Goal: Task Accomplishment & Management: Complete application form

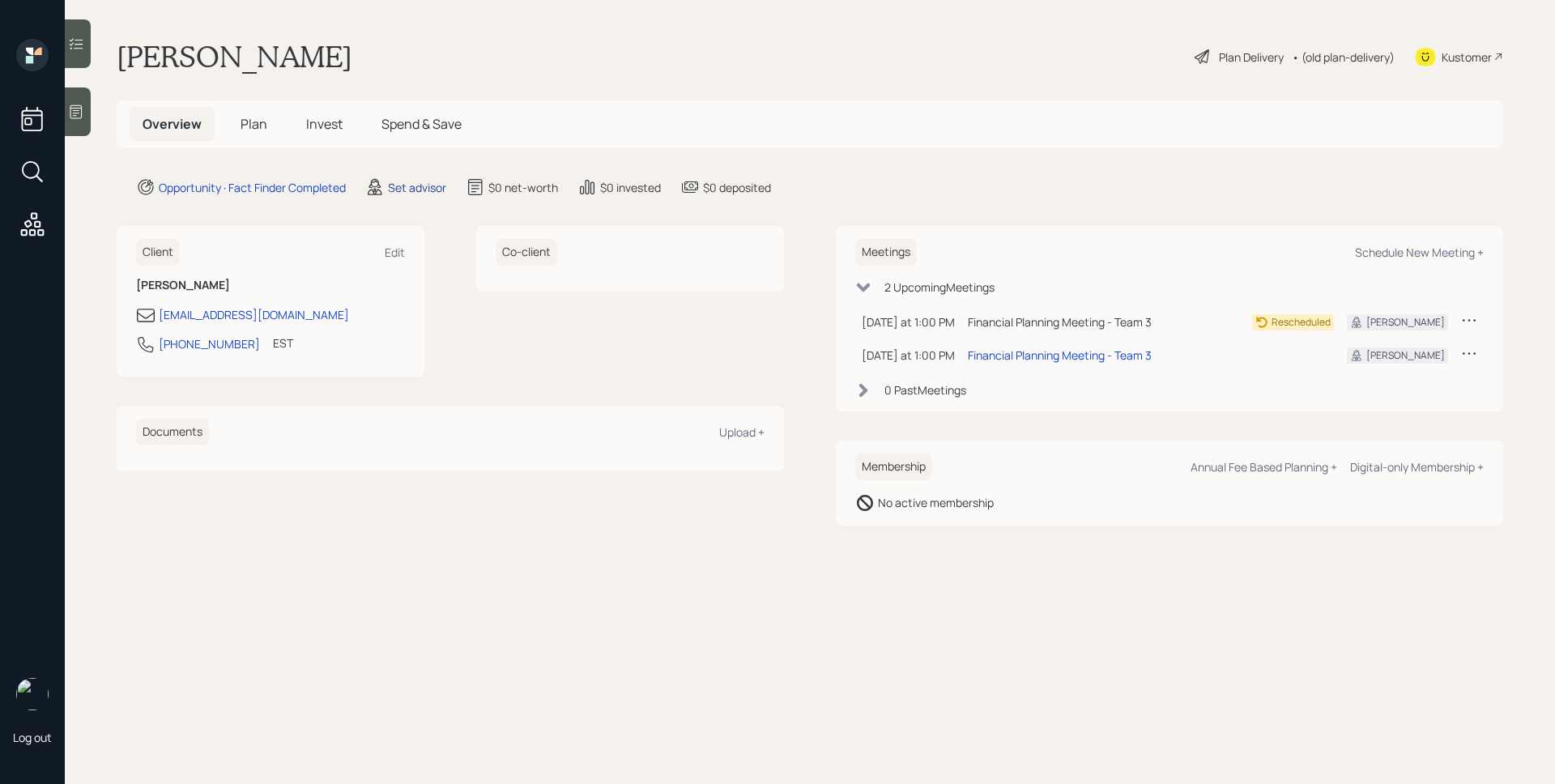
click at [415, 183] on div "Set advisor" at bounding box center [416, 187] width 58 height 17
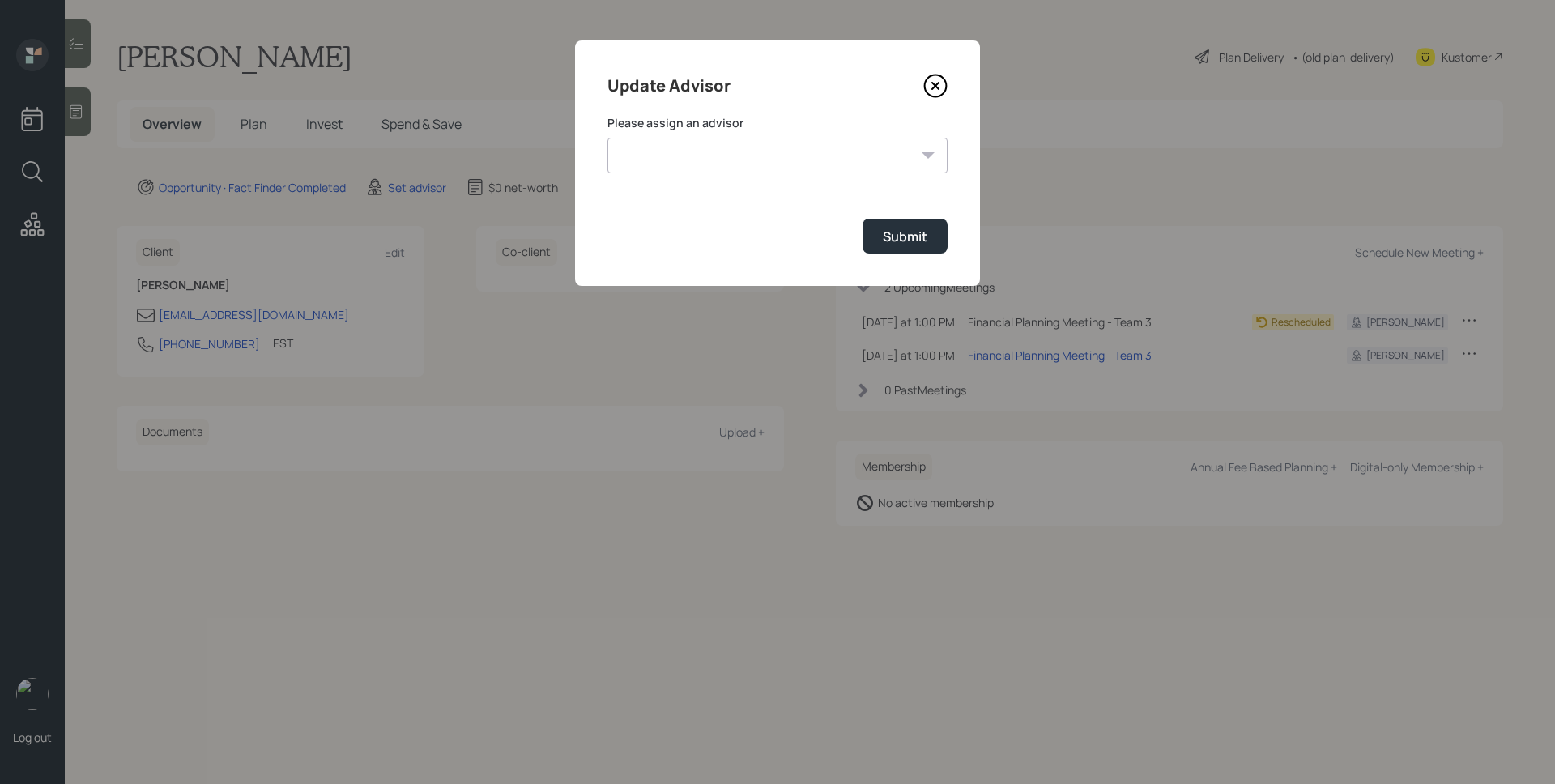
click at [660, 164] on select "[PERSON_NAME] [PERSON_NAME] [PERSON_NAME] [PERSON_NAME] End [PERSON_NAME] [PERS…" at bounding box center [778, 155] width 340 height 36
select select "d946c976-65aa-4529-ac9d-02c4f1114fc0"
click at [607, 137] on select "[PERSON_NAME] [PERSON_NAME] [PERSON_NAME] [PERSON_NAME] End [PERSON_NAME] [PERS…" at bounding box center [778, 155] width 340 height 36
click at [914, 246] on button "Submit" at bounding box center [905, 235] width 85 height 35
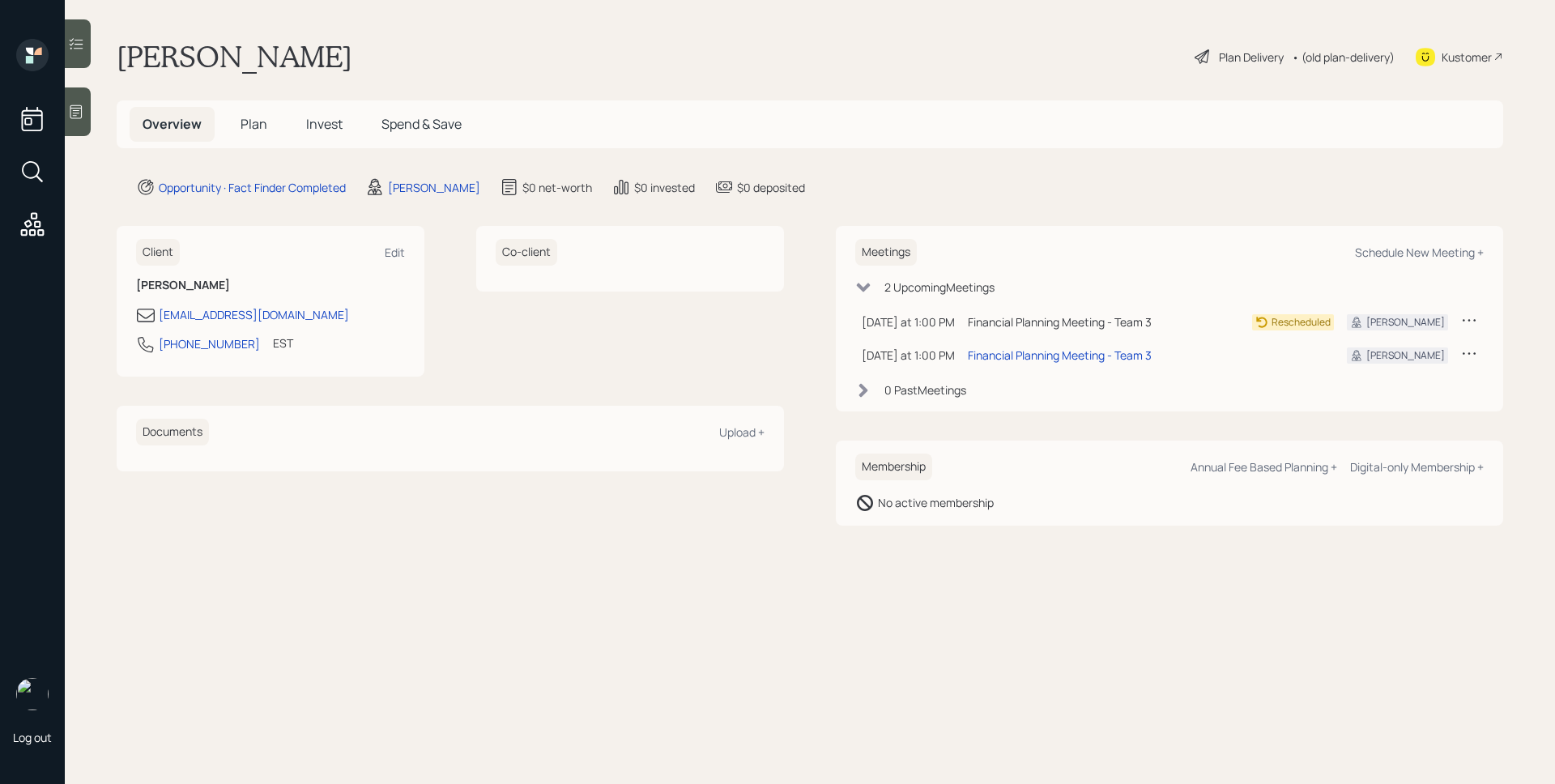
click at [88, 105] on div at bounding box center [78, 111] width 26 height 48
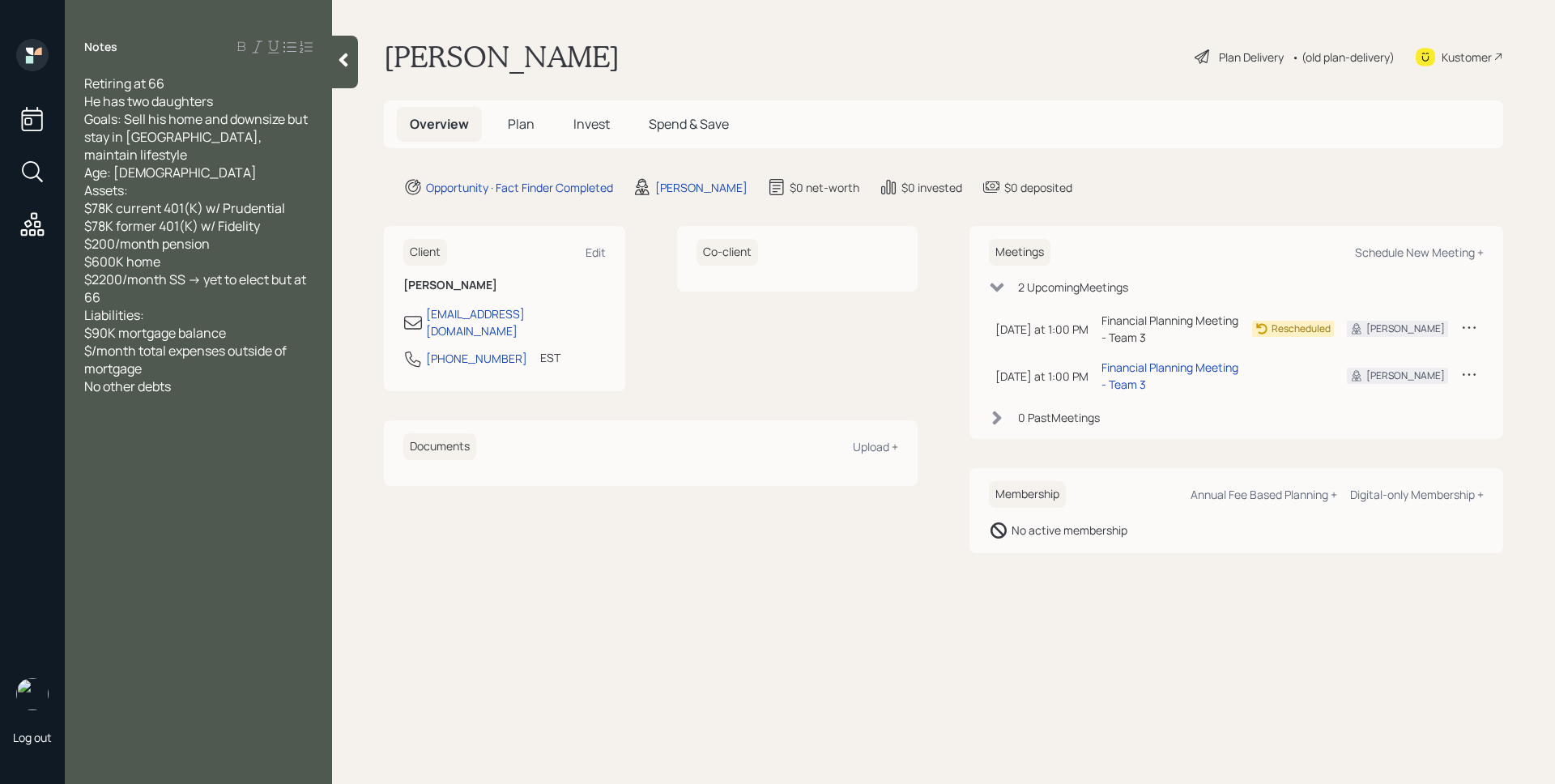
click at [520, 119] on span "Plan" at bounding box center [520, 124] width 27 height 18
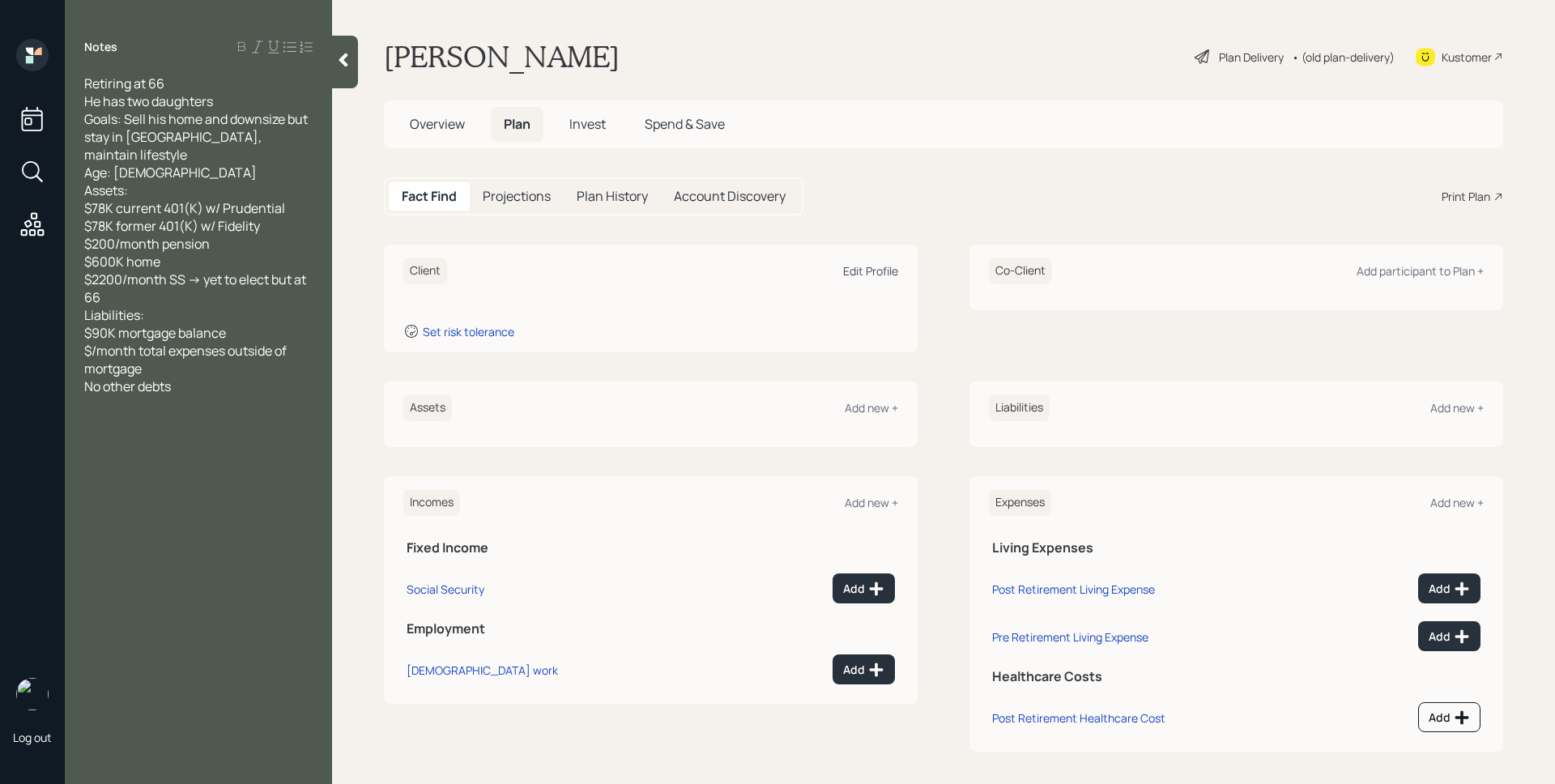
click at [865, 271] on div "Edit Profile" at bounding box center [870, 271] width 55 height 16
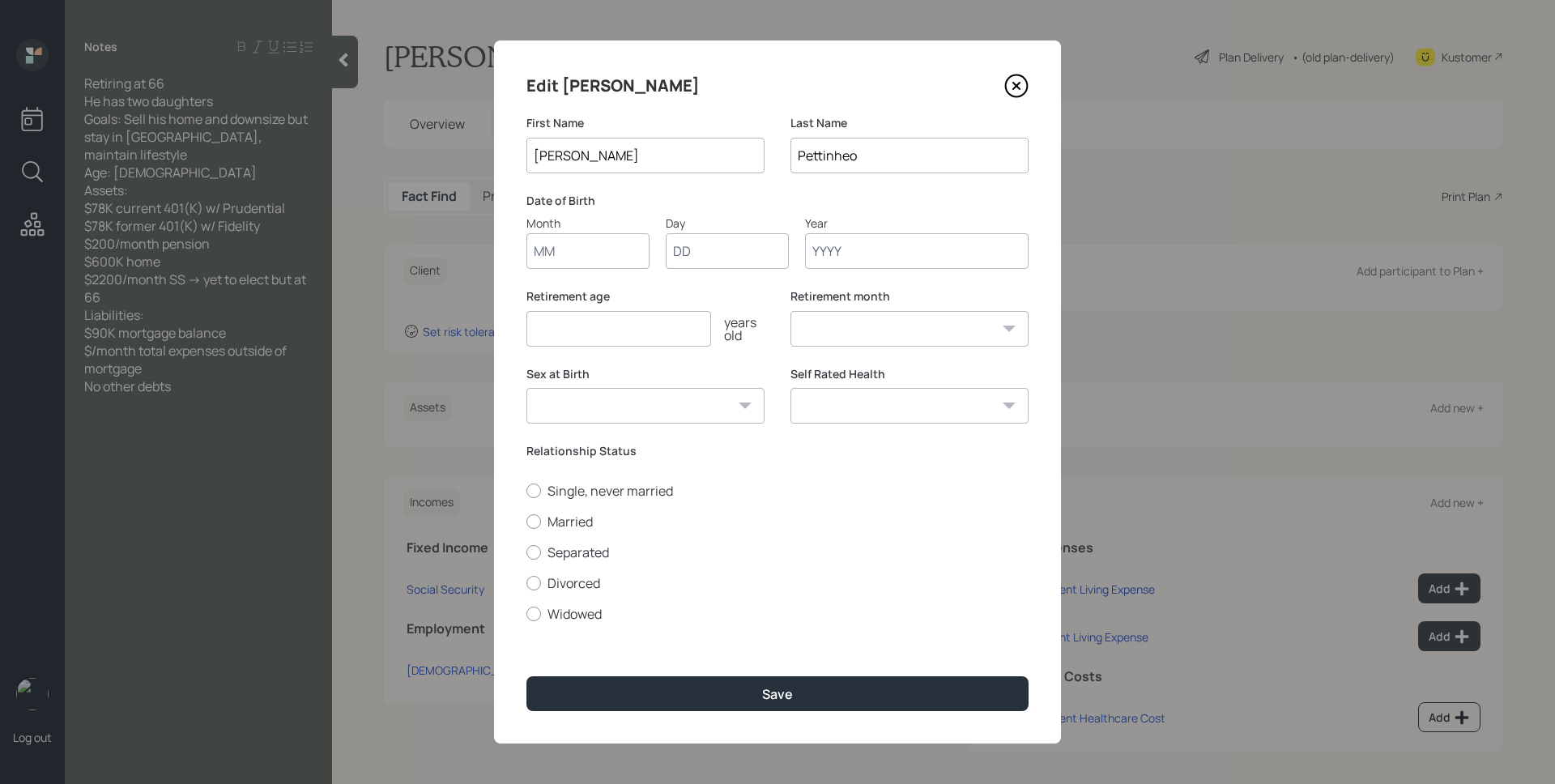
click at [600, 337] on input "number" at bounding box center [618, 328] width 185 height 36
type input "66"
select select "1"
click at [790, 310] on select "January February March April May June July August September October November De…" at bounding box center [909, 328] width 238 height 36
click at [572, 235] on input "Month" at bounding box center [588, 251] width 123 height 36
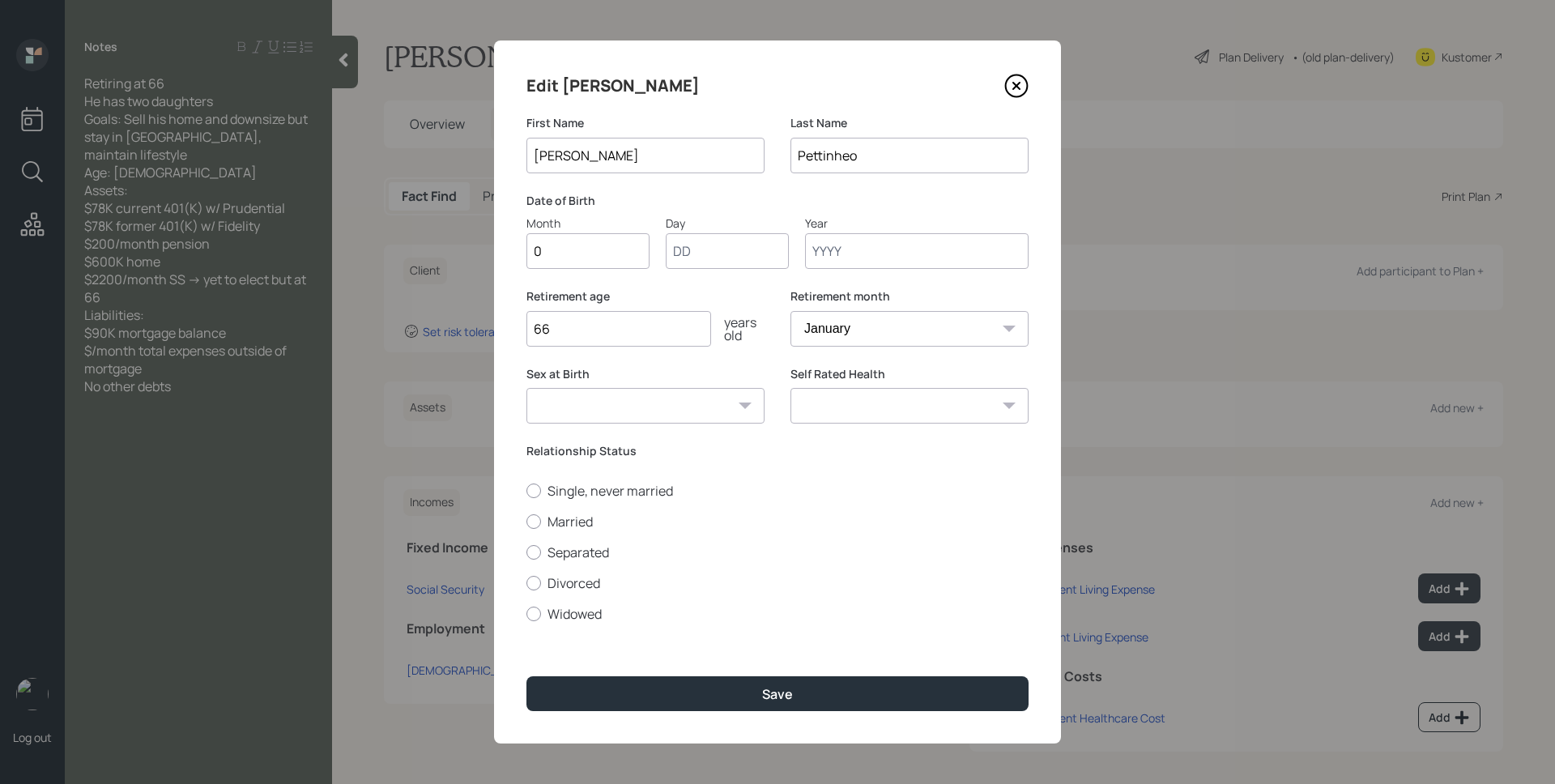
type input "01"
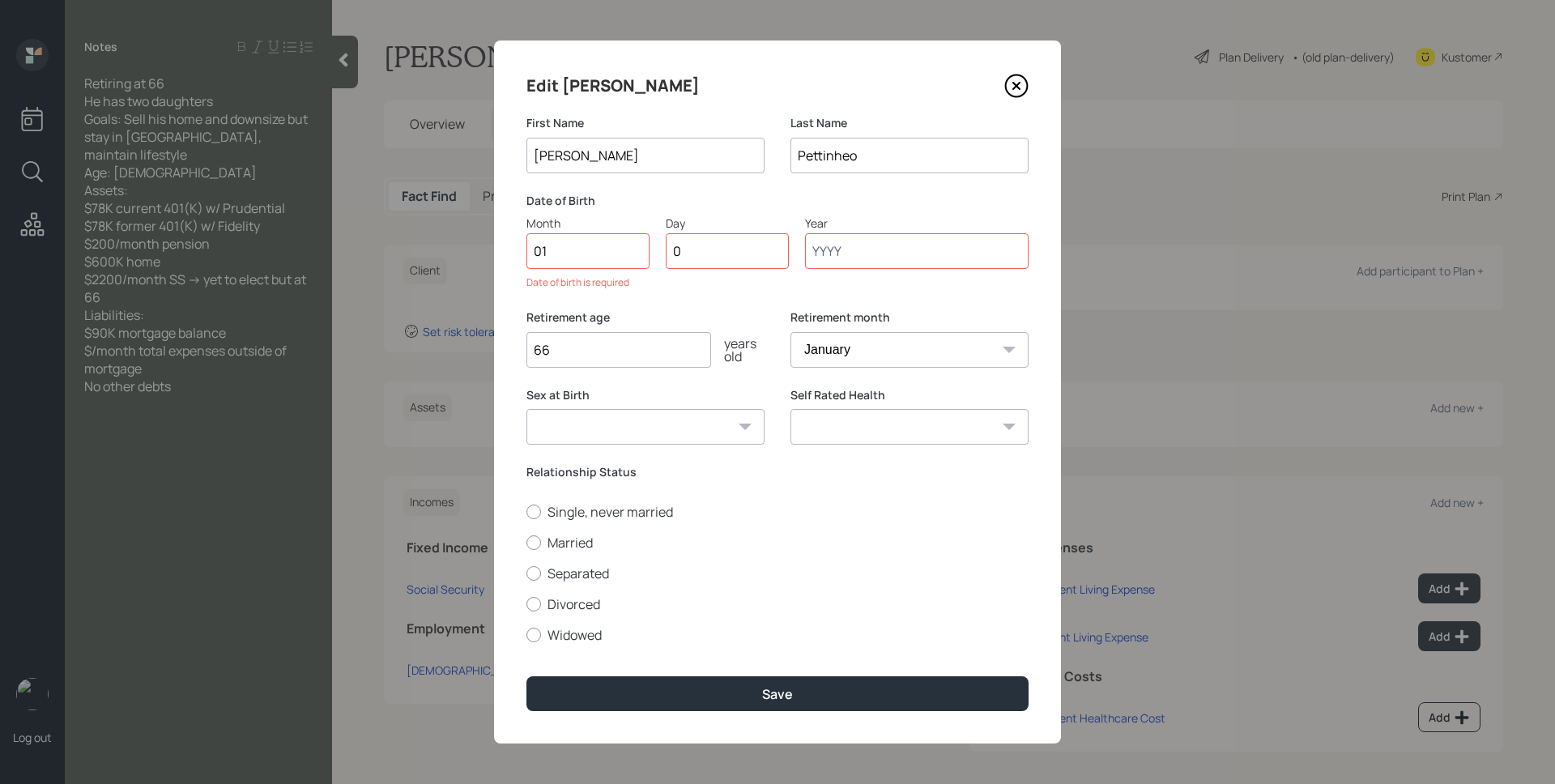
type input "01"
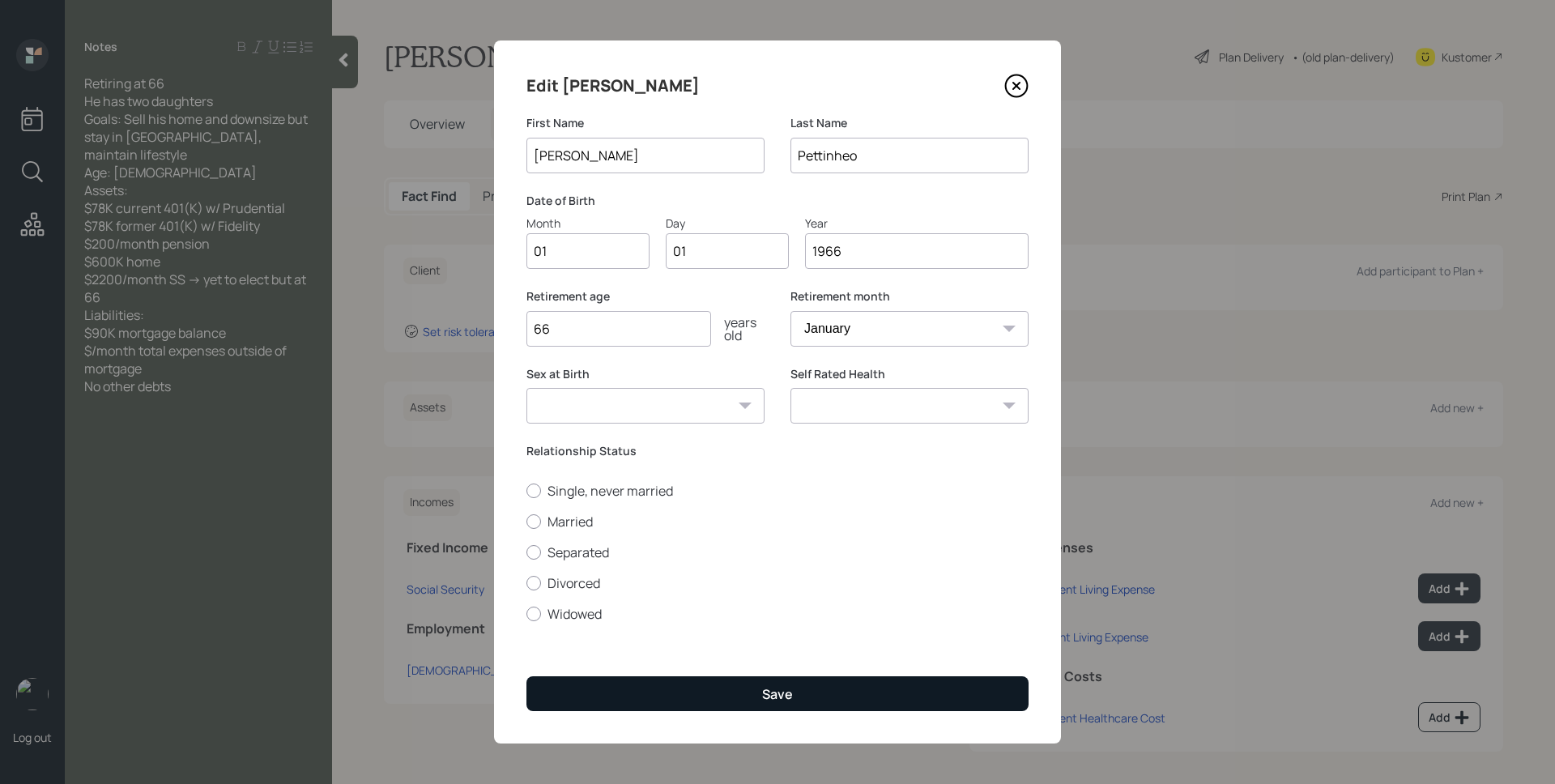
type input "1966"
click at [770, 690] on div "Save" at bounding box center [778, 694] width 31 height 18
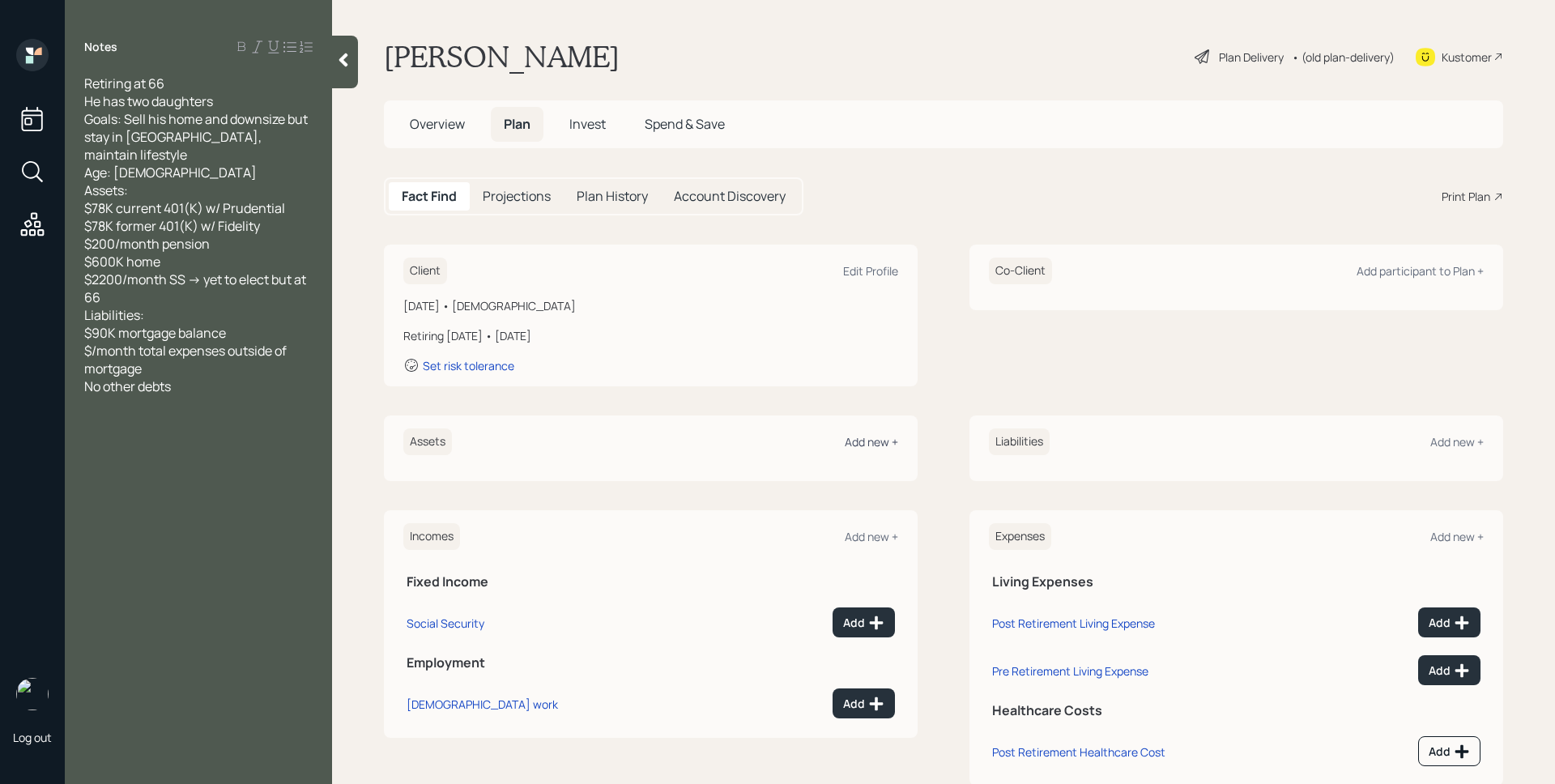
click at [866, 435] on div "Add new +" at bounding box center [871, 442] width 53 height 16
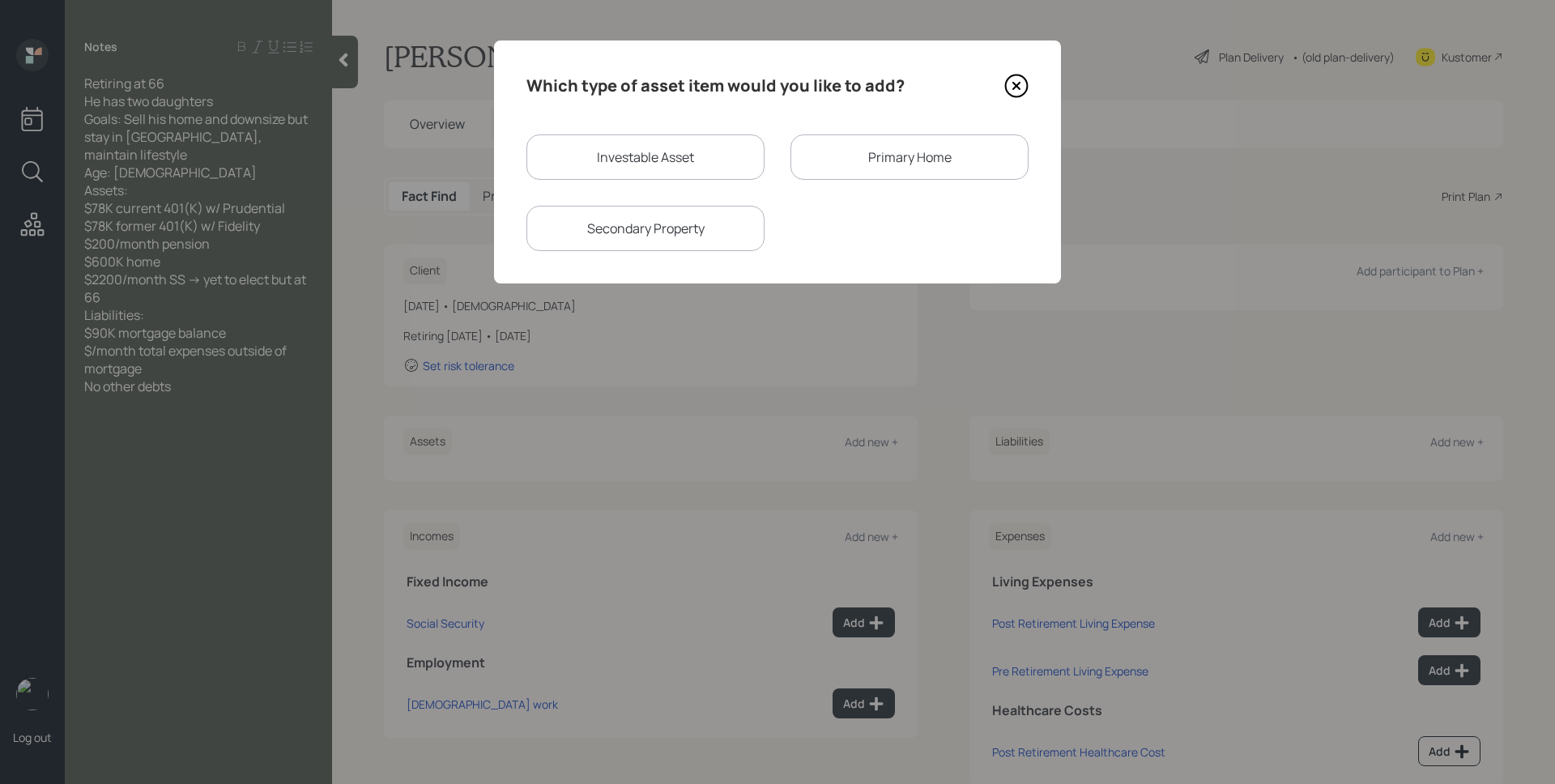
click at [689, 158] on div "Investable Asset" at bounding box center [645, 157] width 238 height 45
select select "taxable"
select select "balanced"
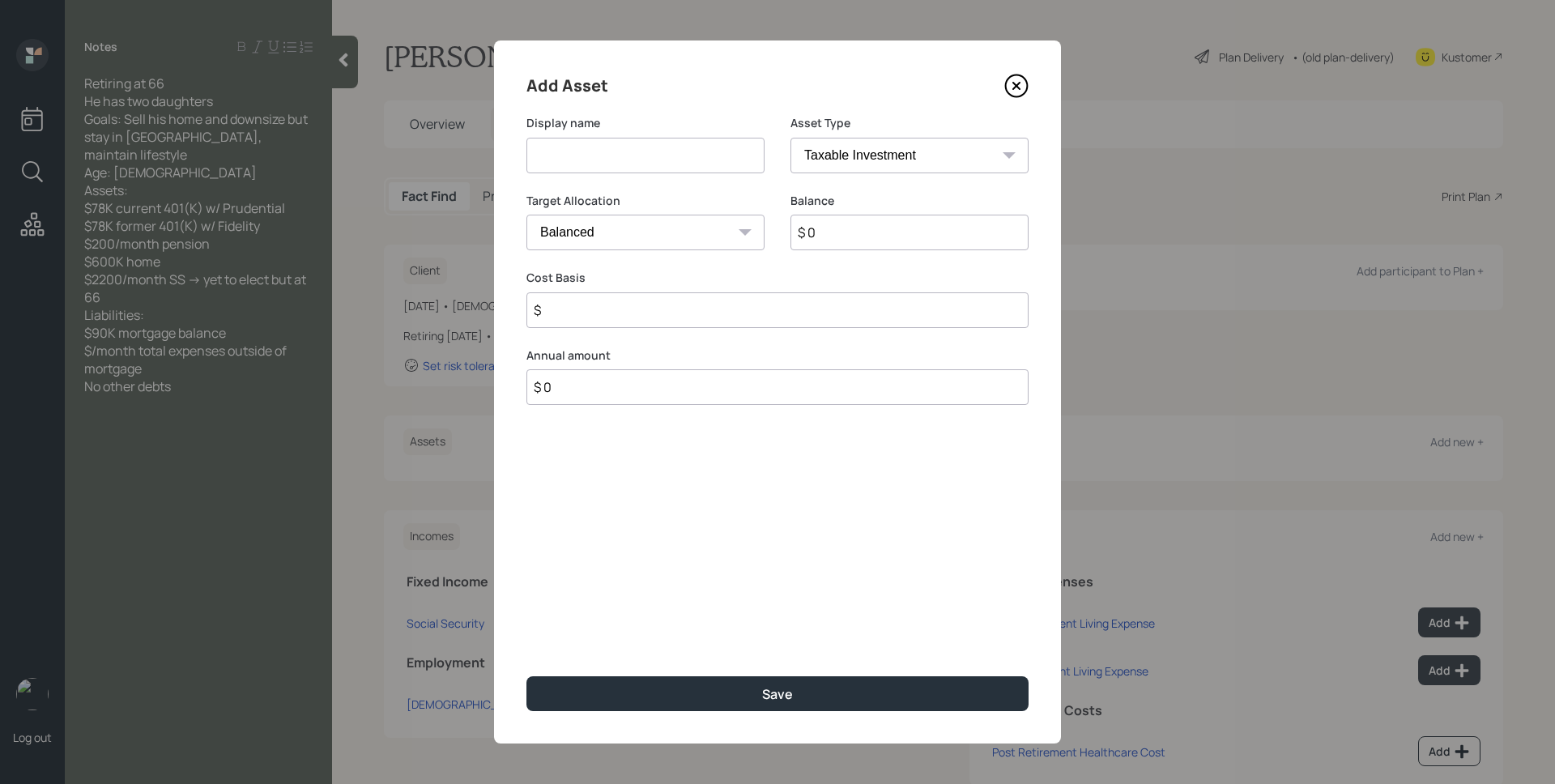
click at [689, 158] on input at bounding box center [645, 155] width 238 height 36
type input "Current 401k (Prudential)"
click at [937, 162] on select "SEP [PERSON_NAME] IRA 401(k) [PERSON_NAME] 401(k) 403(b) [PERSON_NAME] 403(b) 4…" at bounding box center [909, 155] width 238 height 36
select select "company_sponsored"
click at [790, 137] on select "SEP [PERSON_NAME] IRA 401(k) [PERSON_NAME] 401(k) 403(b) [PERSON_NAME] 403(b) 4…" at bounding box center [909, 155] width 238 height 36
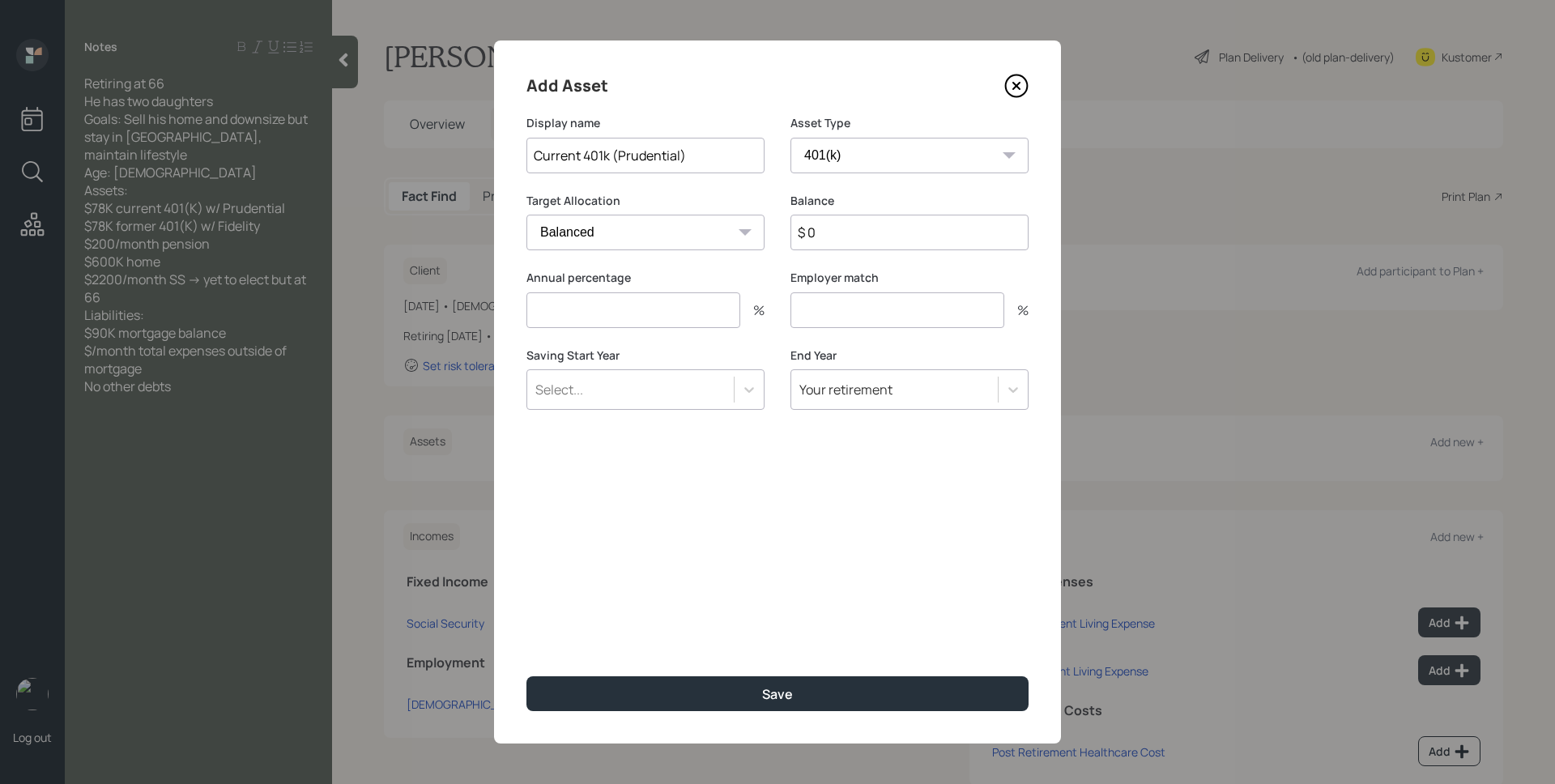
click at [841, 239] on input "$ 0" at bounding box center [909, 232] width 238 height 36
type input "$ 78,000"
type input "0"
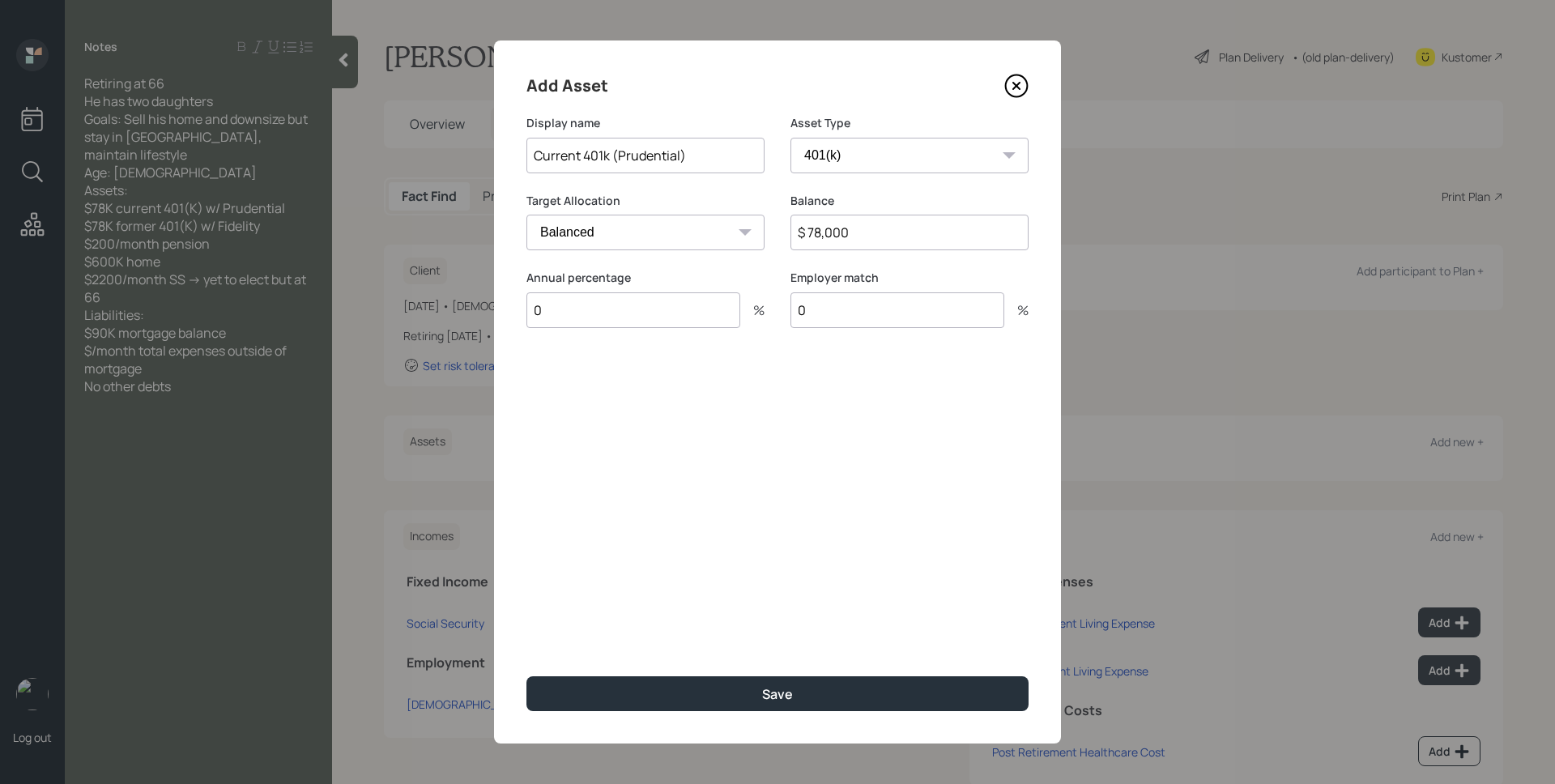
click at [526, 676] on button "Save" at bounding box center [778, 693] width 503 height 35
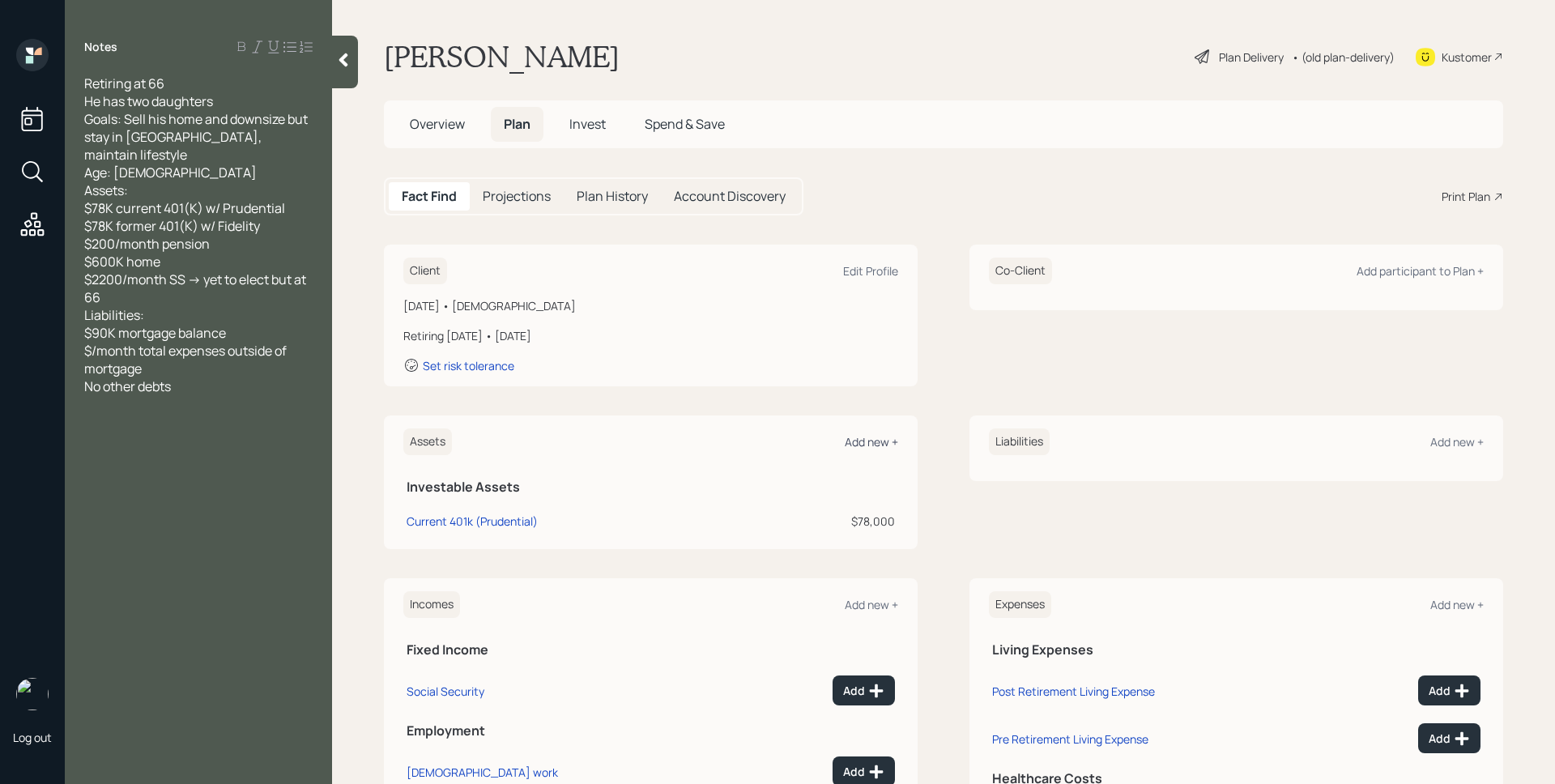
click at [873, 440] on div "Add new +" at bounding box center [871, 442] width 53 height 16
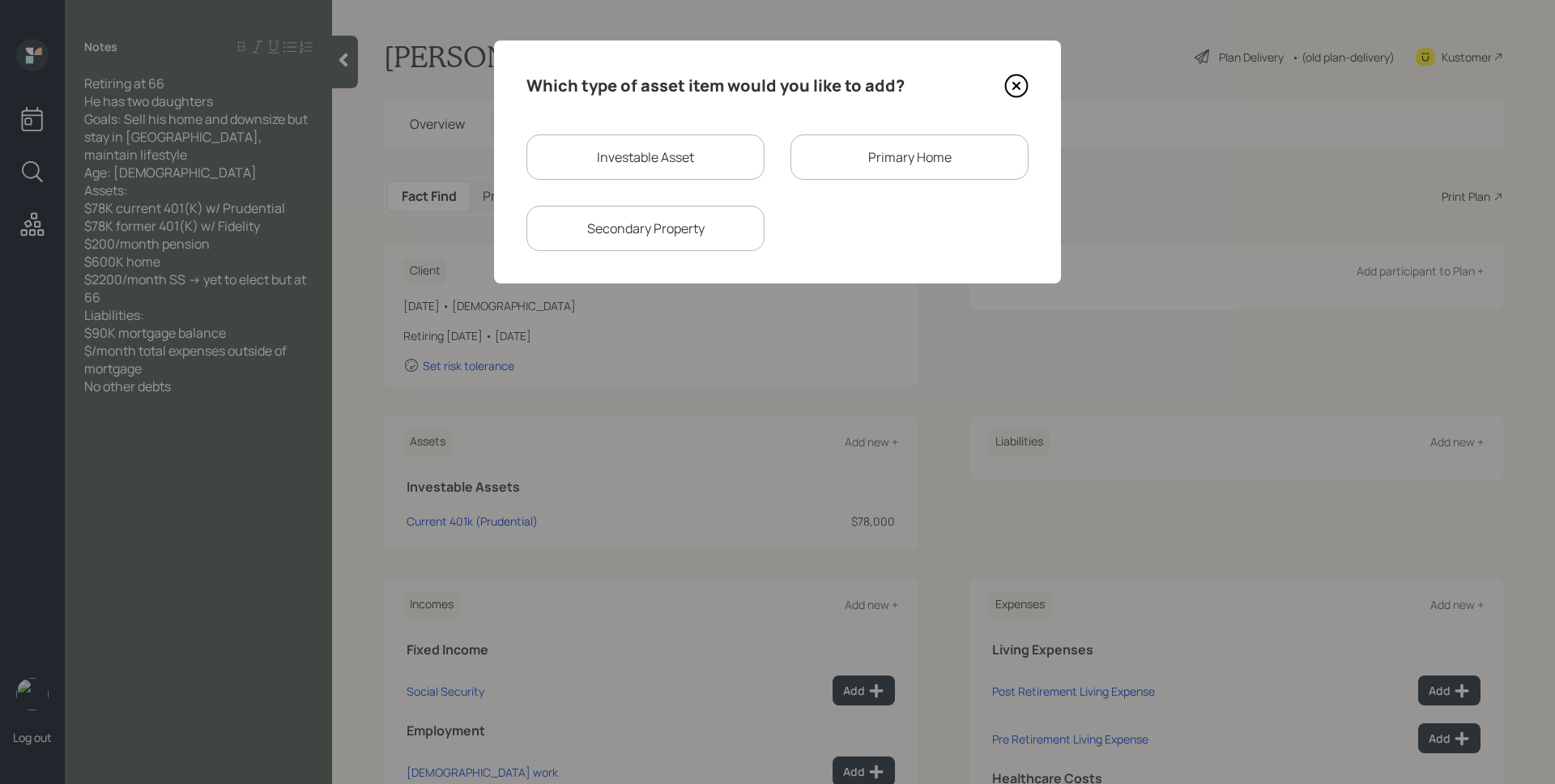
click at [686, 168] on div "Investable Asset" at bounding box center [645, 157] width 238 height 45
select select "taxable"
select select "balanced"
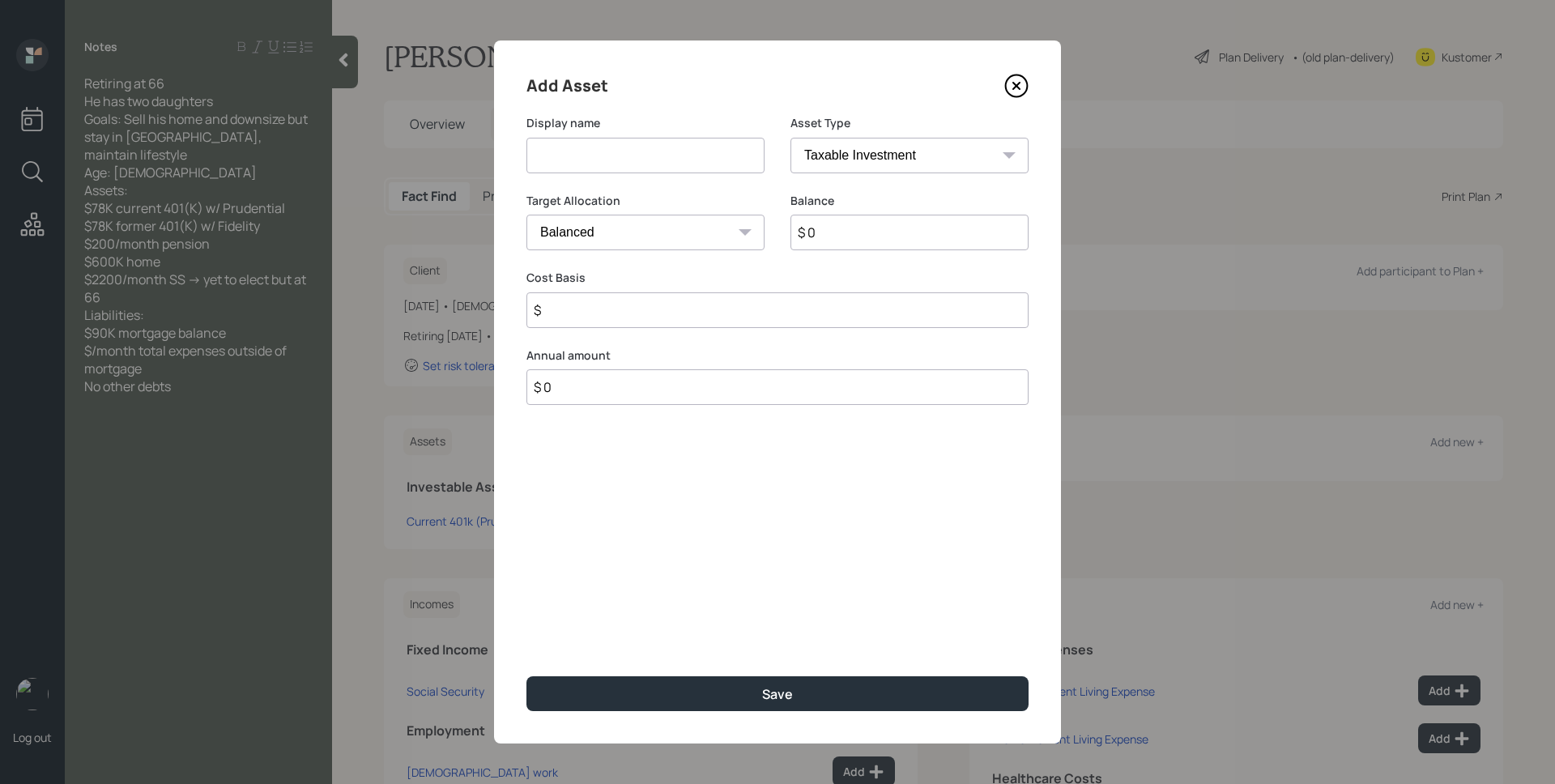
click at [682, 161] on input at bounding box center [645, 155] width 238 height 36
type input "Former 401k (Fidelity)"
click at [921, 163] on select "SEP [PERSON_NAME] IRA 401(k) [PERSON_NAME] 401(k) 403(b) [PERSON_NAME] 403(b) 4…" at bounding box center [909, 155] width 238 height 36
select select "ira"
click at [790, 137] on select "SEP [PERSON_NAME] IRA 401(k) [PERSON_NAME] 401(k) 403(b) [PERSON_NAME] 403(b) 4…" at bounding box center [909, 155] width 238 height 36
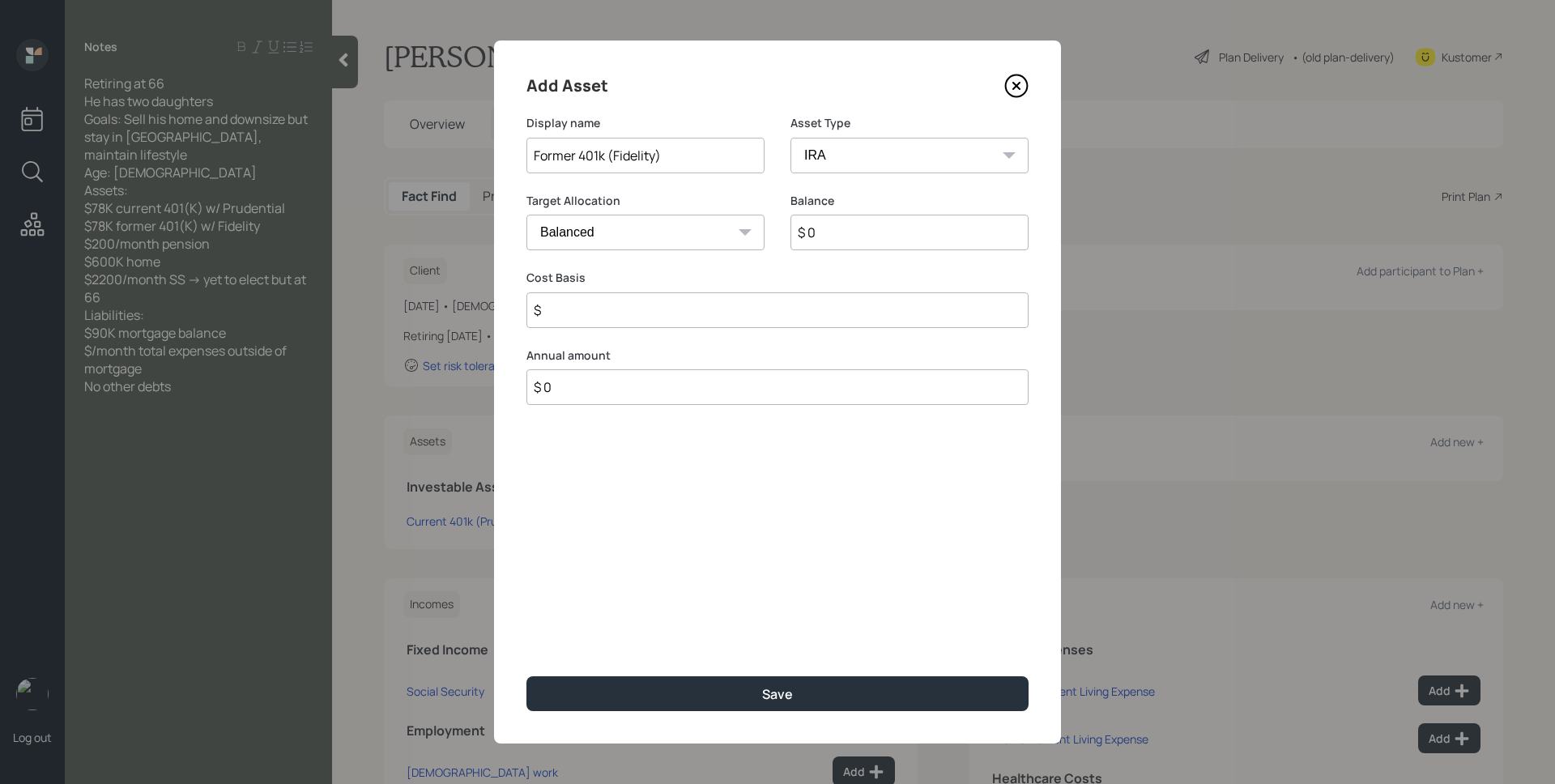
type input "$"
click at [867, 243] on input "$ 0" at bounding box center [909, 232] width 238 height 36
type input "$ 78,000"
type input "$ 0"
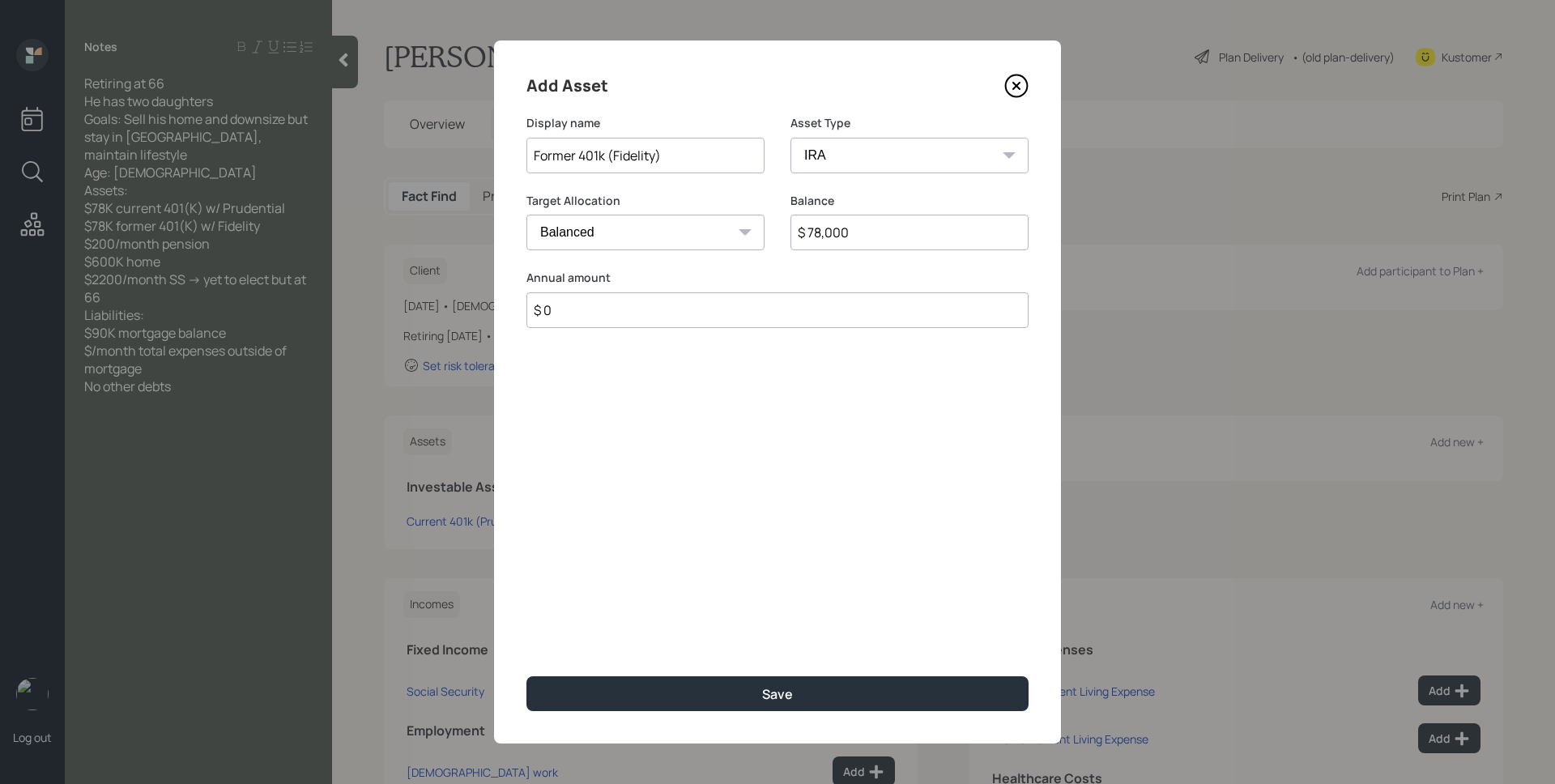
click at [526, 676] on button "Save" at bounding box center [778, 693] width 503 height 35
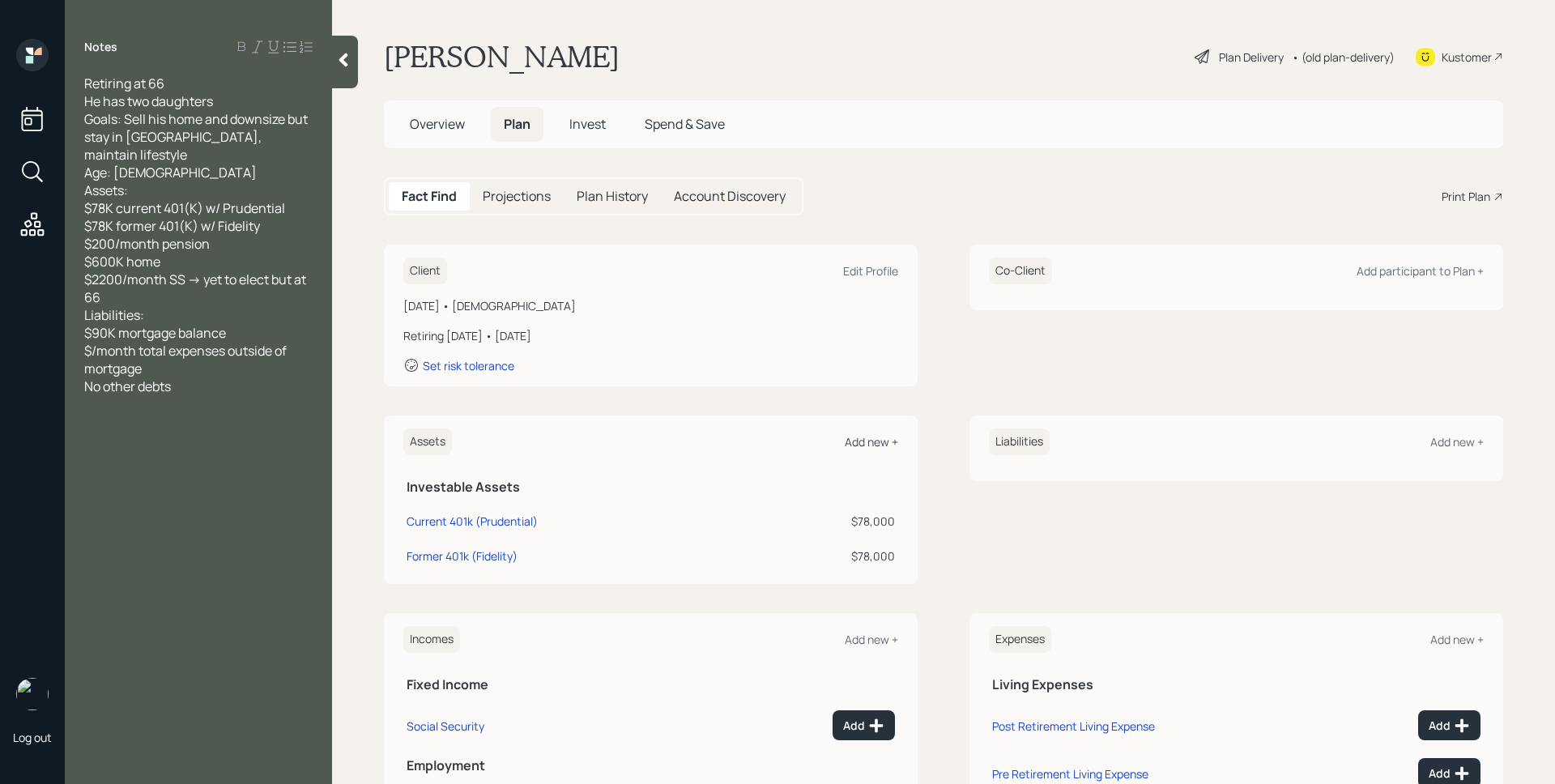
click at [873, 445] on div "Add new +" at bounding box center [871, 442] width 53 height 16
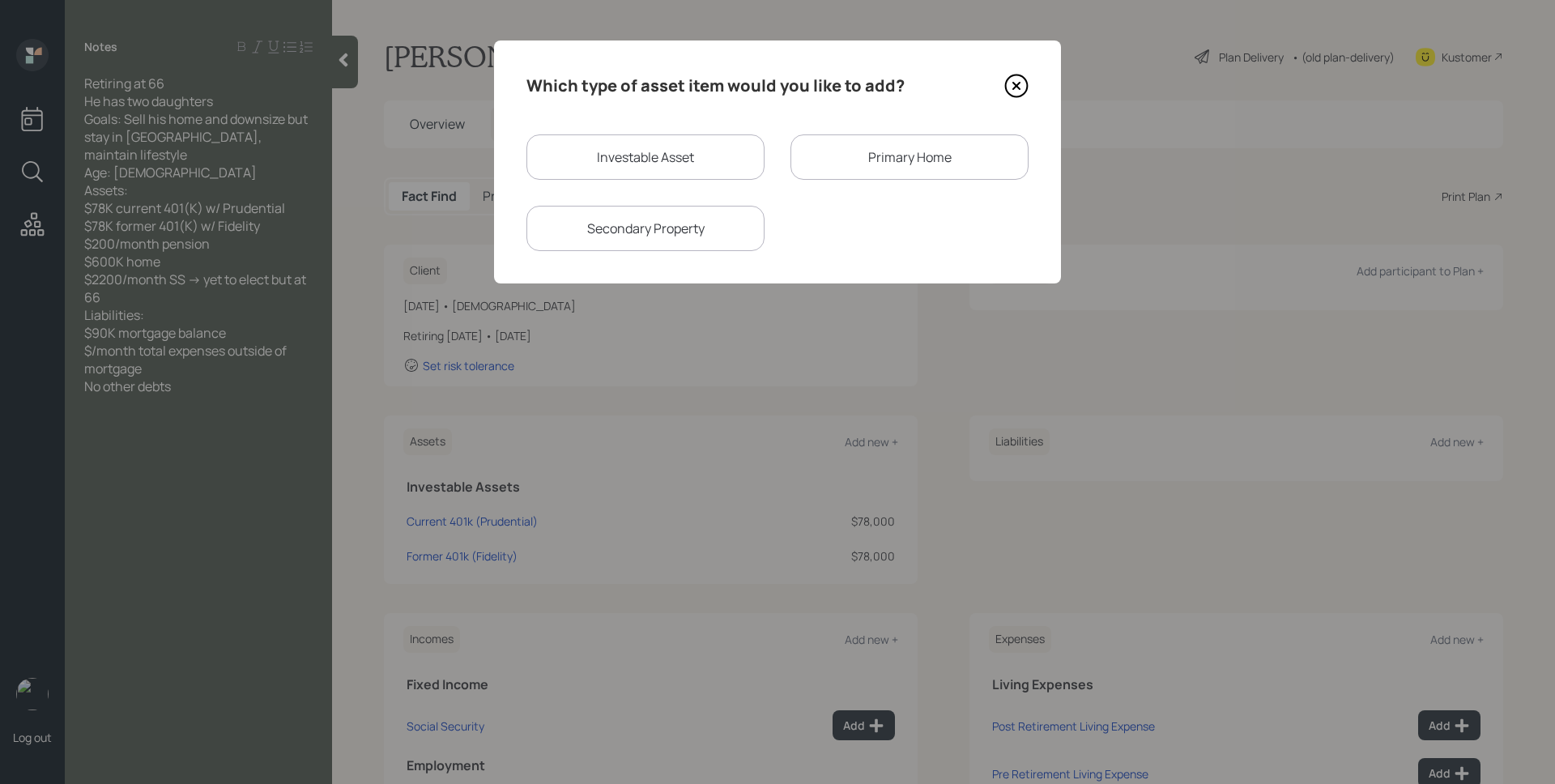
click at [852, 157] on div "Primary Home" at bounding box center [909, 157] width 238 height 45
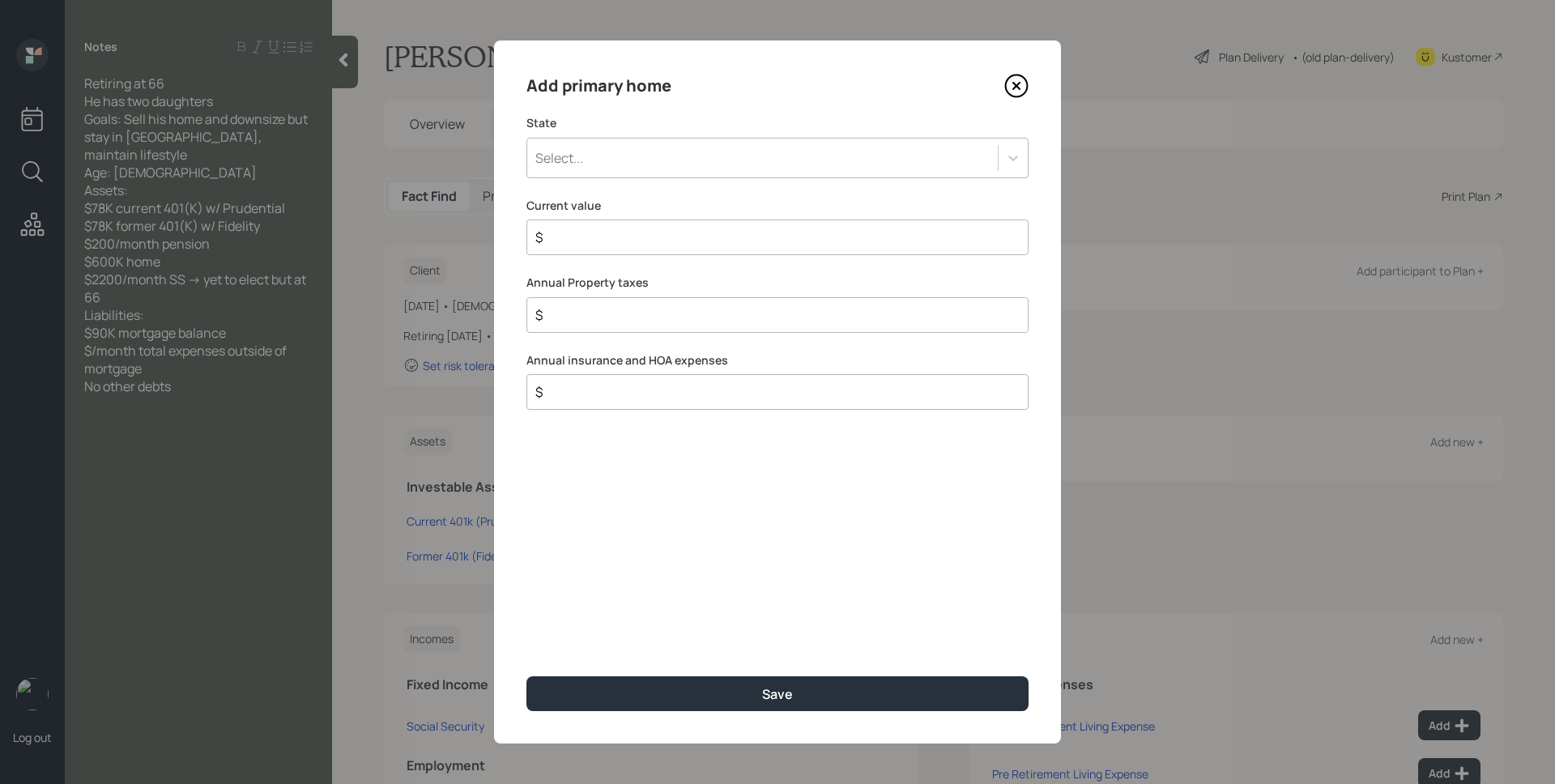
click at [721, 163] on div "Select..." at bounding box center [763, 158] width 471 height 28
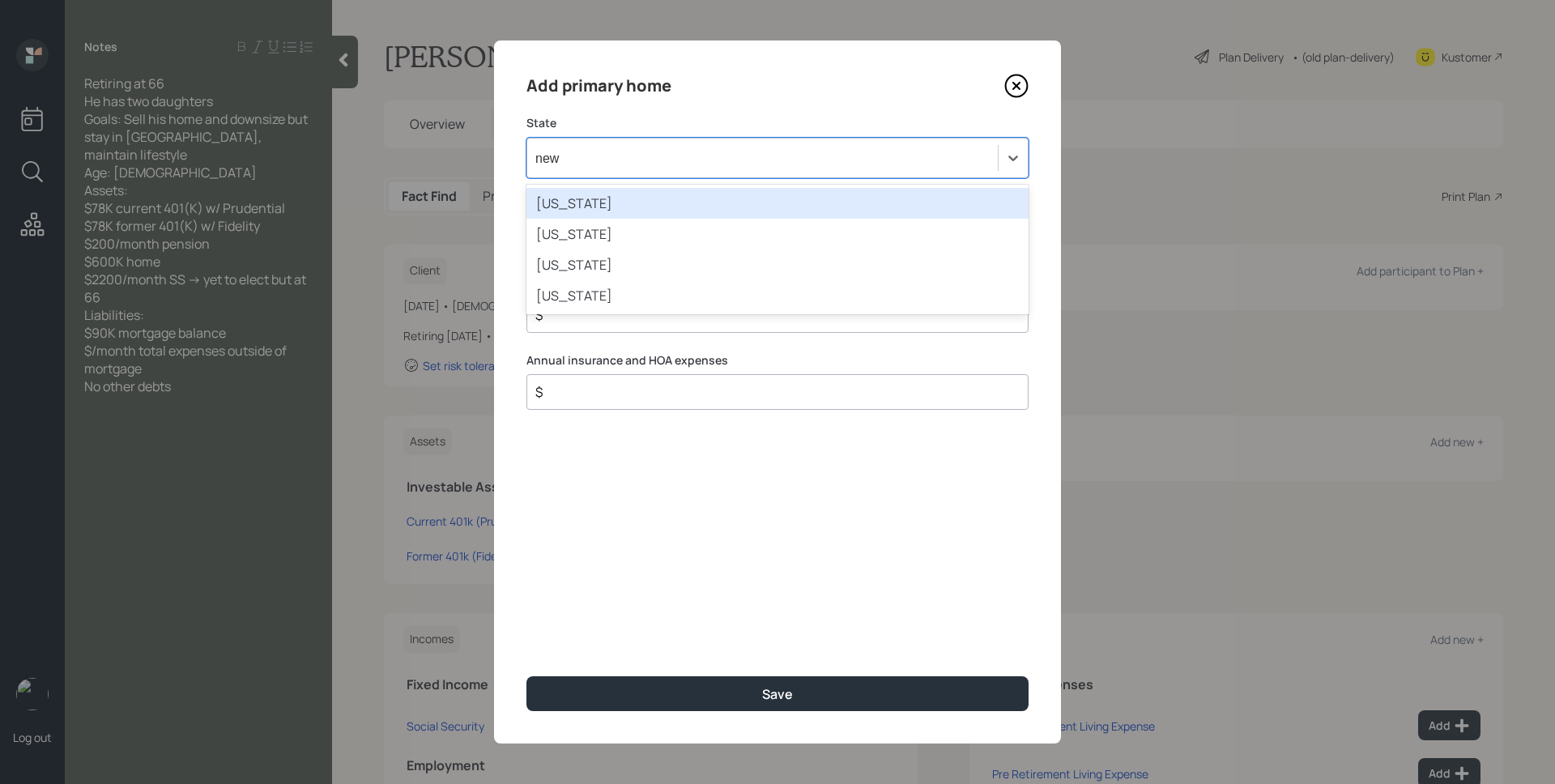
type input "new j"
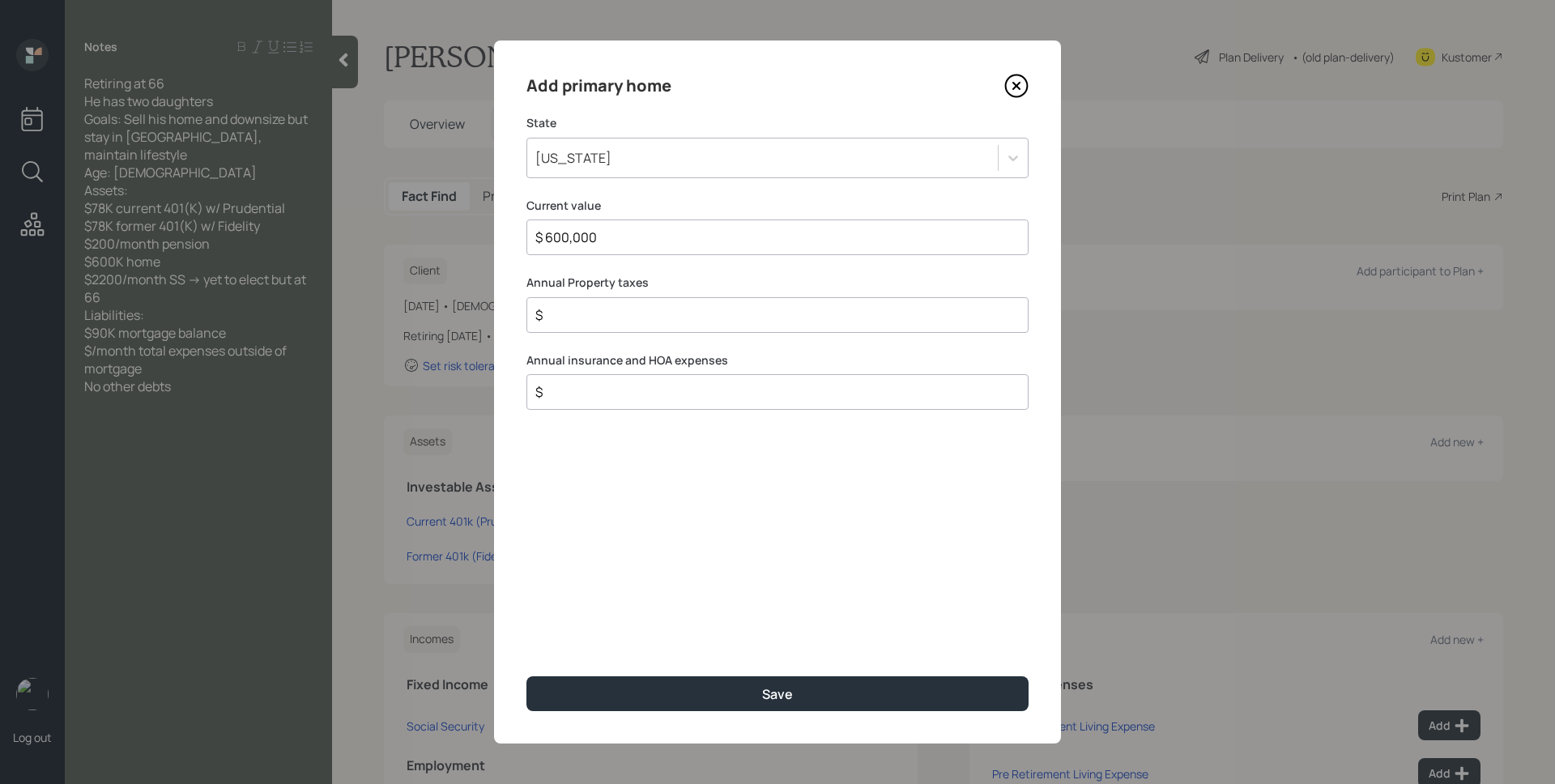
type input "$ 600,000"
type input "$ 0"
click at [526, 676] on button "Save" at bounding box center [778, 693] width 503 height 35
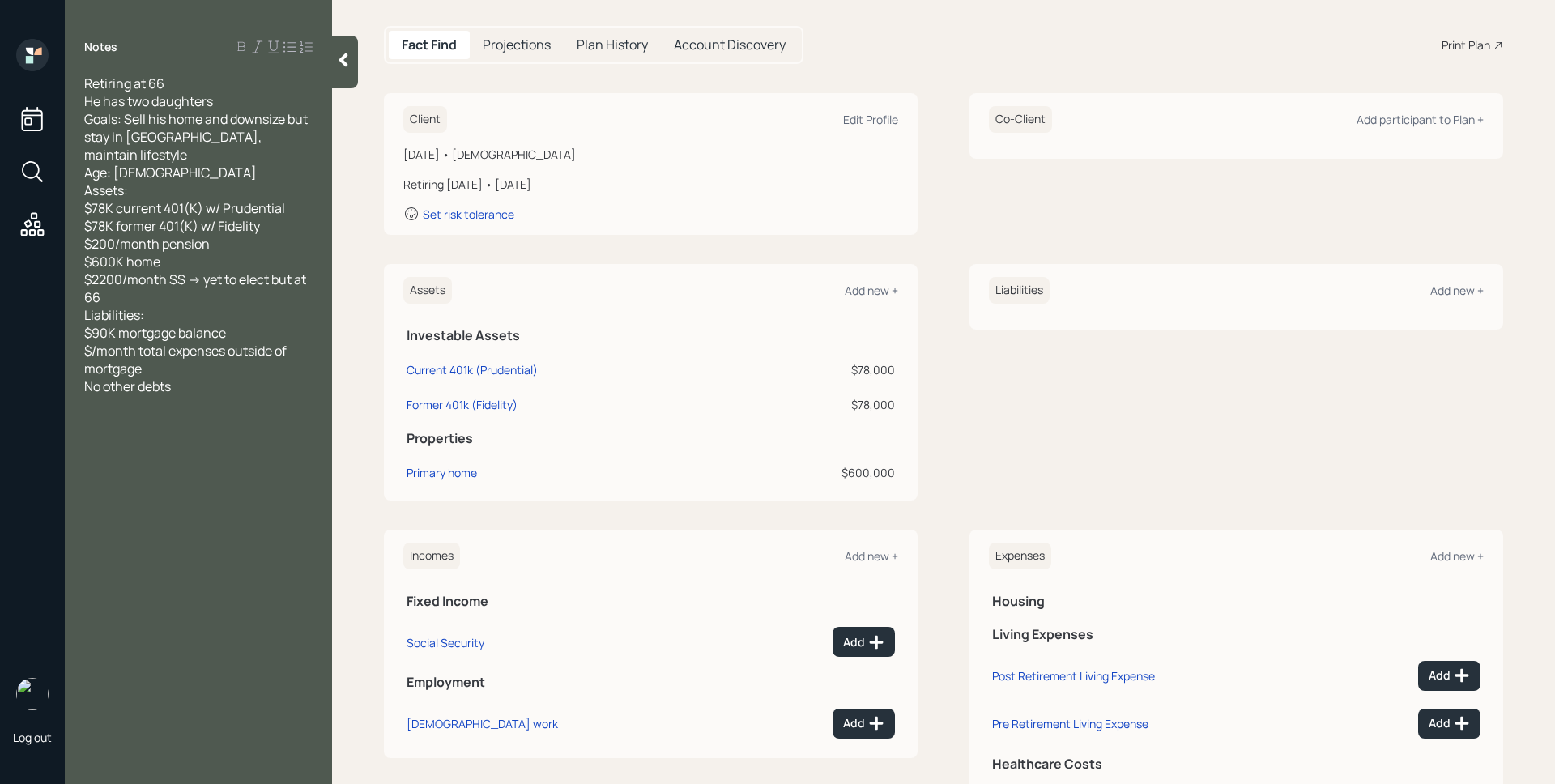
scroll to position [154, 0]
click at [881, 639] on button "Add" at bounding box center [864, 639] width 62 height 30
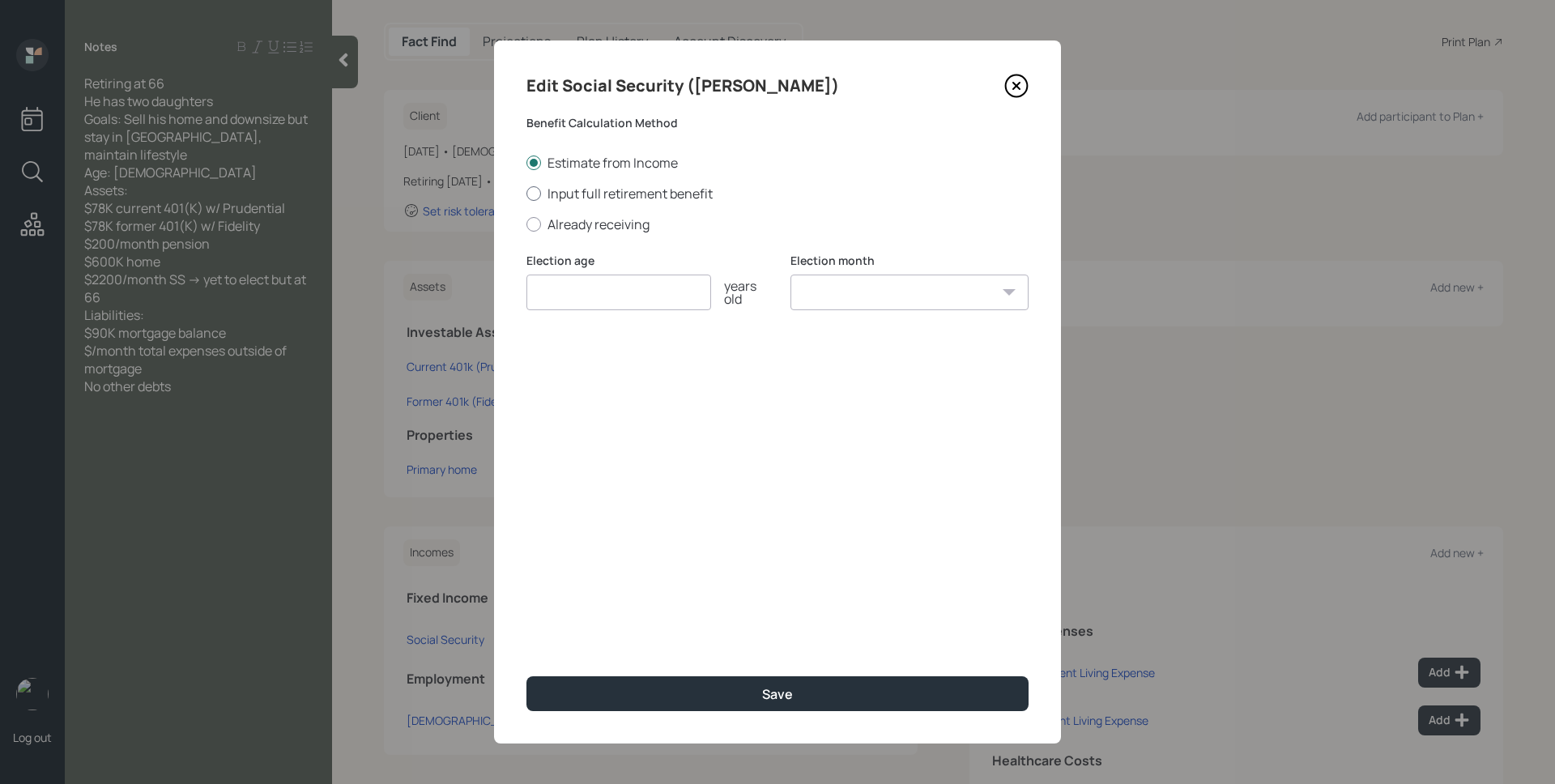
click at [646, 195] on label "Input full retirement benefit" at bounding box center [778, 194] width 503 height 18
click at [526, 194] on input "Input full retirement benefit" at bounding box center [525, 193] width 1 height 1
radio input "true"
click at [613, 302] on input "number" at bounding box center [618, 293] width 185 height 36
type input "66"
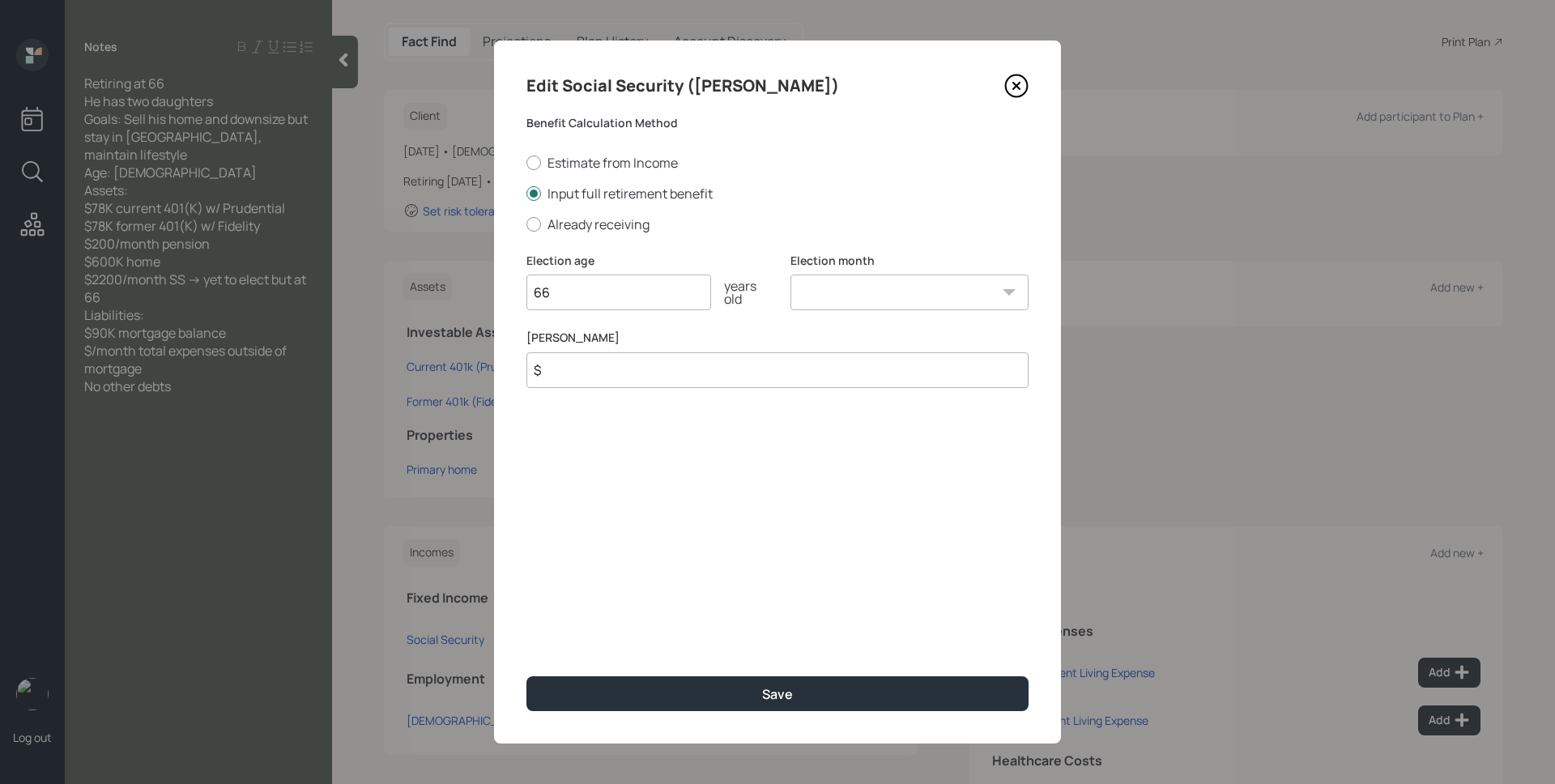
select select "1"
click at [790, 275] on select "January February March April May June July August September October November De…" at bounding box center [909, 293] width 238 height 36
click at [716, 383] on input "$" at bounding box center [778, 370] width 503 height 36
drag, startPoint x: 619, startPoint y: 377, endPoint x: 557, endPoint y: 366, distance: 63.0
click at [557, 366] on input "$ 2,456" at bounding box center [778, 370] width 503 height 36
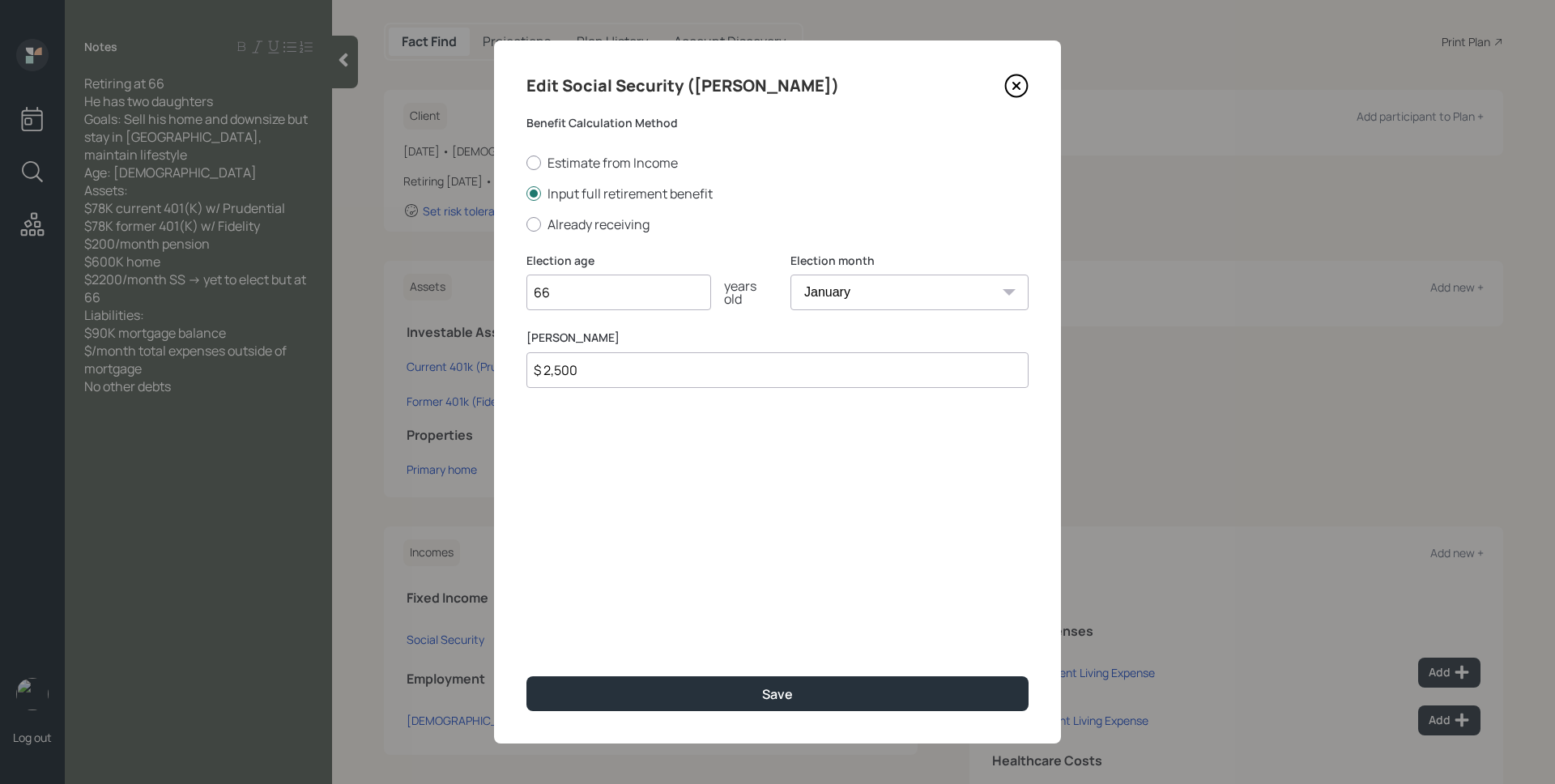
type input "$ 2,500"
click at [699, 585] on div "Edit Social Security ([PERSON_NAME]) Benefit Calculation Method Estimate from I…" at bounding box center [778, 392] width 567 height 703
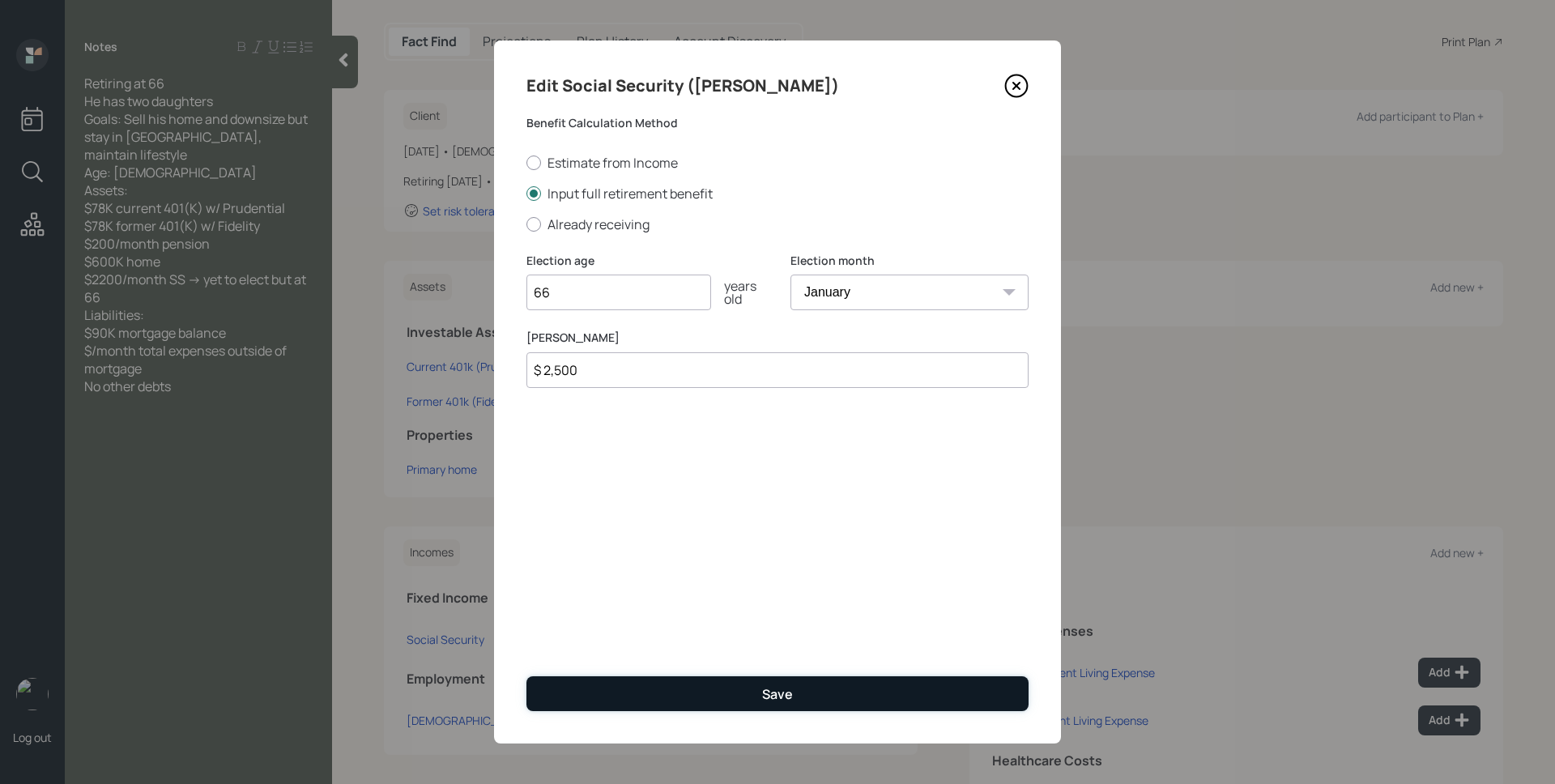
click at [755, 690] on button "Save" at bounding box center [778, 693] width 503 height 35
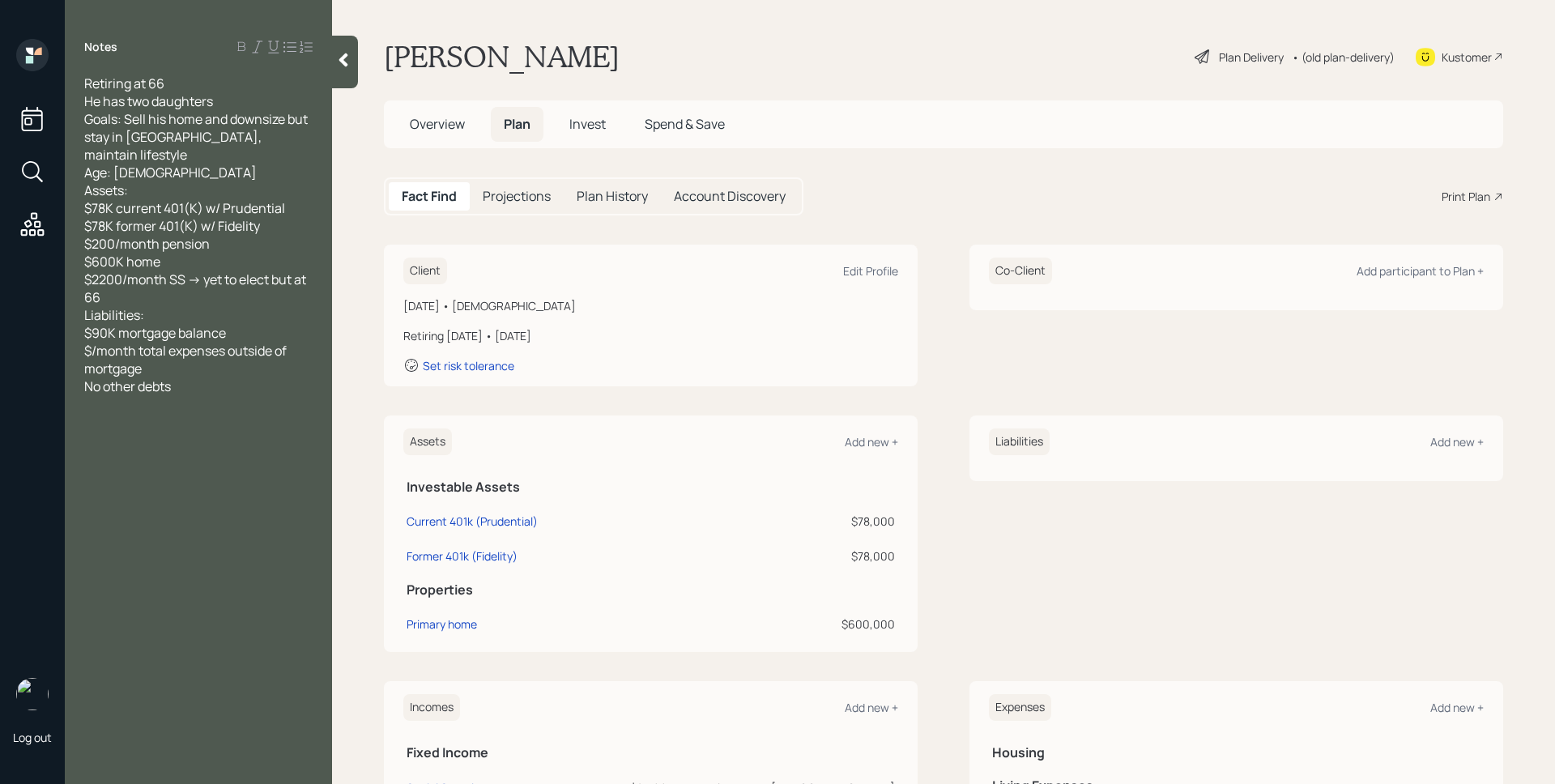
click at [1238, 56] on div "Plan Delivery" at bounding box center [1251, 56] width 65 height 17
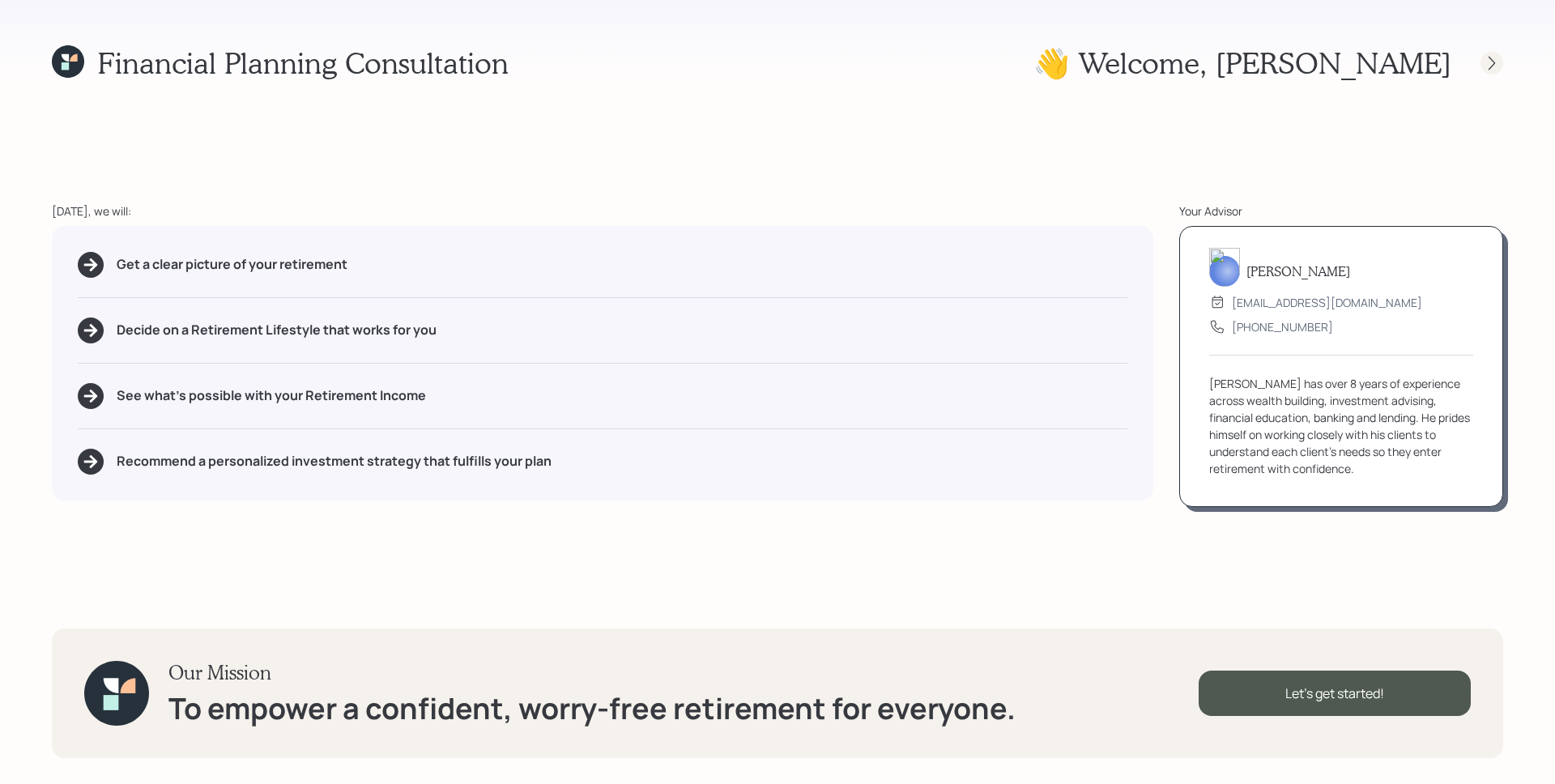
click at [1490, 65] on icon at bounding box center [1492, 63] width 16 height 16
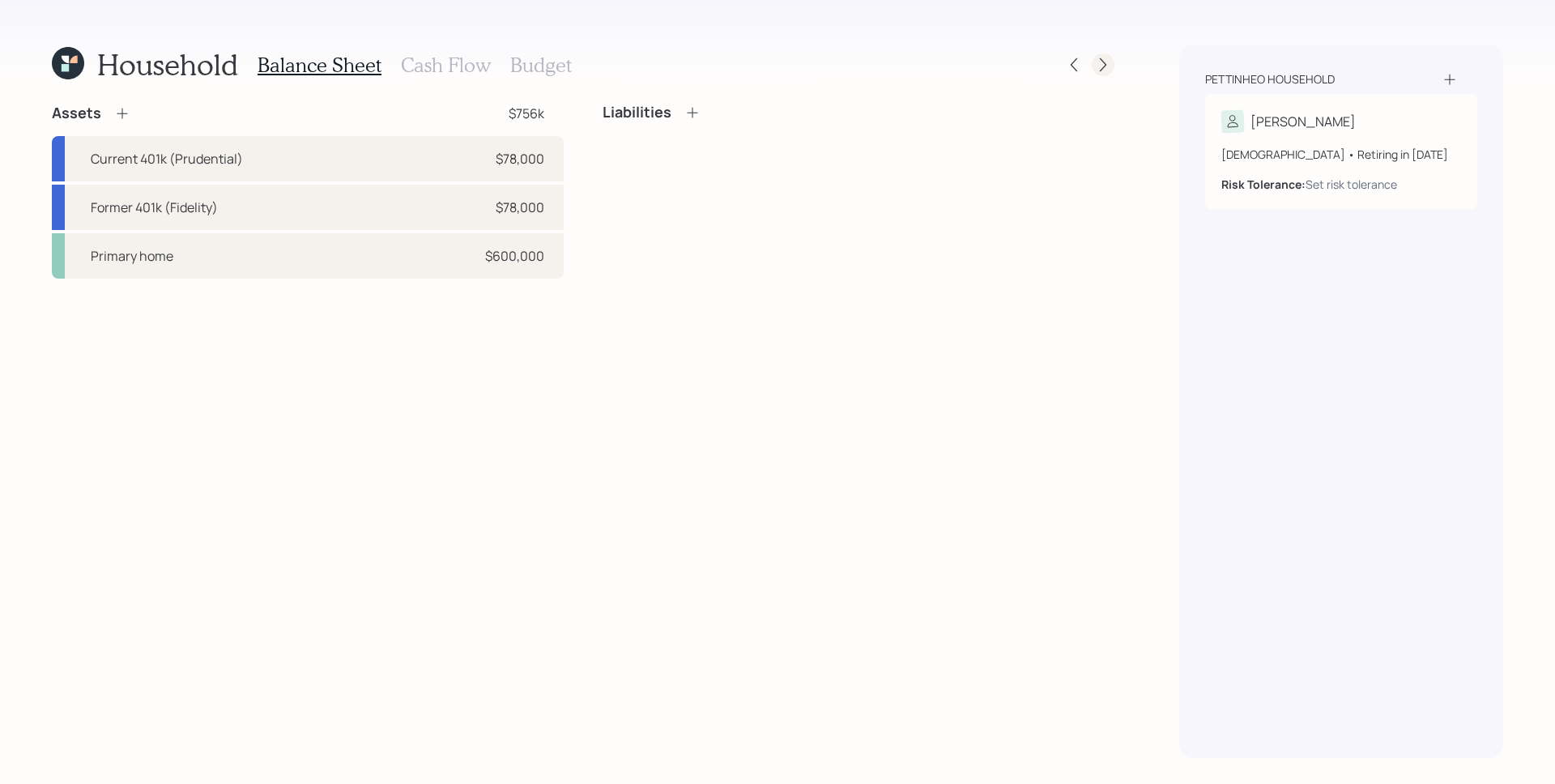
click at [1106, 74] on div at bounding box center [1103, 64] width 23 height 23
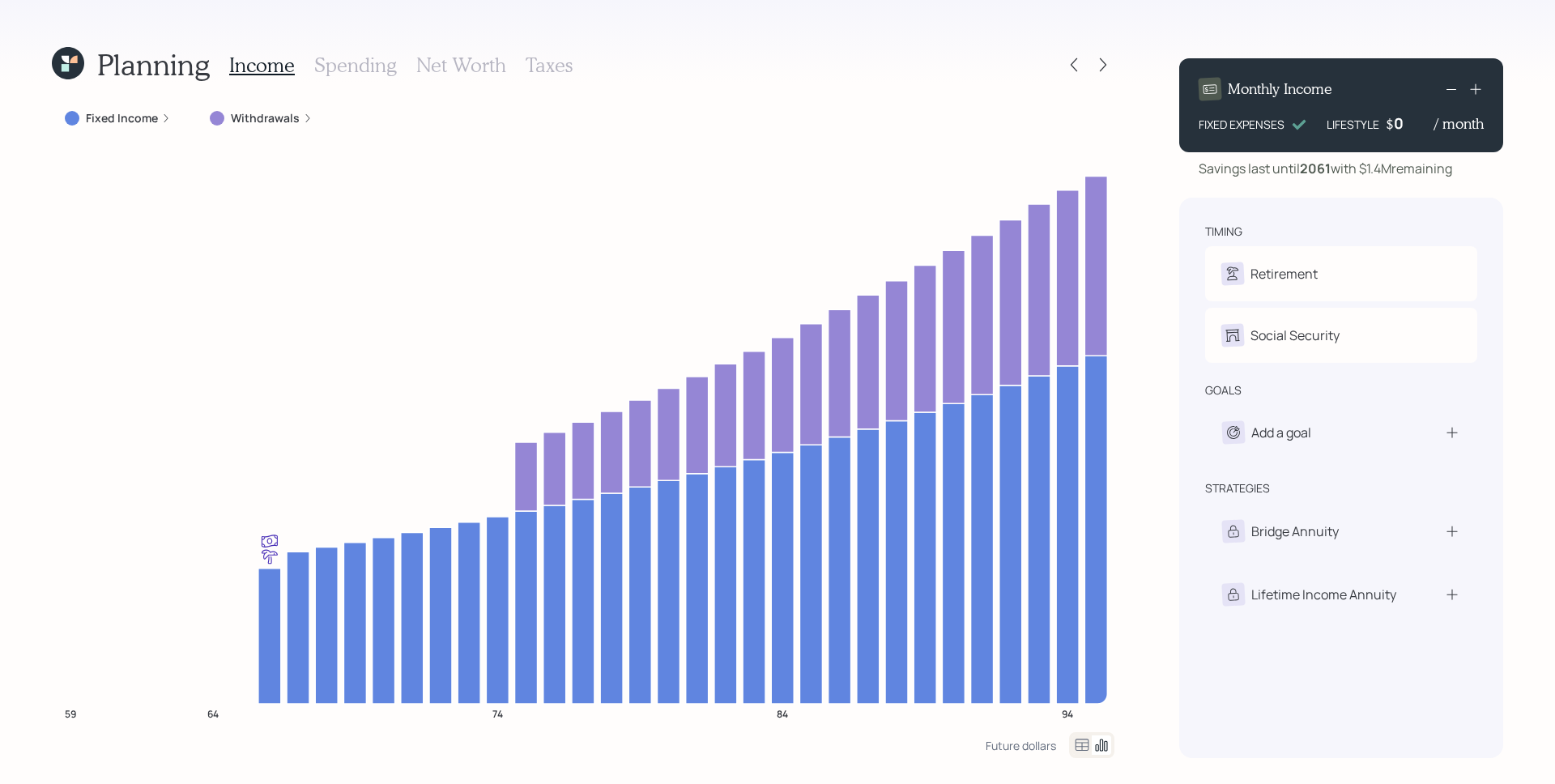
click at [157, 119] on div "Fixed Income" at bounding box center [118, 118] width 106 height 16
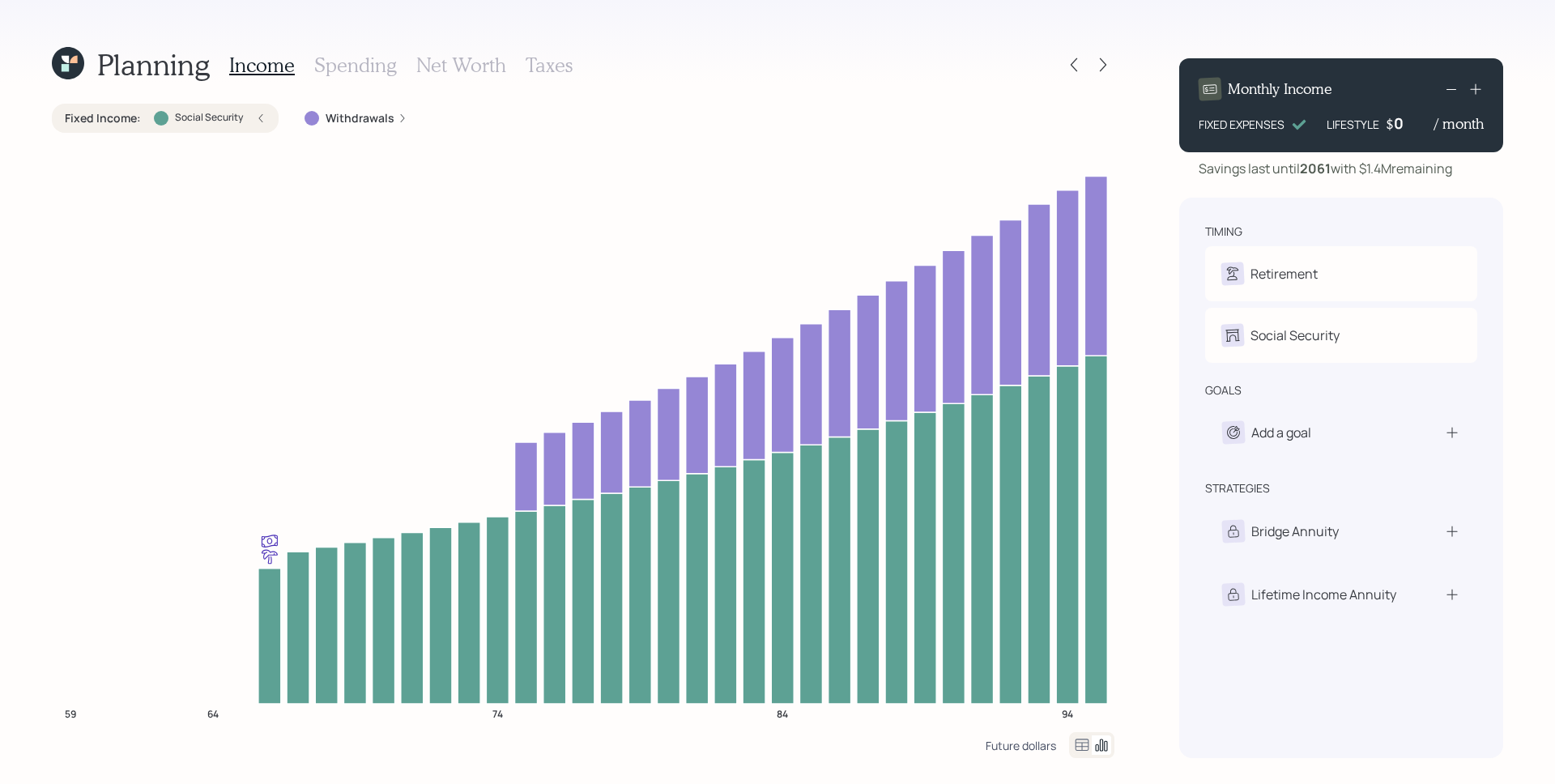
click at [1010, 741] on div "Future dollars" at bounding box center [1021, 745] width 70 height 16
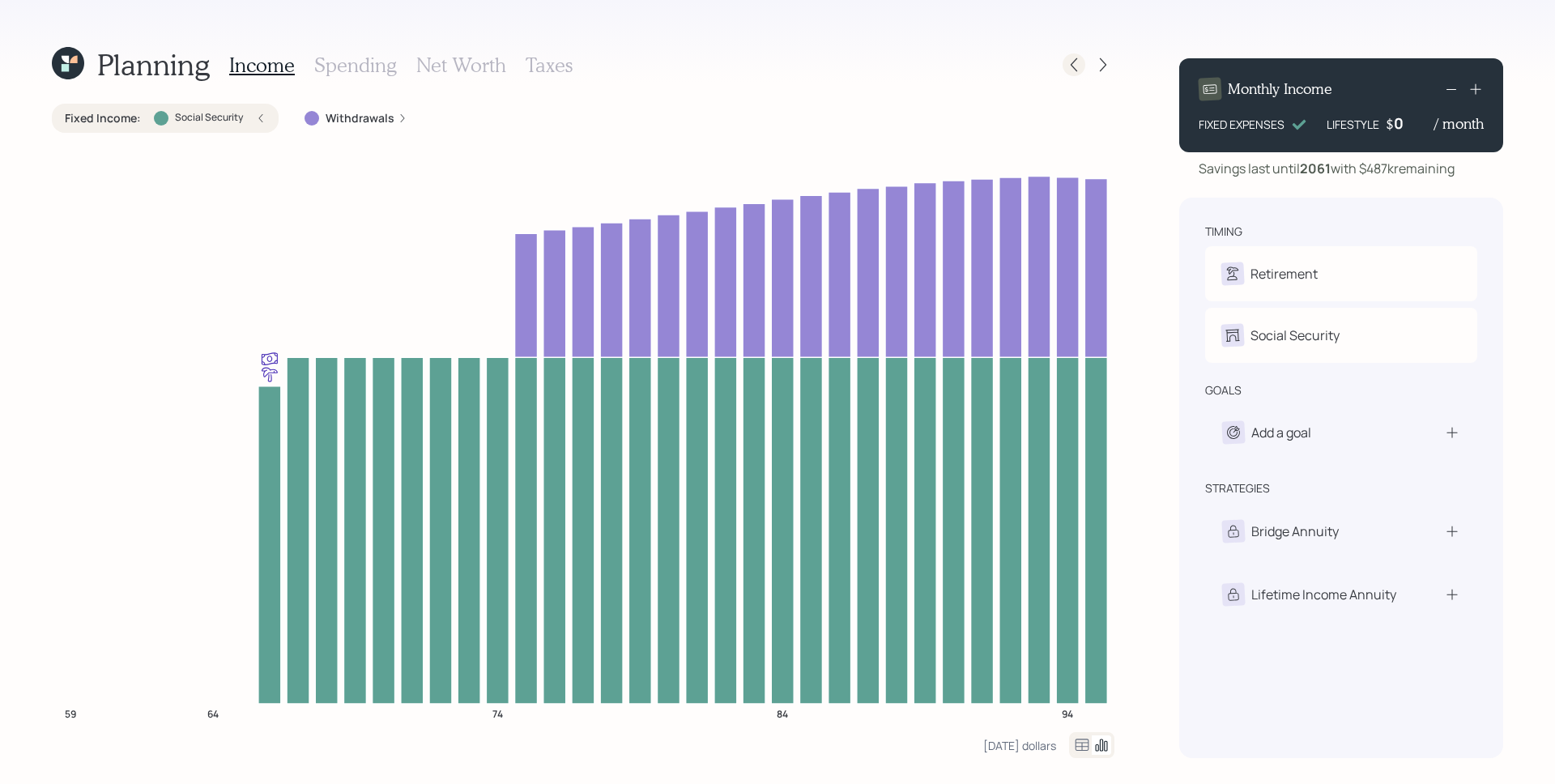
click at [1077, 71] on icon at bounding box center [1074, 64] width 16 height 16
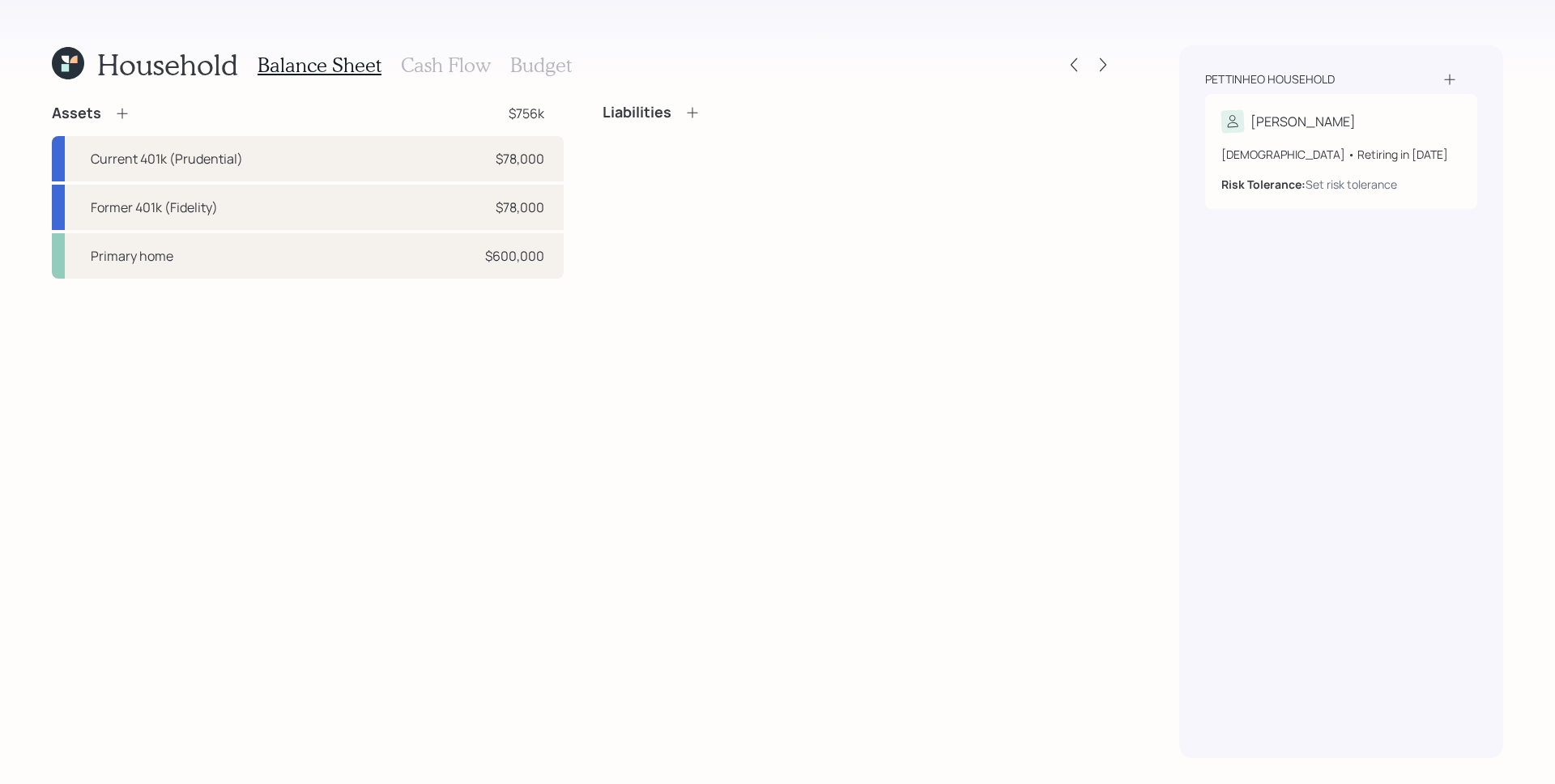
click at [488, 65] on h3 "Cash Flow" at bounding box center [445, 65] width 90 height 24
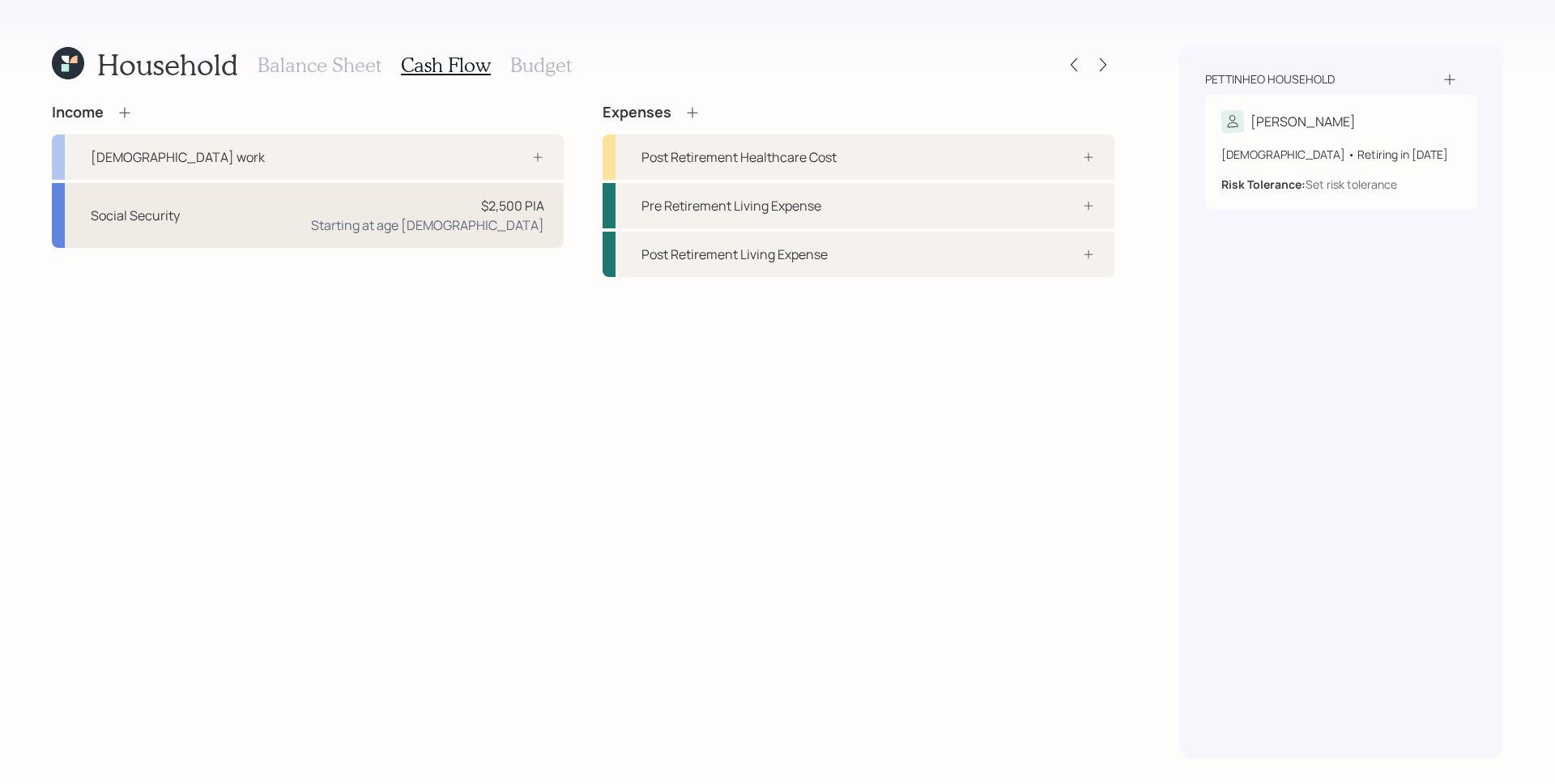
click at [441, 228] on div "Starting at age [DEMOGRAPHIC_DATA]" at bounding box center [427, 225] width 233 height 20
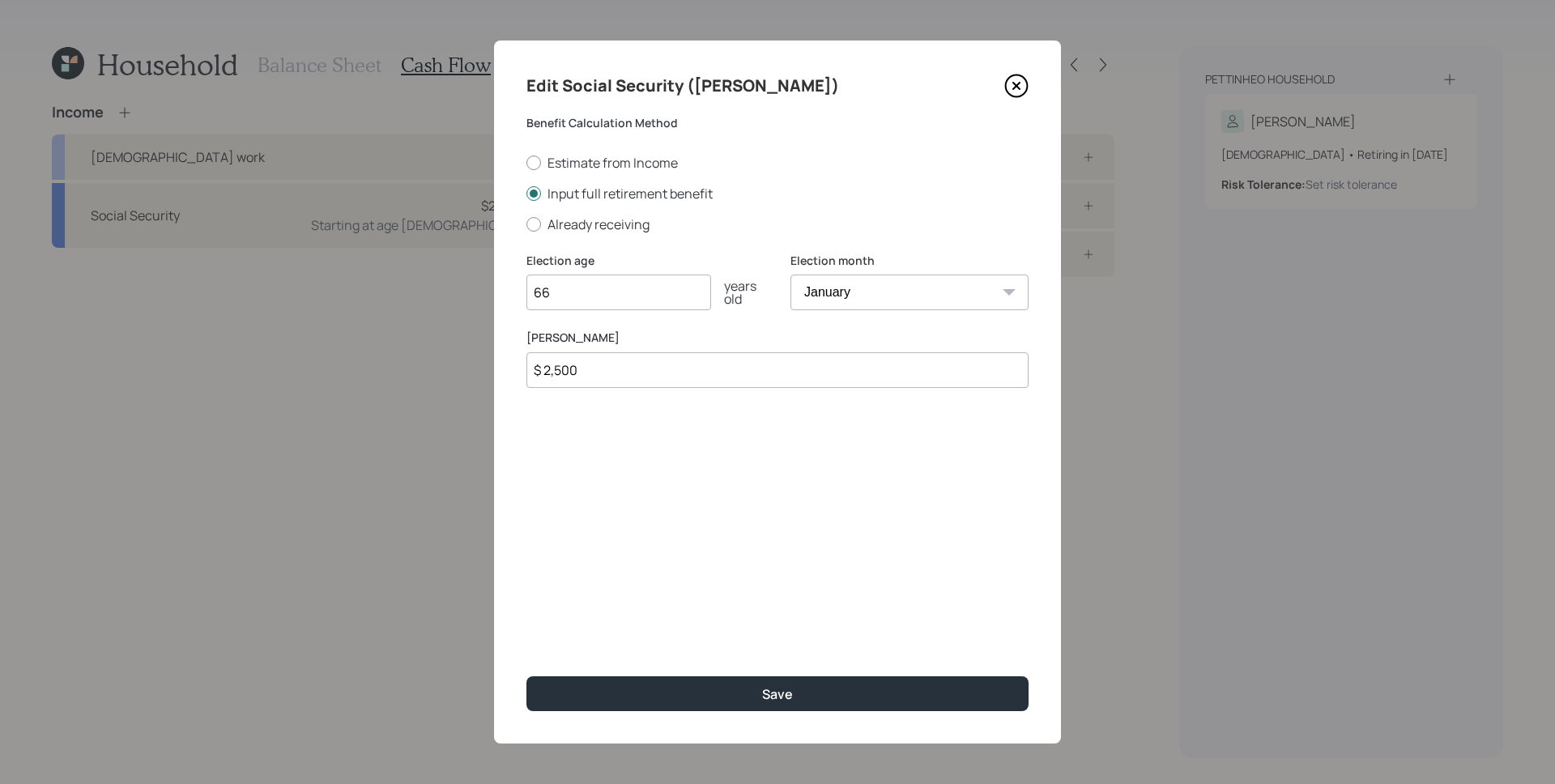
drag, startPoint x: 557, startPoint y: 368, endPoint x: 601, endPoint y: 366, distance: 44.0
click at [601, 366] on input "$ 2,500" at bounding box center [778, 370] width 503 height 36
type input "$ 2,400"
click at [725, 588] on div "Edit Social Security ([PERSON_NAME]) Benefit Calculation Method Estimate from I…" at bounding box center [778, 392] width 567 height 703
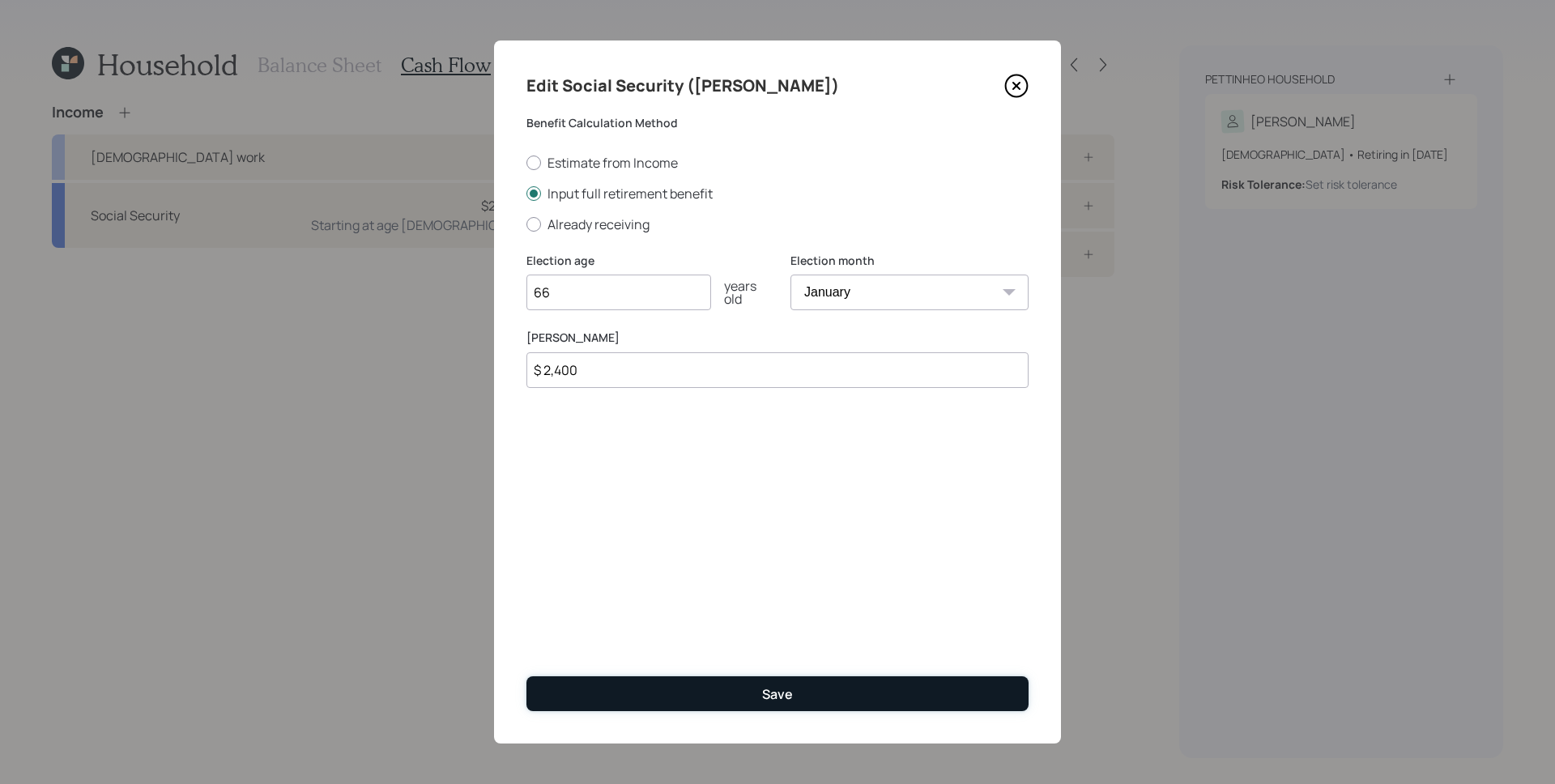
drag, startPoint x: 761, startPoint y: 696, endPoint x: 763, endPoint y: 686, distance: 10.2
click at [761, 695] on button "Save" at bounding box center [778, 693] width 503 height 35
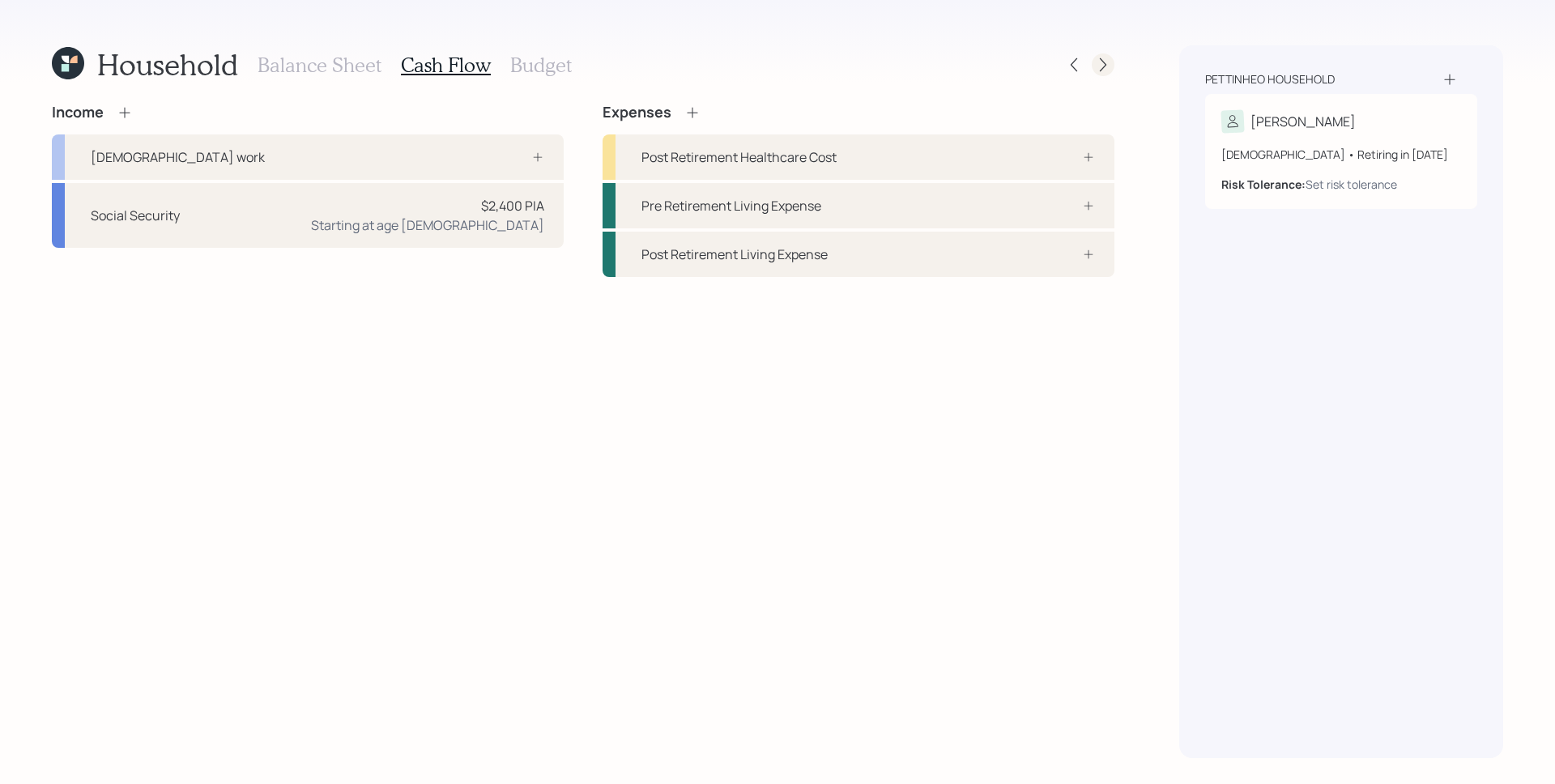
click at [1107, 60] on icon at bounding box center [1103, 64] width 16 height 16
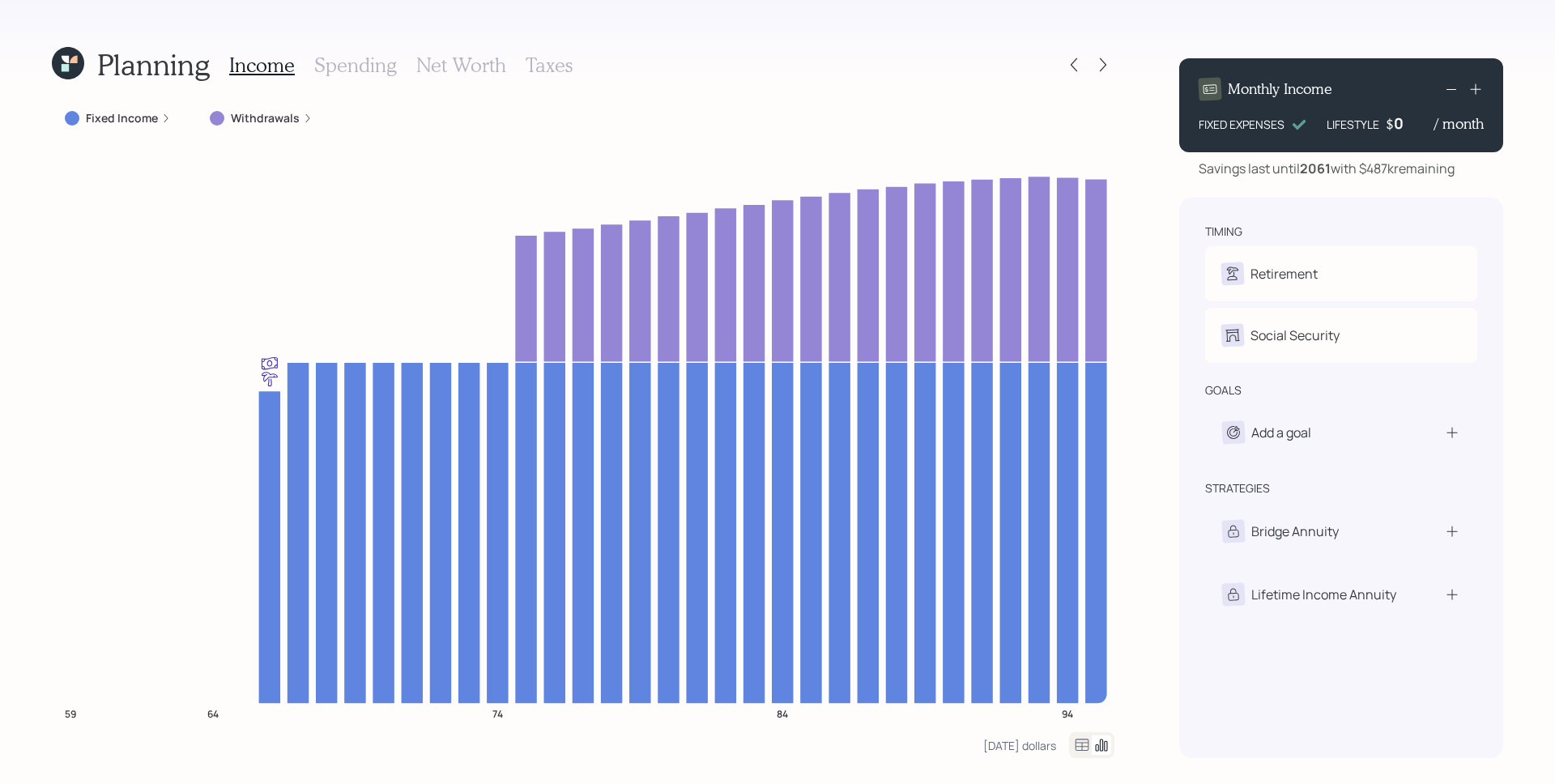
click at [123, 115] on label "Fixed Income" at bounding box center [122, 118] width 72 height 16
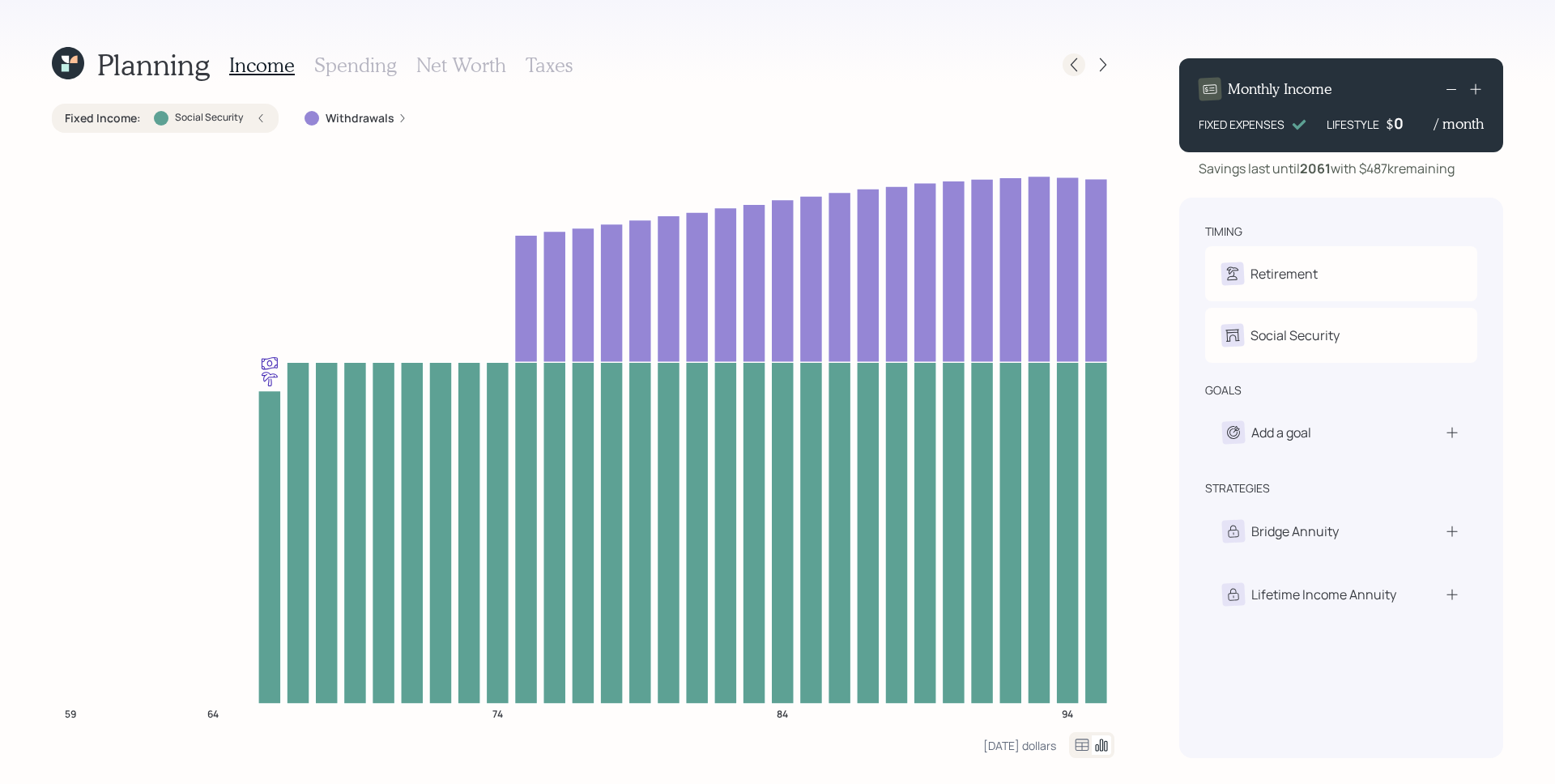
click at [1069, 53] on div at bounding box center [1073, 64] width 23 height 23
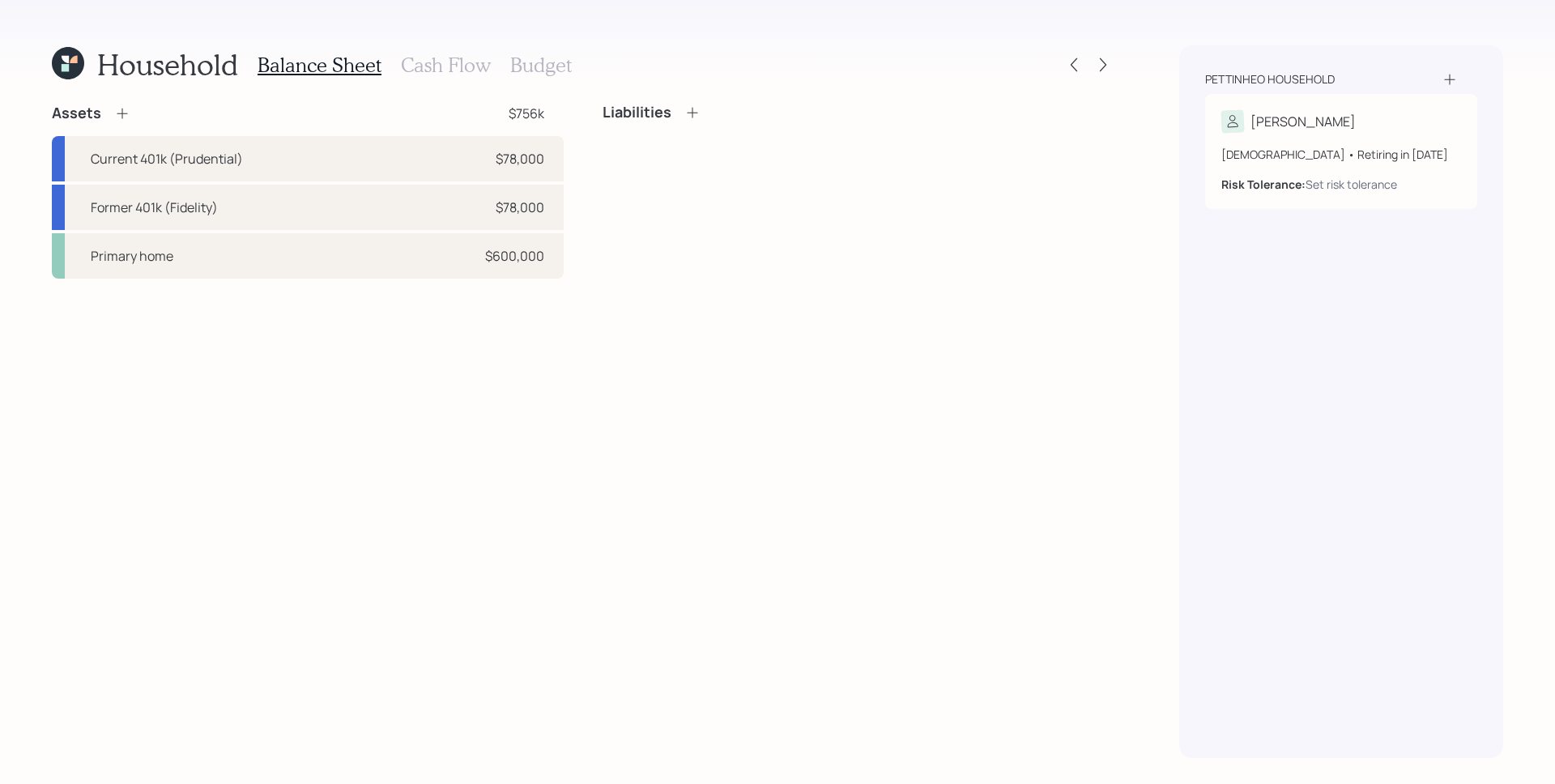
click at [443, 56] on h3 "Cash Flow" at bounding box center [445, 65] width 90 height 24
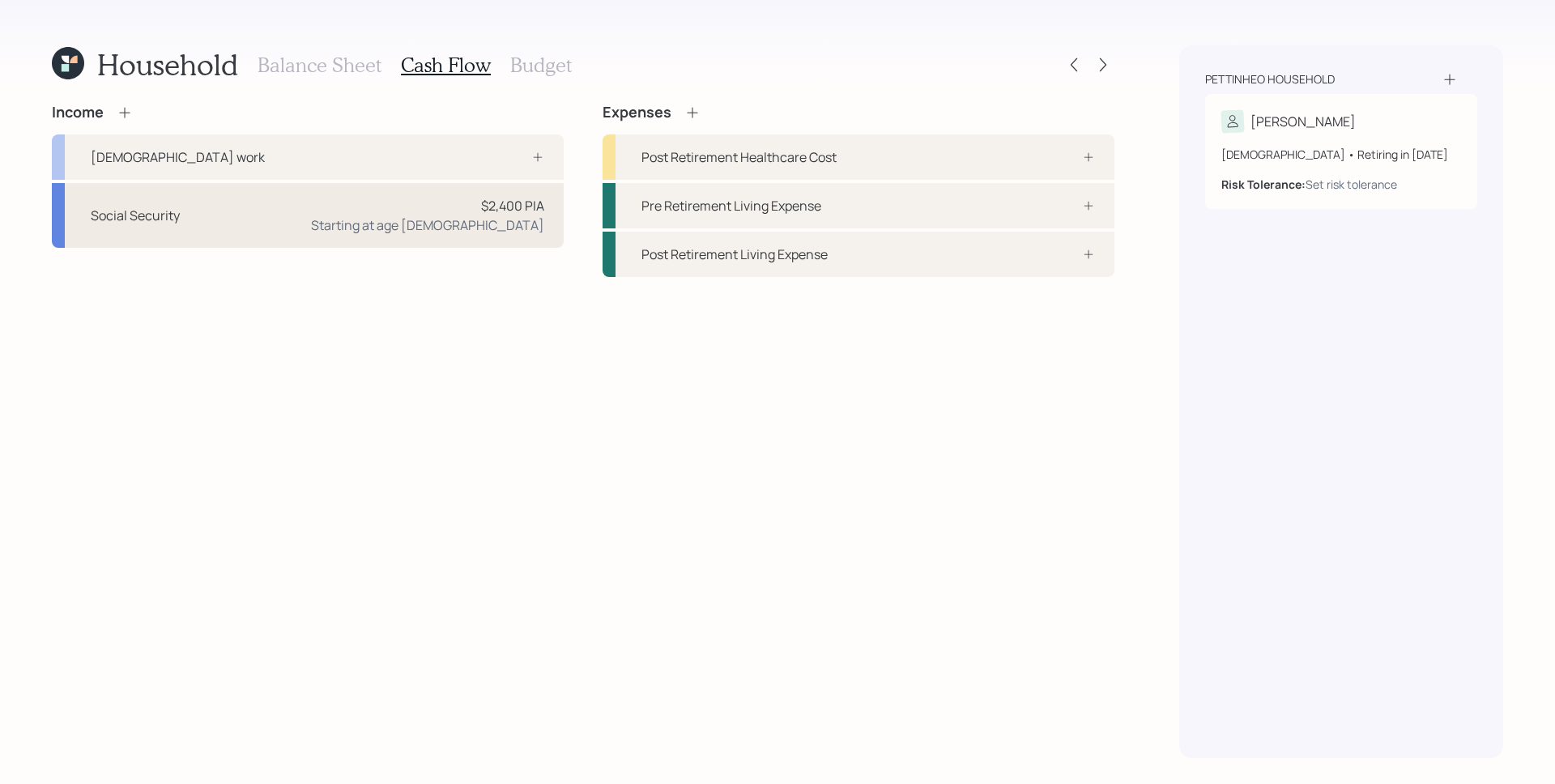
click at [505, 210] on div "$2,400 PIA" at bounding box center [512, 206] width 63 height 20
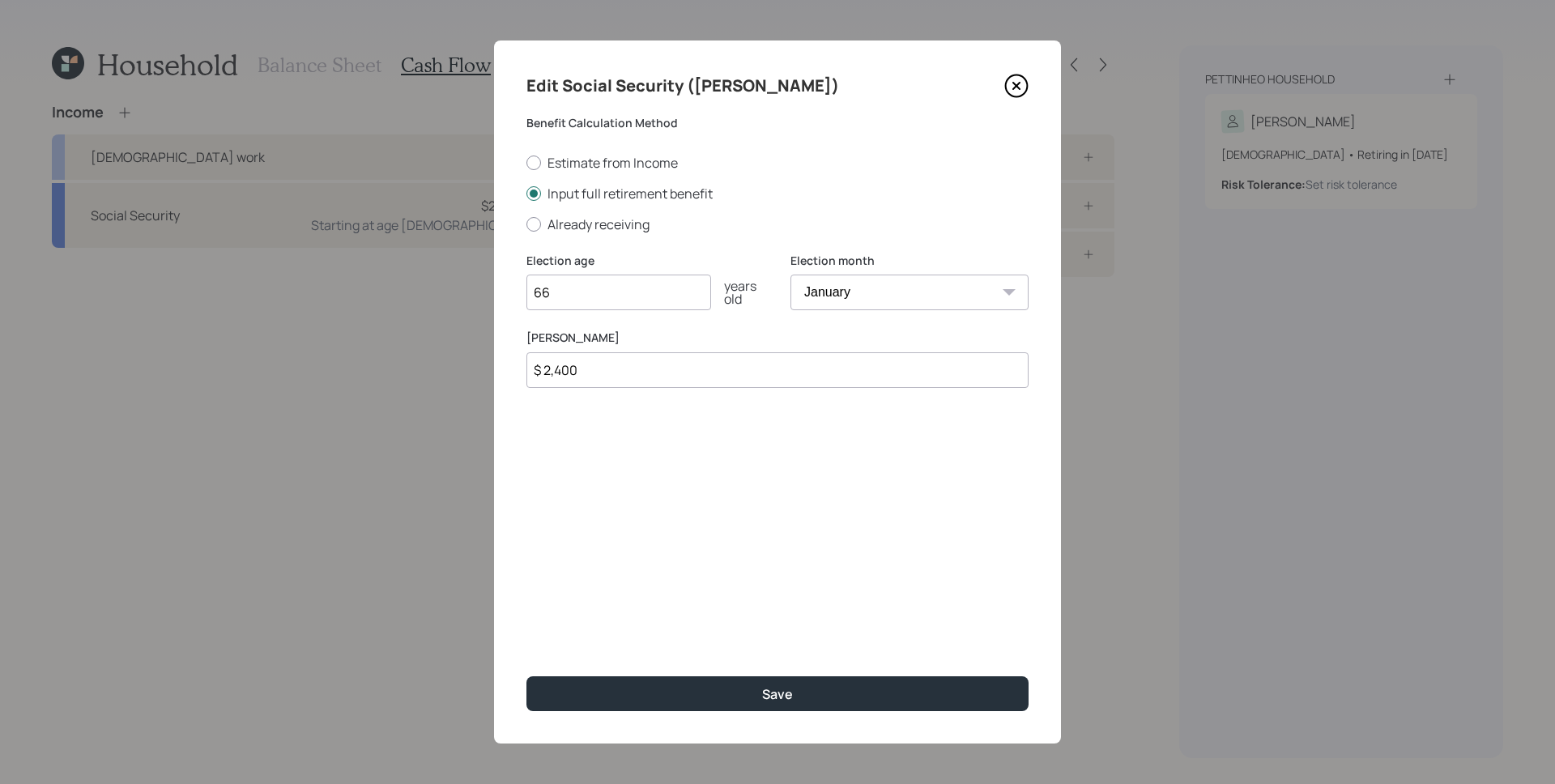
drag, startPoint x: 558, startPoint y: 366, endPoint x: 591, endPoint y: 360, distance: 33.5
click at [592, 363] on input "$ 2,400" at bounding box center [778, 370] width 503 height 36
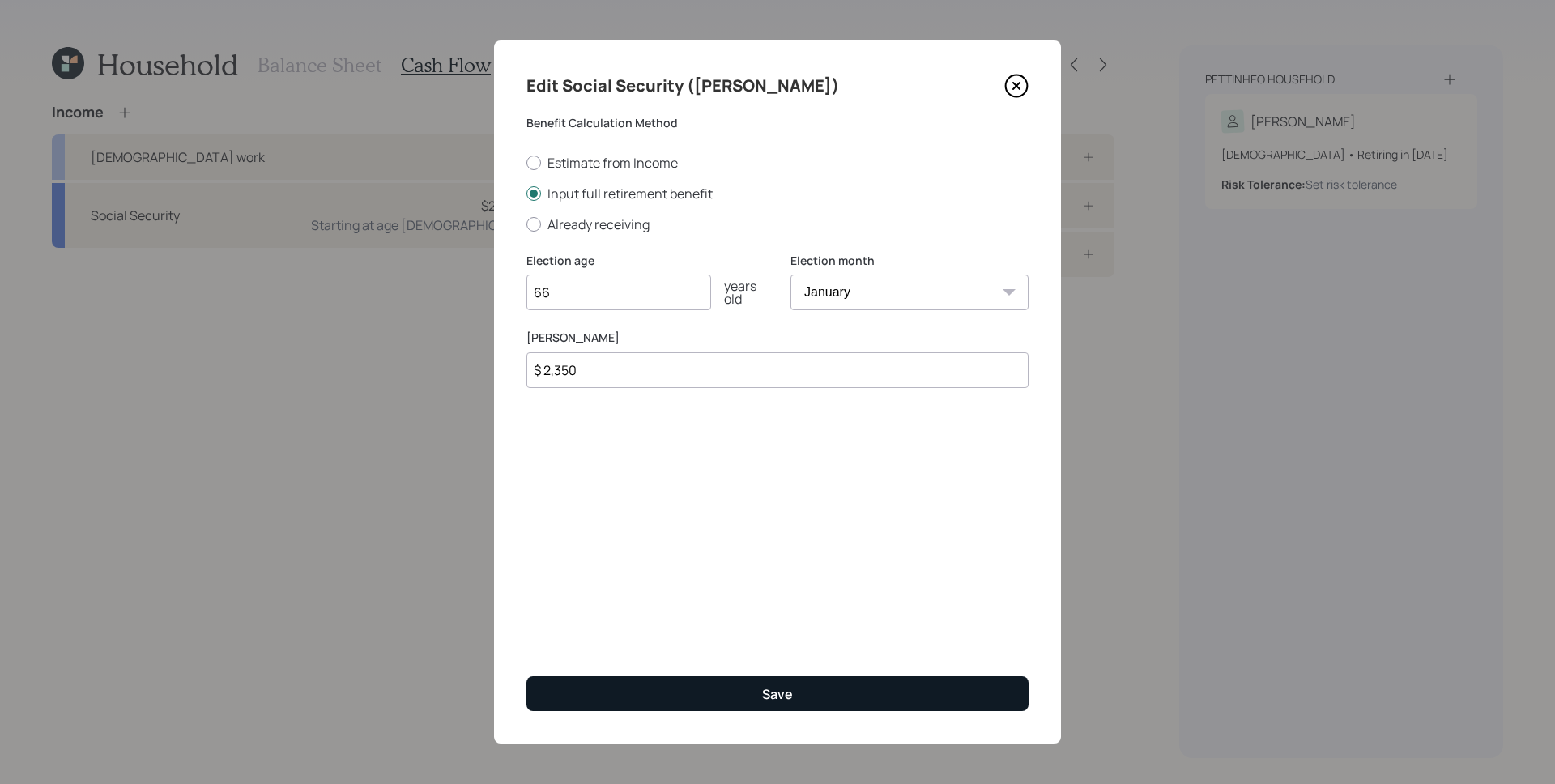
type input "$ 2,350"
click at [779, 677] on button "Save" at bounding box center [778, 693] width 503 height 35
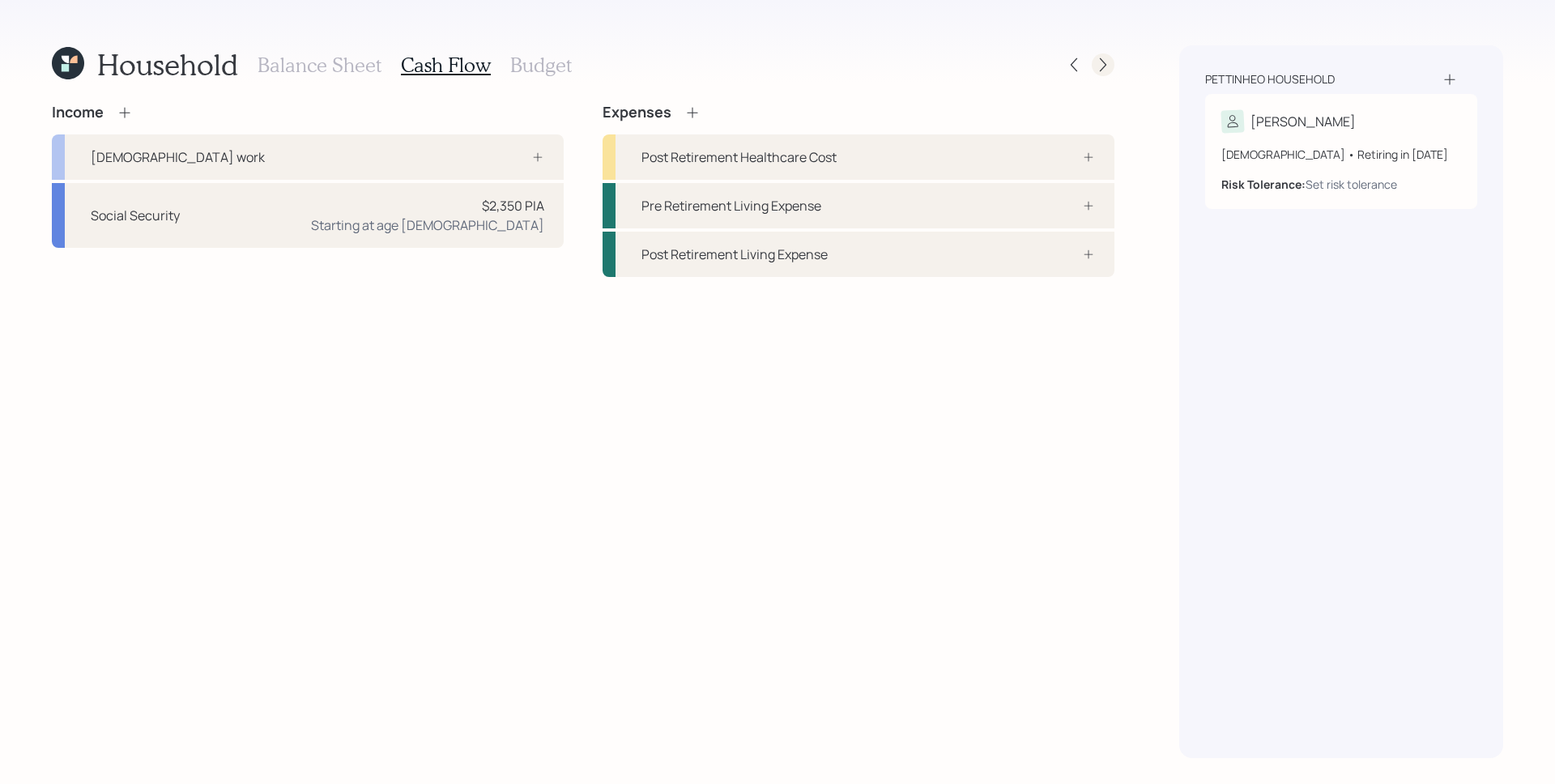
click at [1100, 57] on icon at bounding box center [1103, 64] width 16 height 16
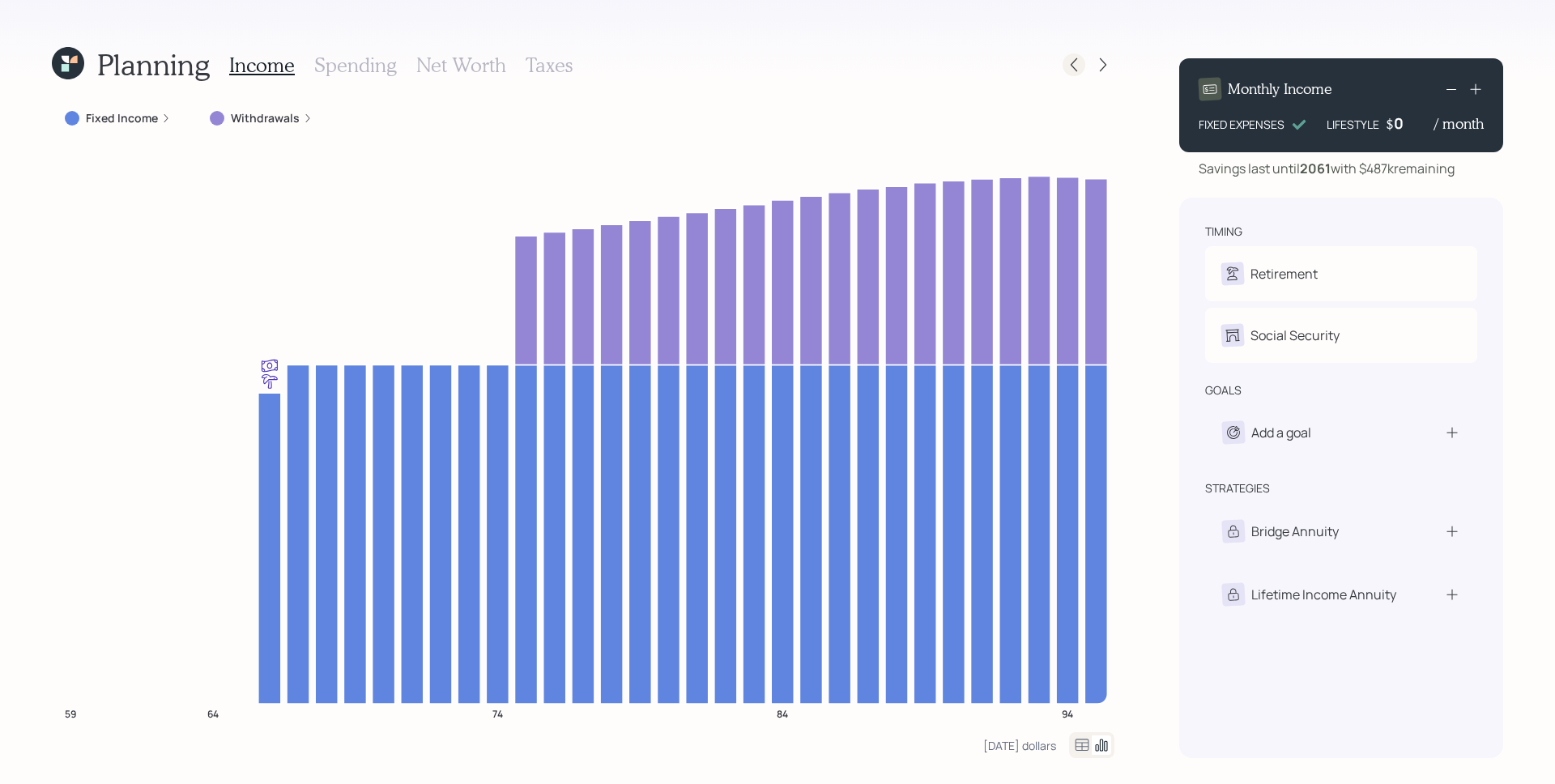
click at [1072, 57] on icon at bounding box center [1074, 64] width 16 height 16
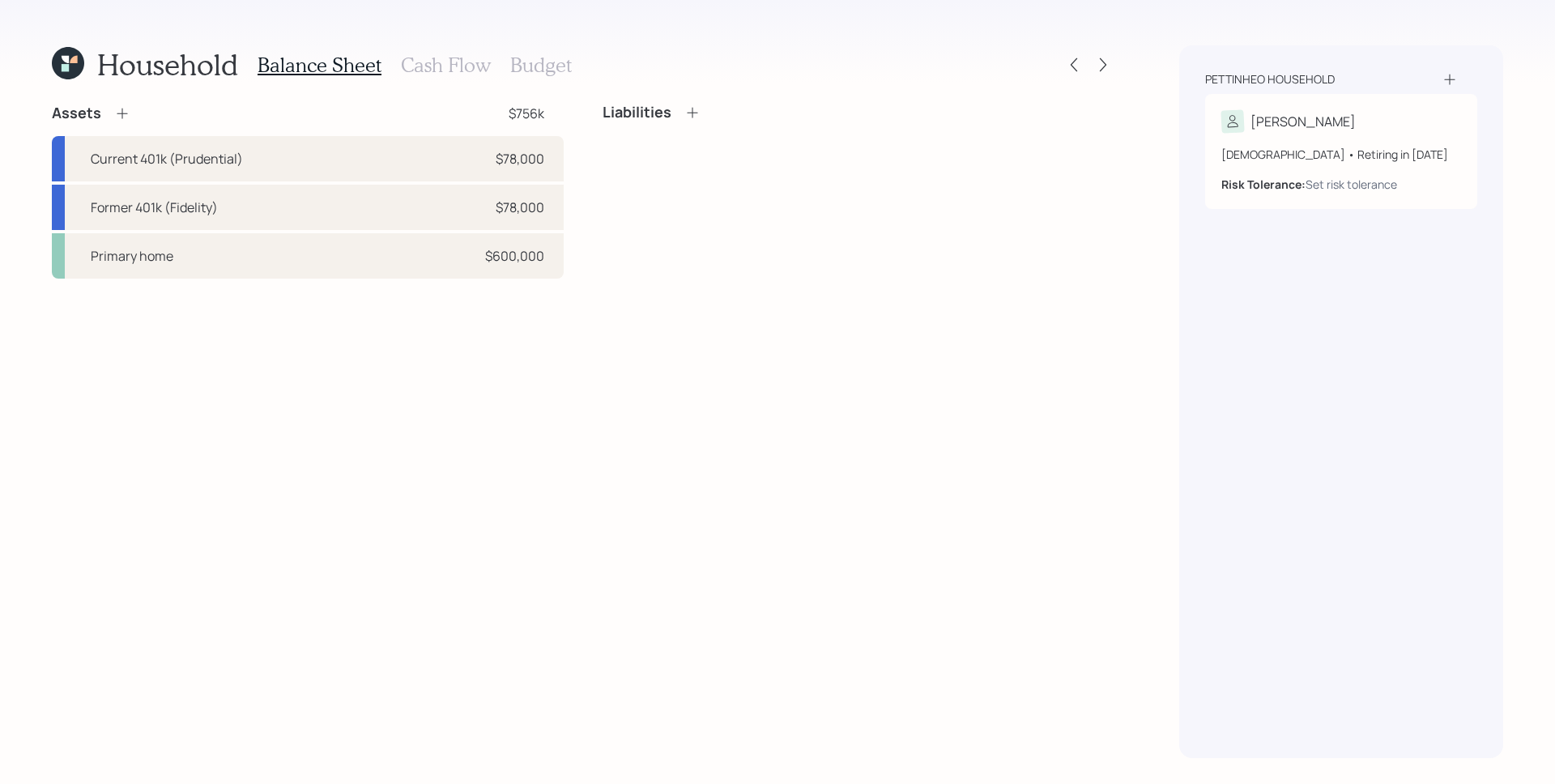
click at [440, 62] on h3 "Cash Flow" at bounding box center [445, 65] width 90 height 24
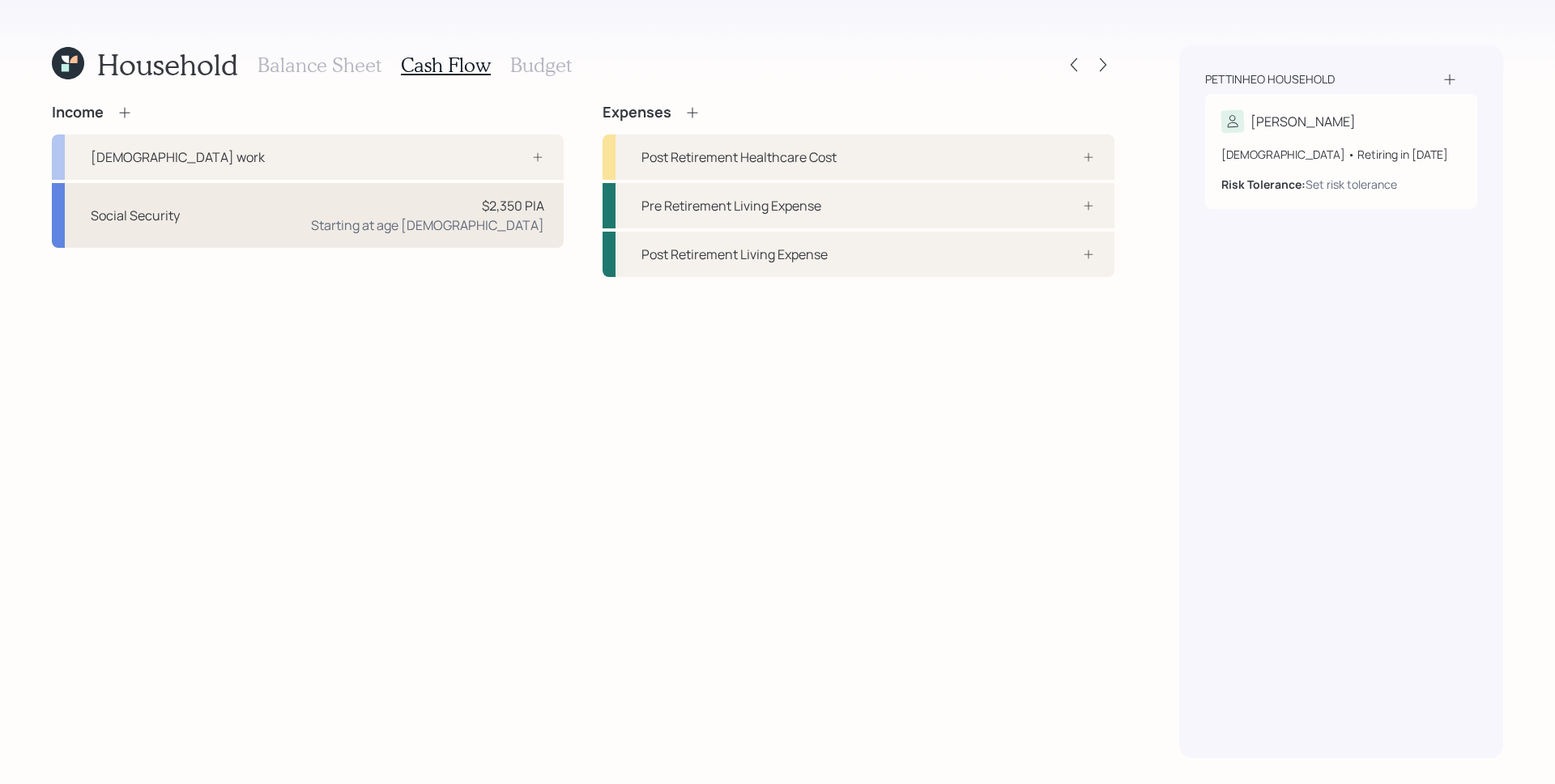
click at [503, 209] on div "$2,350 PIA" at bounding box center [512, 206] width 62 height 20
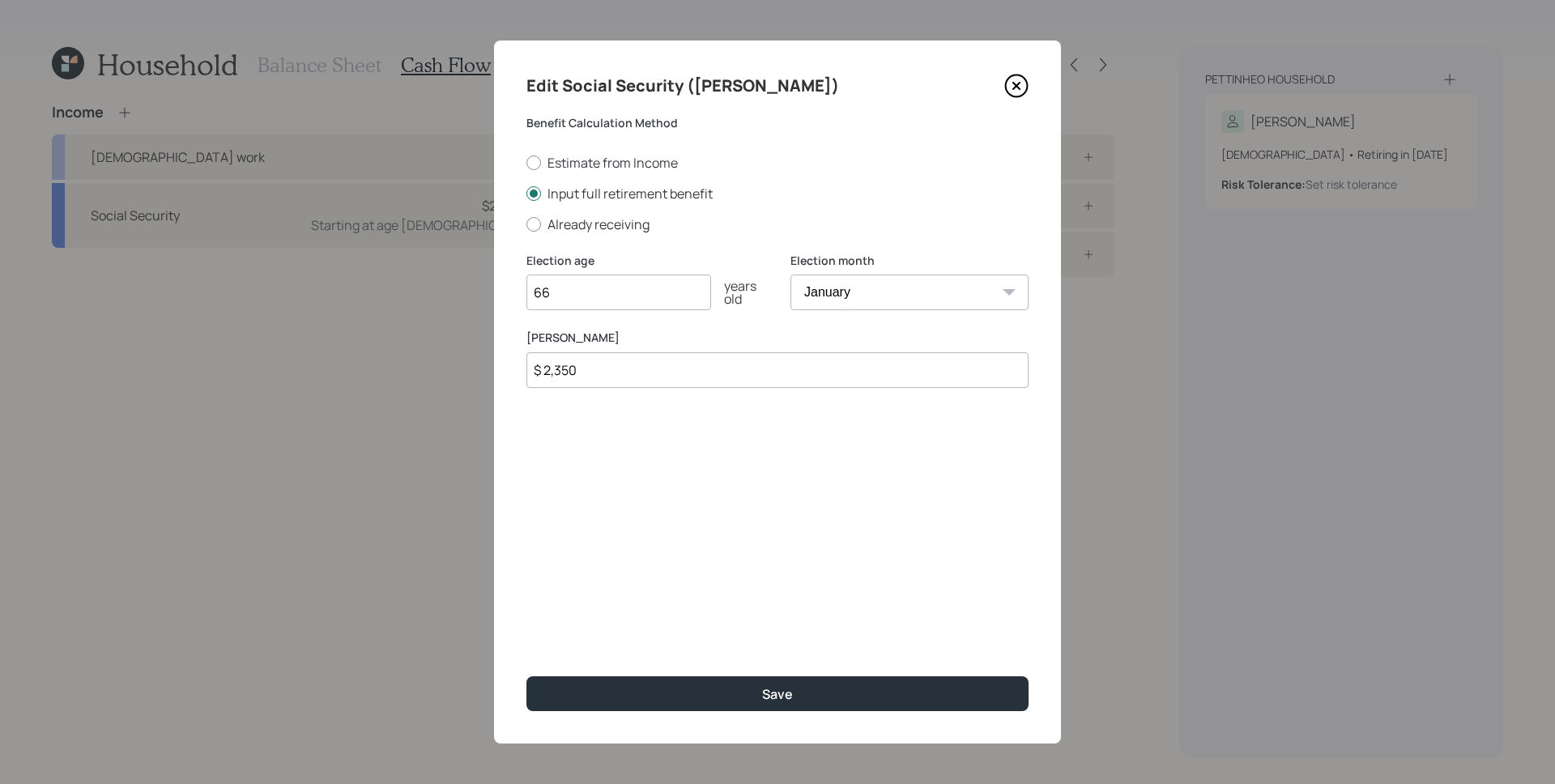
drag, startPoint x: 586, startPoint y: 370, endPoint x: 567, endPoint y: 367, distance: 19.2
click at [565, 368] on input "$ 2,350" at bounding box center [778, 370] width 503 height 36
type input "$ 2,375"
drag, startPoint x: 655, startPoint y: 516, endPoint x: 687, endPoint y: 506, distance: 33.5
click at [657, 517] on div "Edit Social Security ([PERSON_NAME]) Benefit Calculation Method Estimate from I…" at bounding box center [778, 392] width 567 height 703
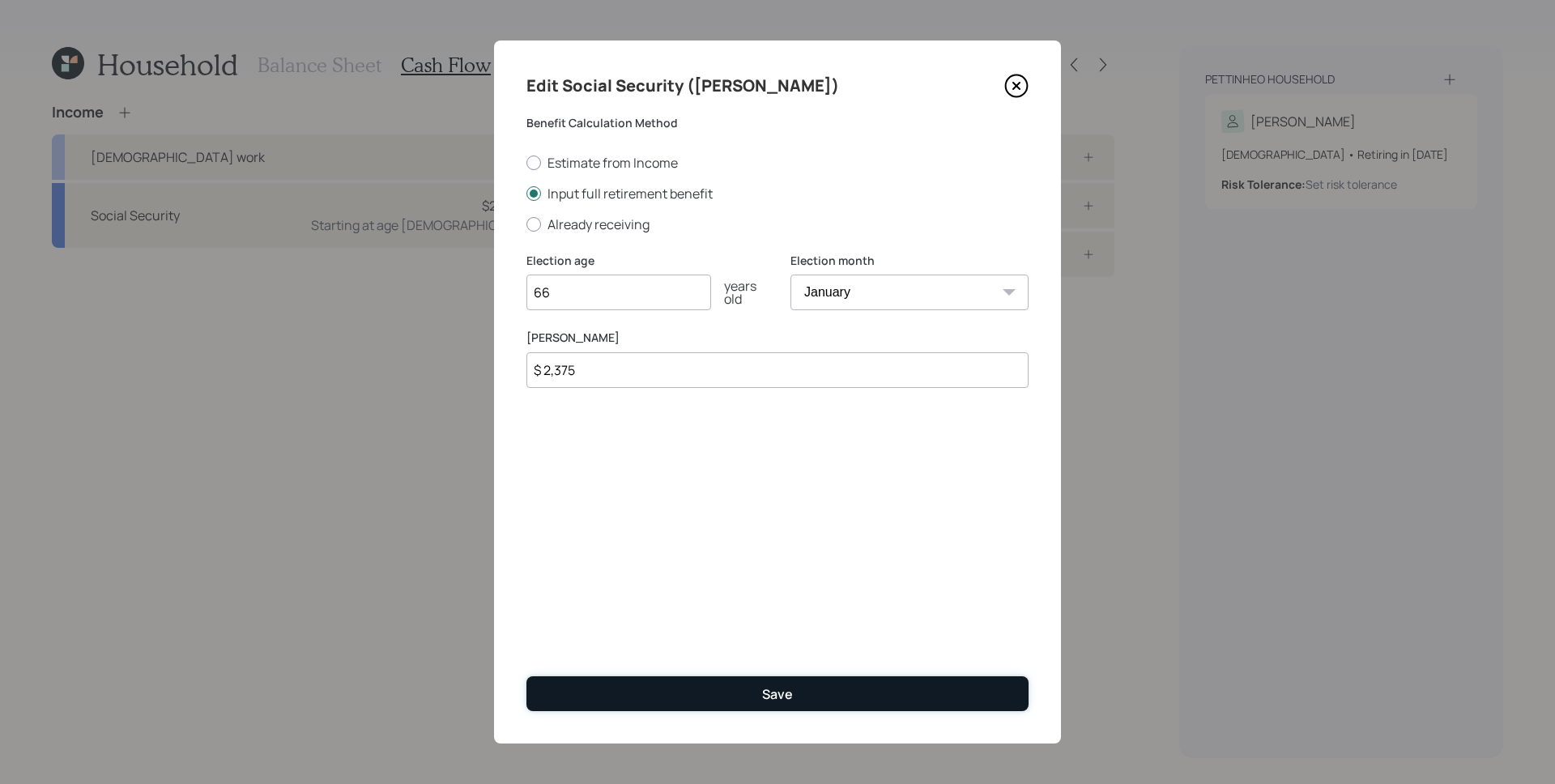
click at [758, 701] on button "Save" at bounding box center [778, 693] width 503 height 35
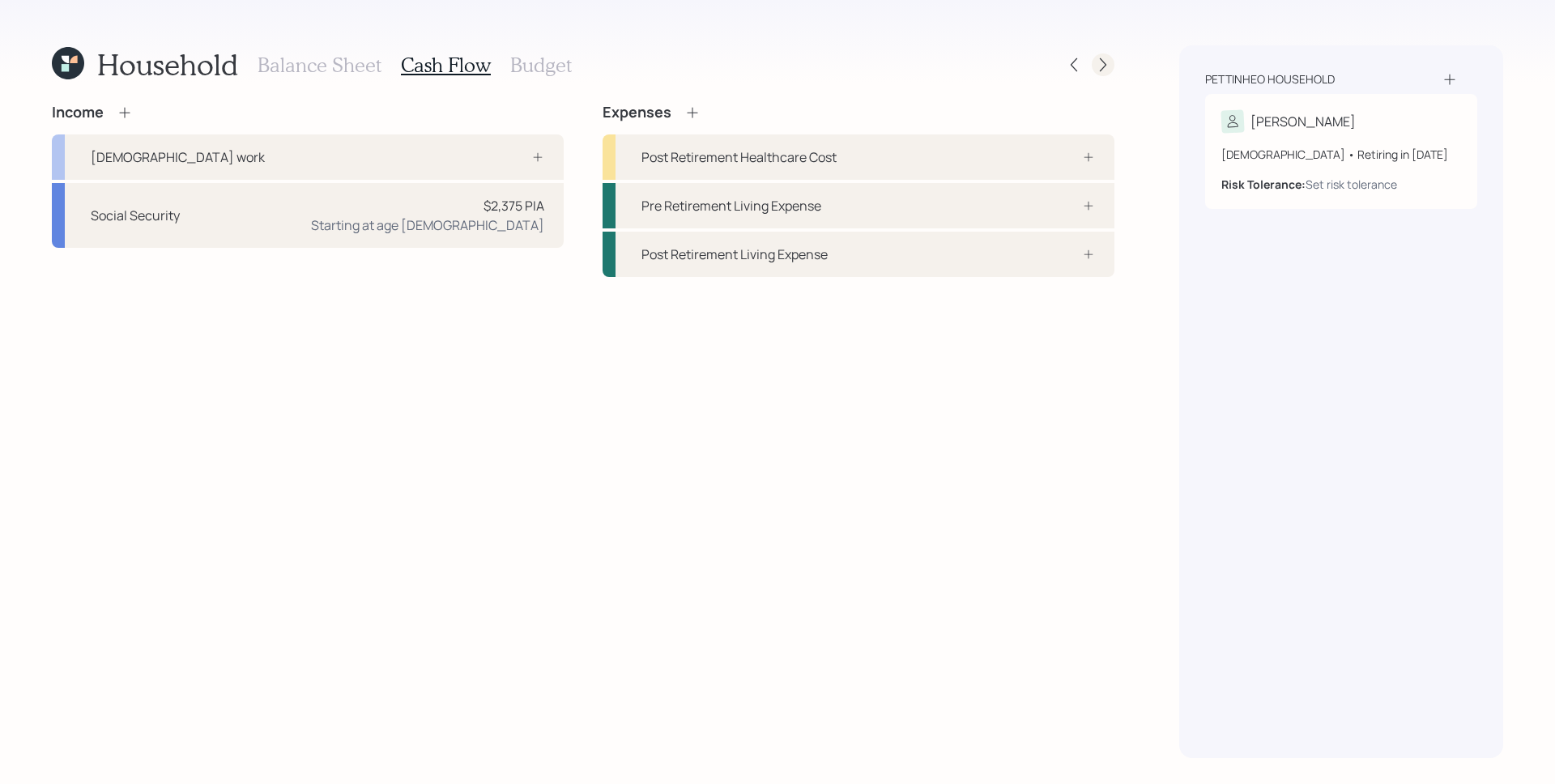
click at [1101, 65] on icon at bounding box center [1103, 64] width 16 height 16
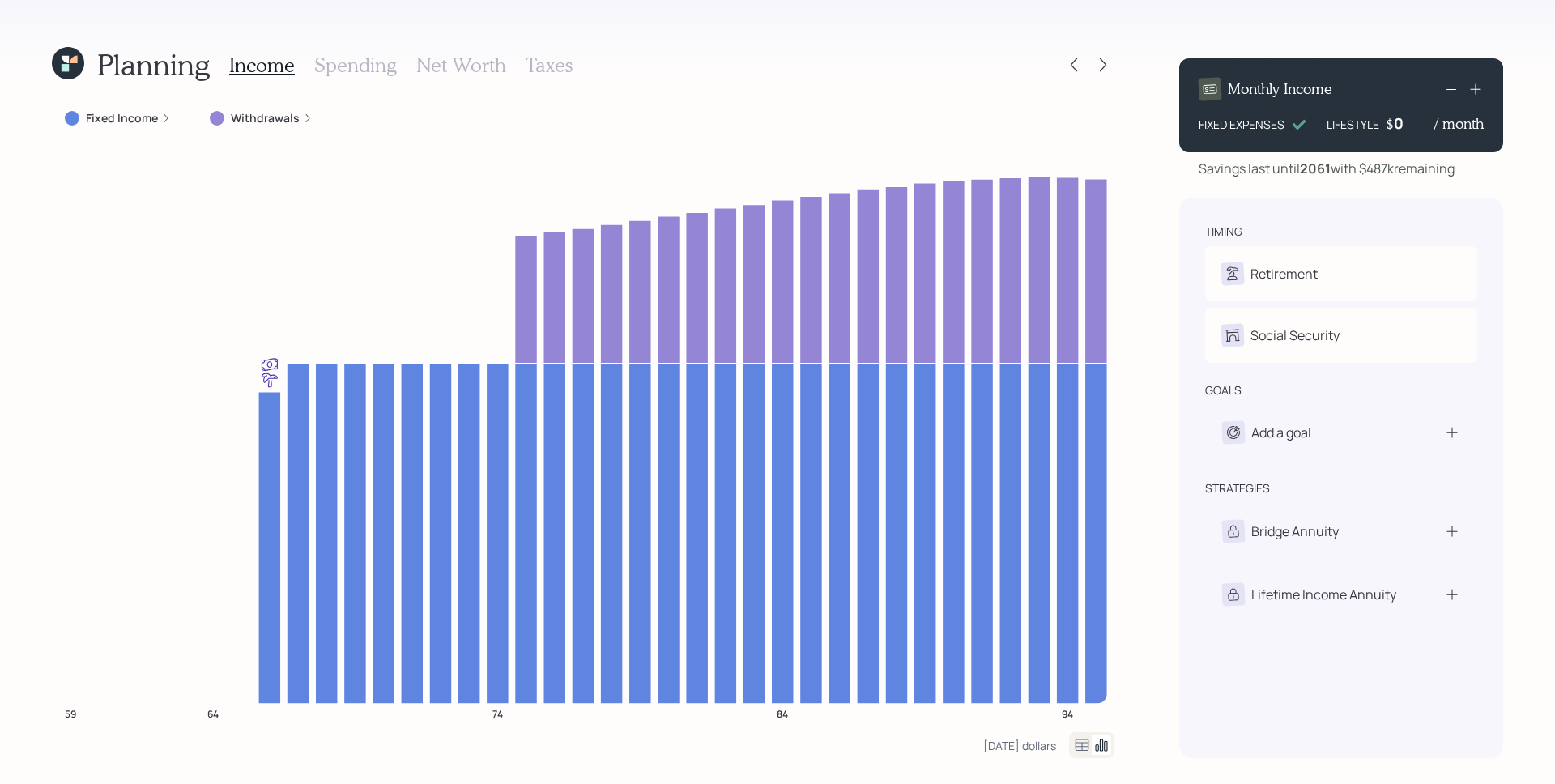
click at [330, 74] on h3 "Spending" at bounding box center [356, 65] width 83 height 24
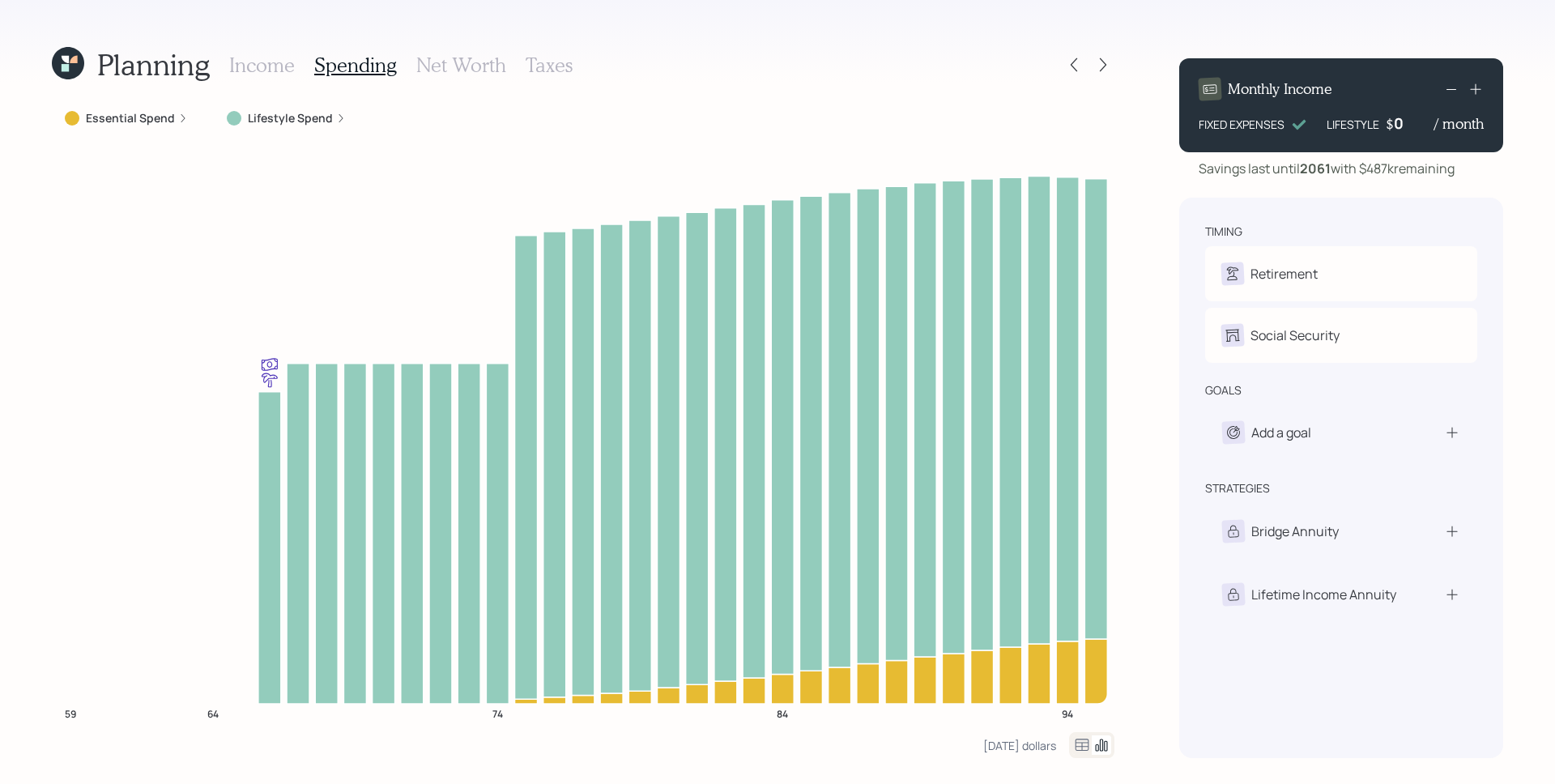
click at [237, 54] on h3 "Income" at bounding box center [262, 65] width 65 height 24
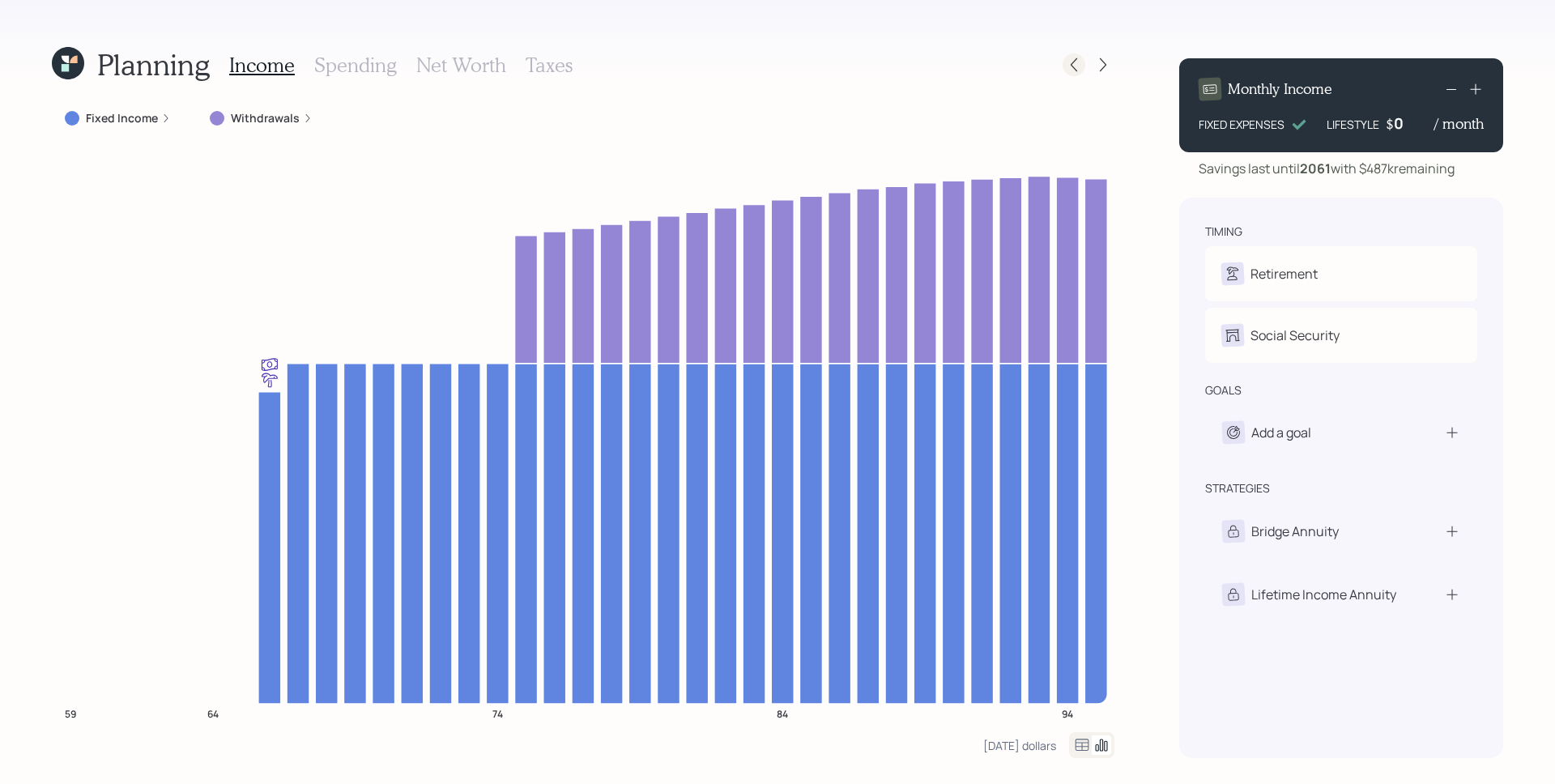
click at [1074, 60] on icon at bounding box center [1074, 65] width 7 height 14
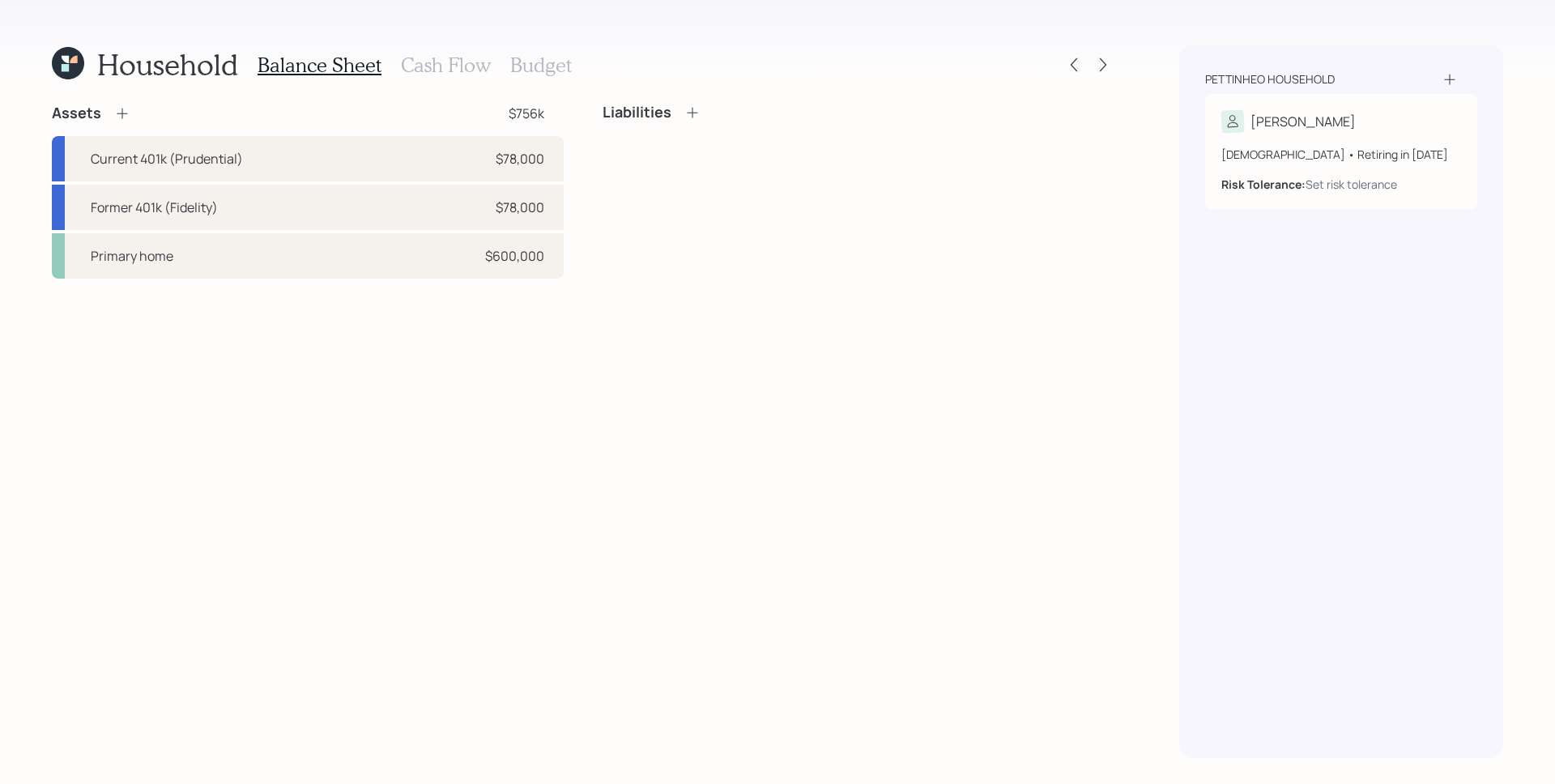
click at [456, 59] on h3 "Cash Flow" at bounding box center [445, 65] width 90 height 24
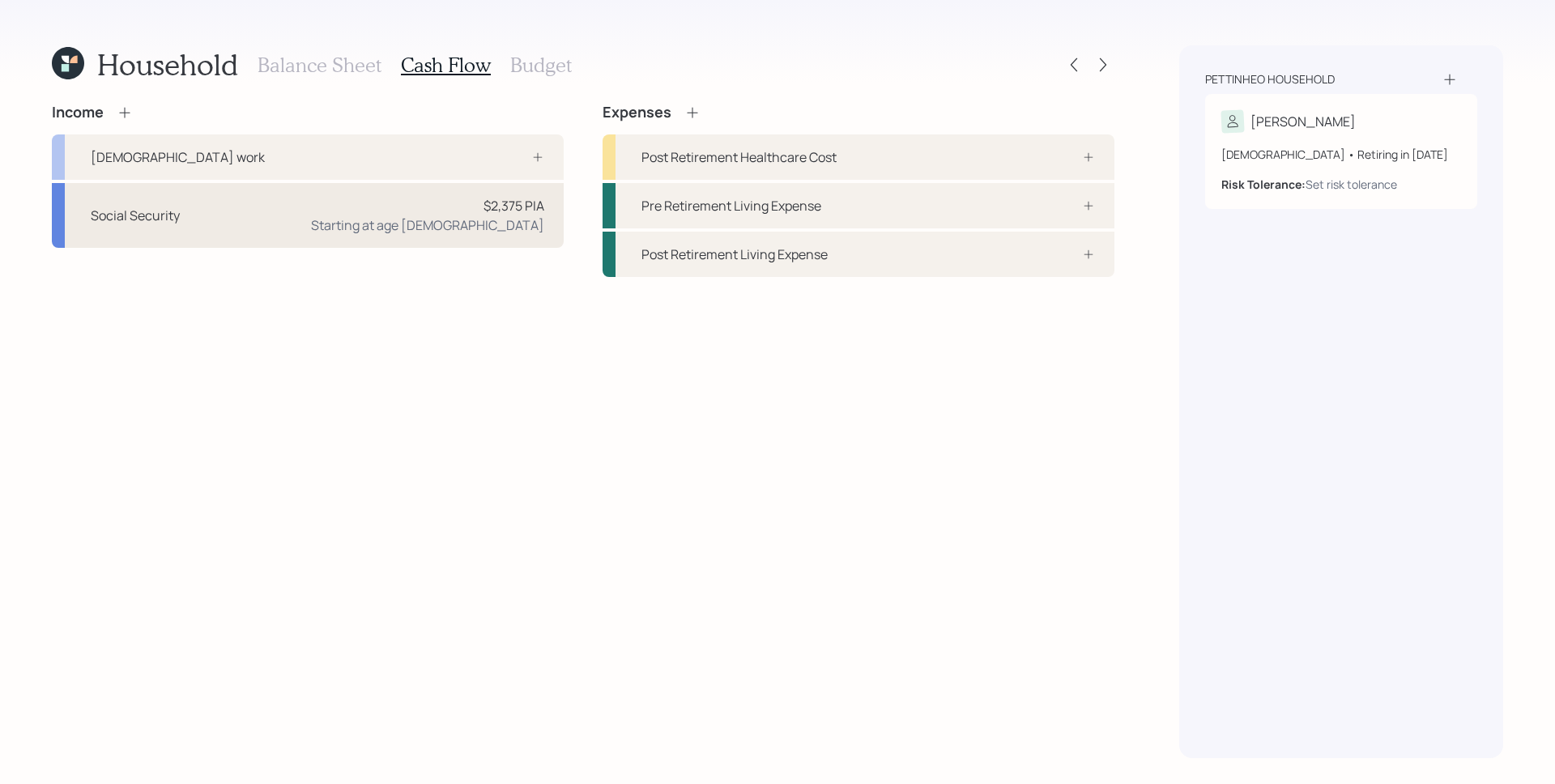
click at [509, 190] on div "Social Security $2,375 PIA Starting at age [DEMOGRAPHIC_DATA]" at bounding box center [308, 216] width 512 height 65
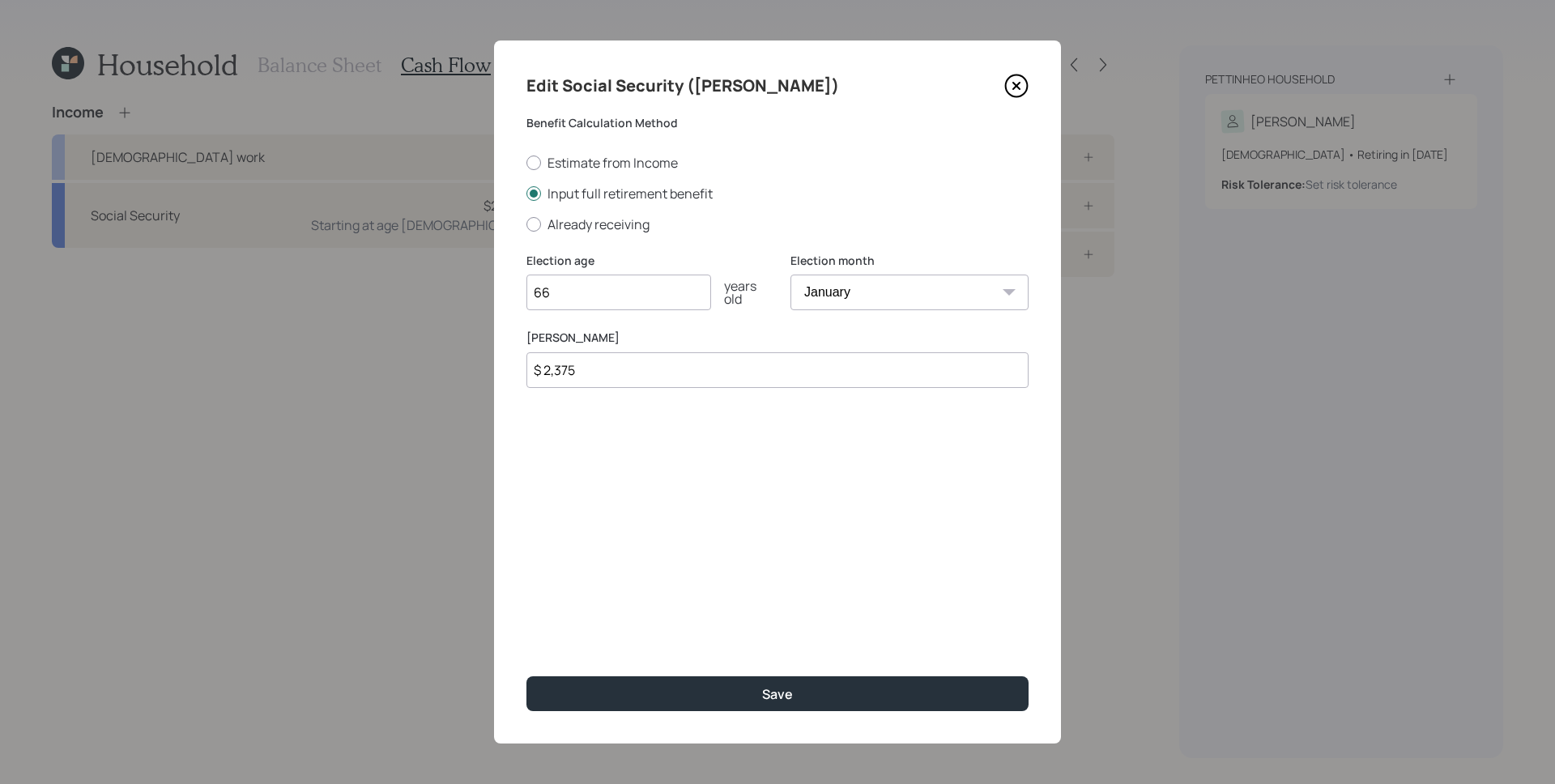
drag, startPoint x: 595, startPoint y: 367, endPoint x: 561, endPoint y: 358, distance: 35.2
click at [563, 362] on input "$ 2,375" at bounding box center [778, 370] width 503 height 36
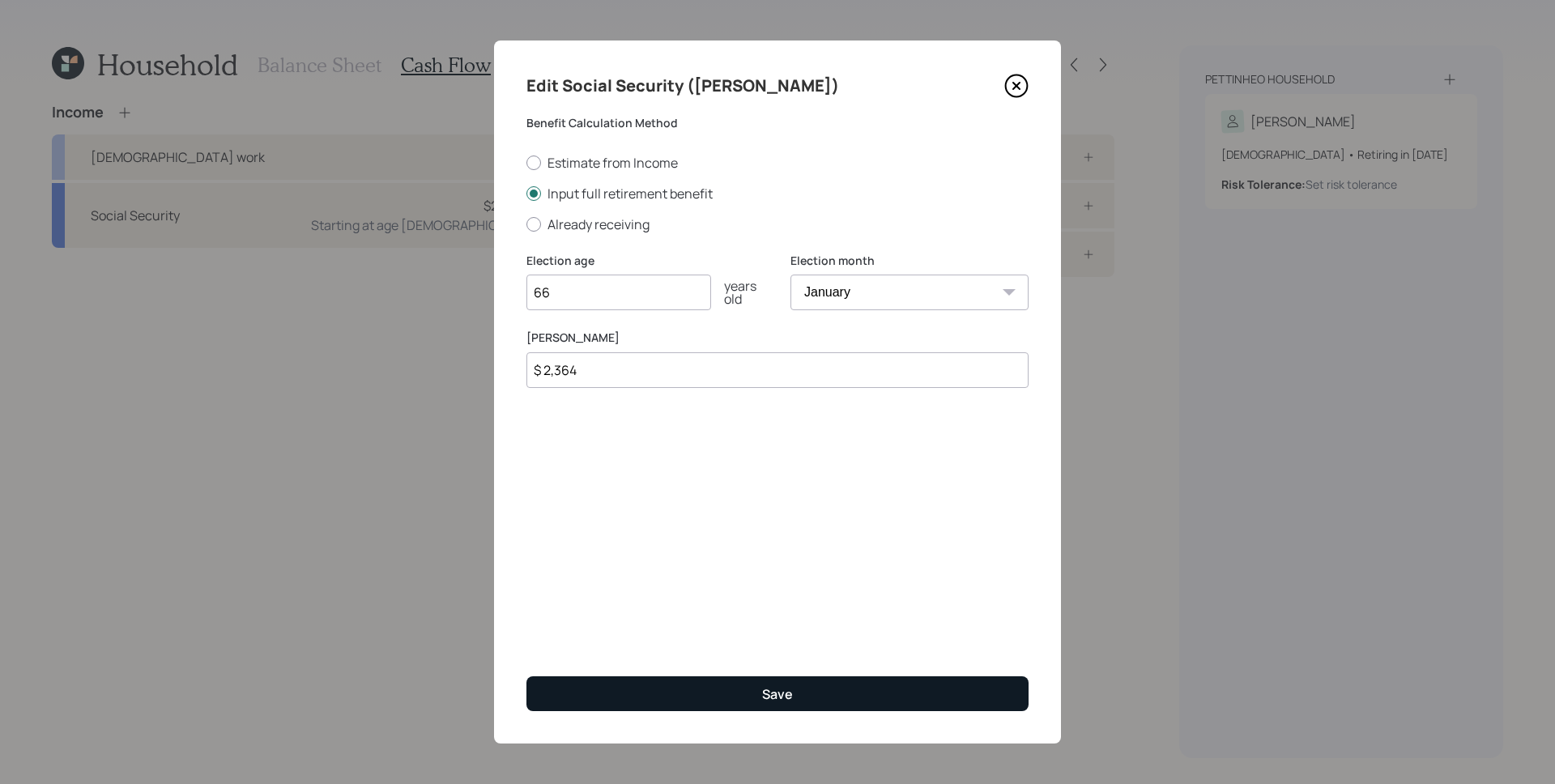
type input "$ 2,364"
click at [747, 696] on button "Save" at bounding box center [778, 693] width 503 height 35
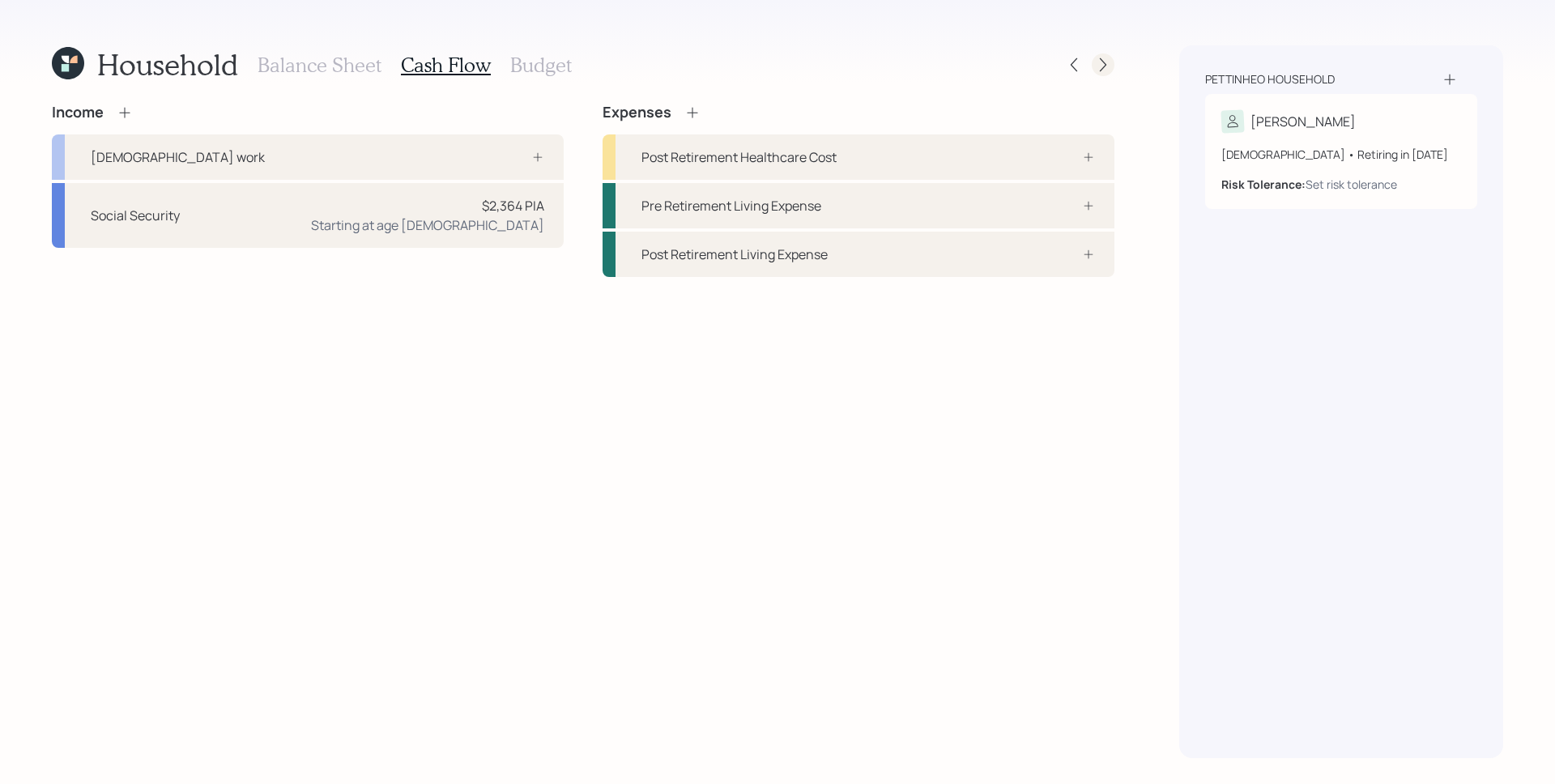
click at [1099, 69] on icon at bounding box center [1103, 64] width 16 height 16
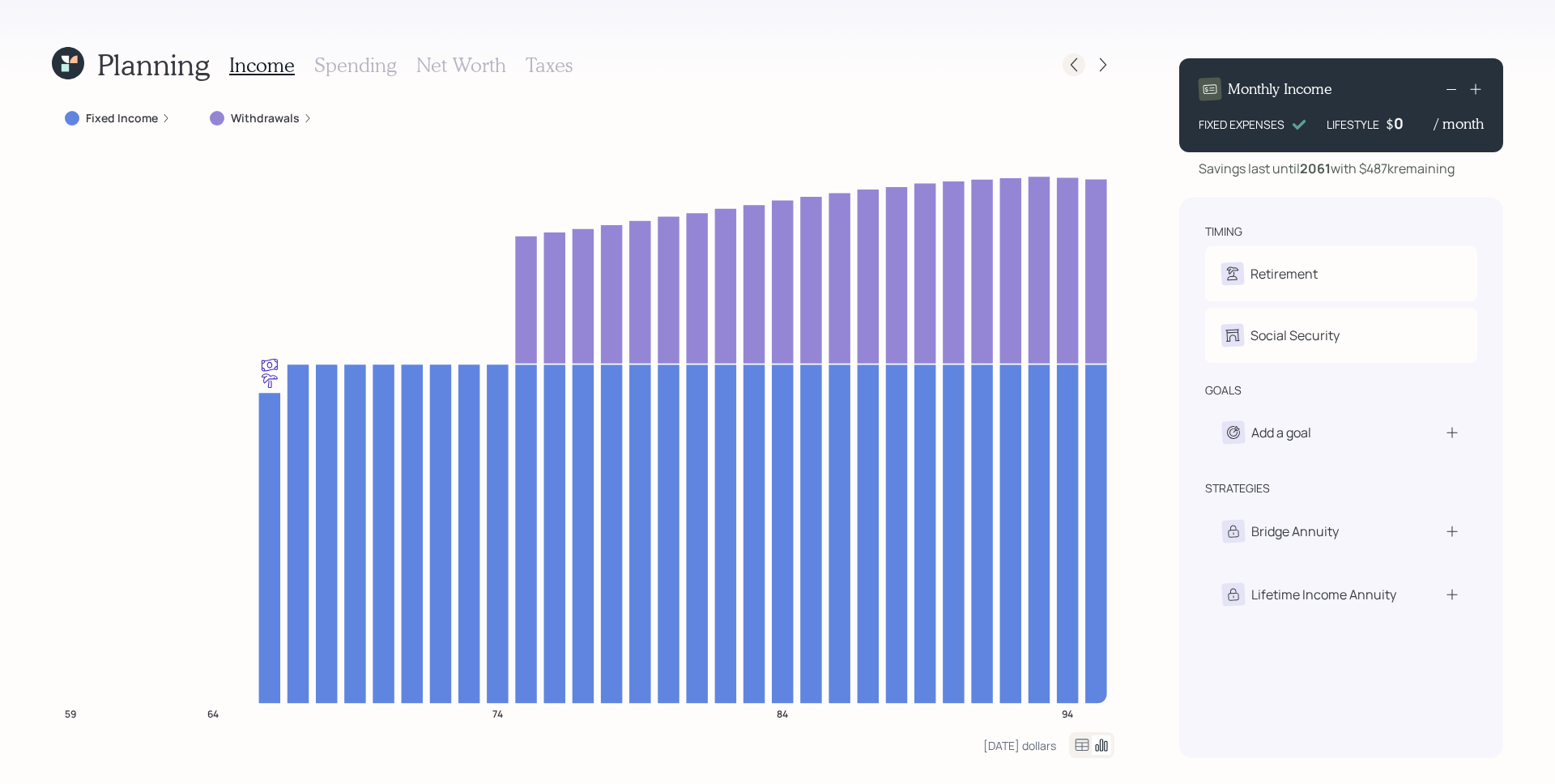
click at [1075, 69] on icon at bounding box center [1074, 64] width 16 height 16
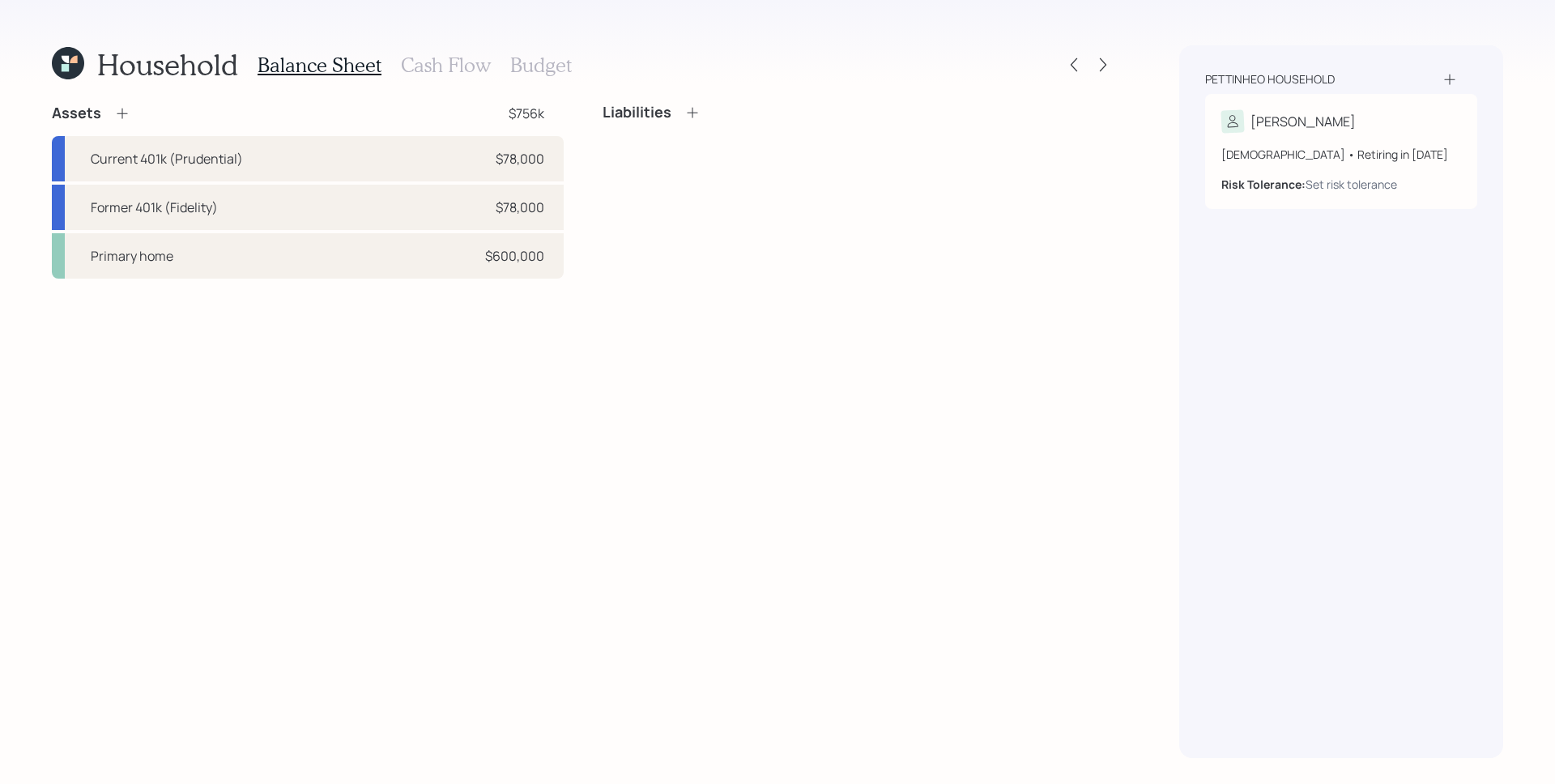
click at [452, 58] on h3 "Cash Flow" at bounding box center [445, 65] width 90 height 24
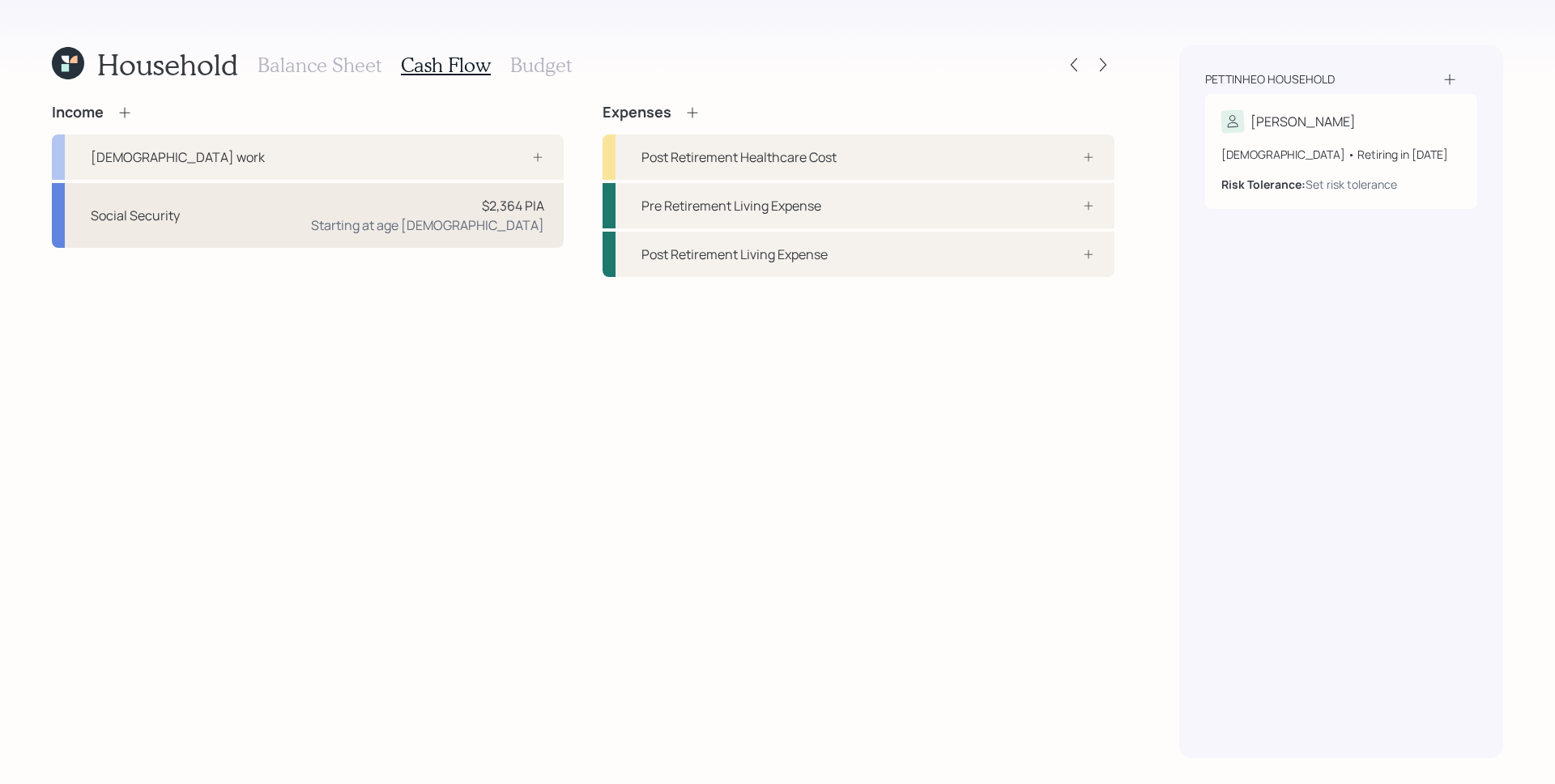
click at [495, 193] on div "Social Security $2,364 PIA Starting at age [DEMOGRAPHIC_DATA]" at bounding box center [308, 216] width 512 height 65
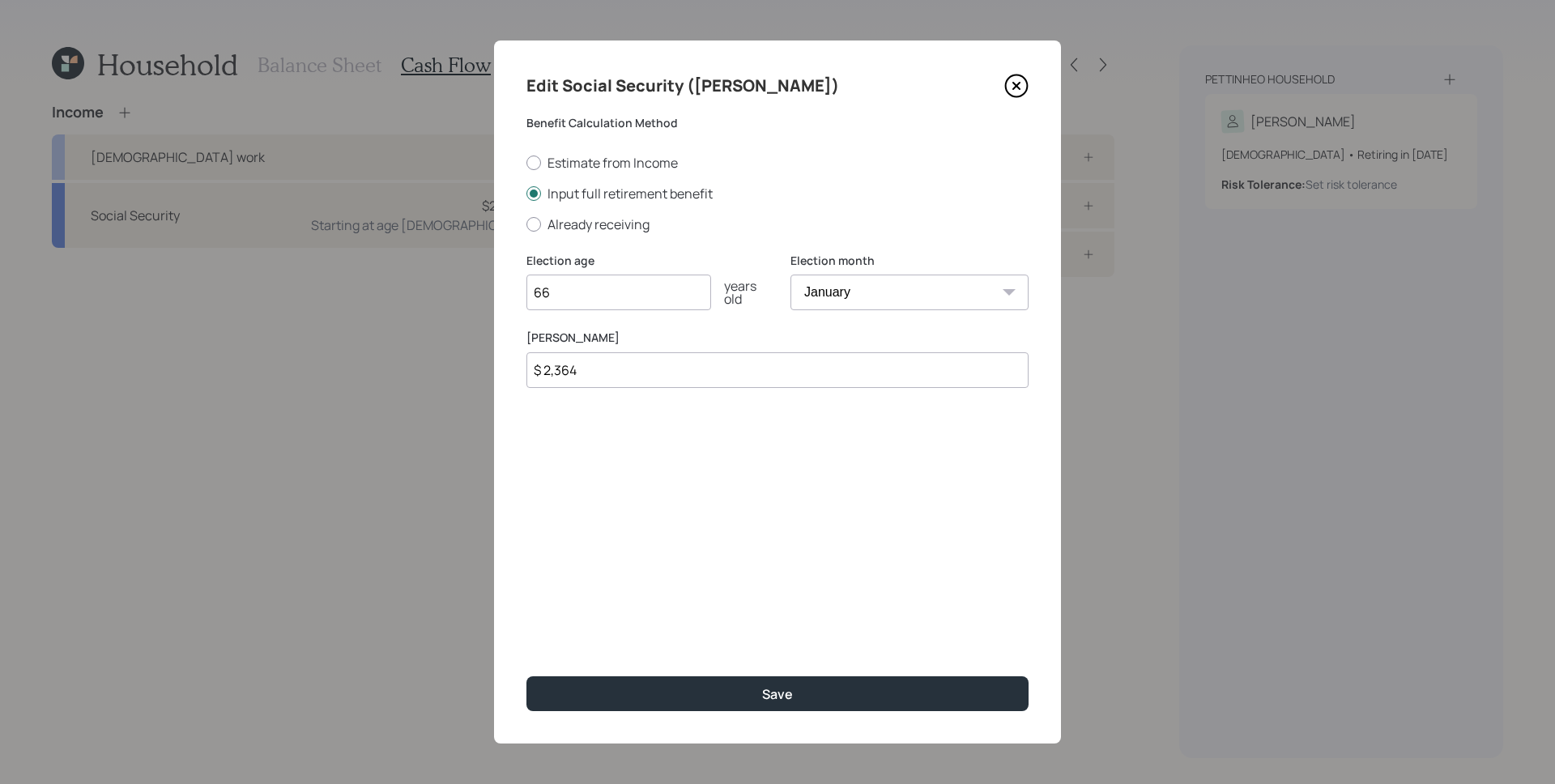
drag, startPoint x: 676, startPoint y: 371, endPoint x: 572, endPoint y: 366, distance: 104.1
click at [572, 366] on input "$ 2,364" at bounding box center [778, 370] width 503 height 36
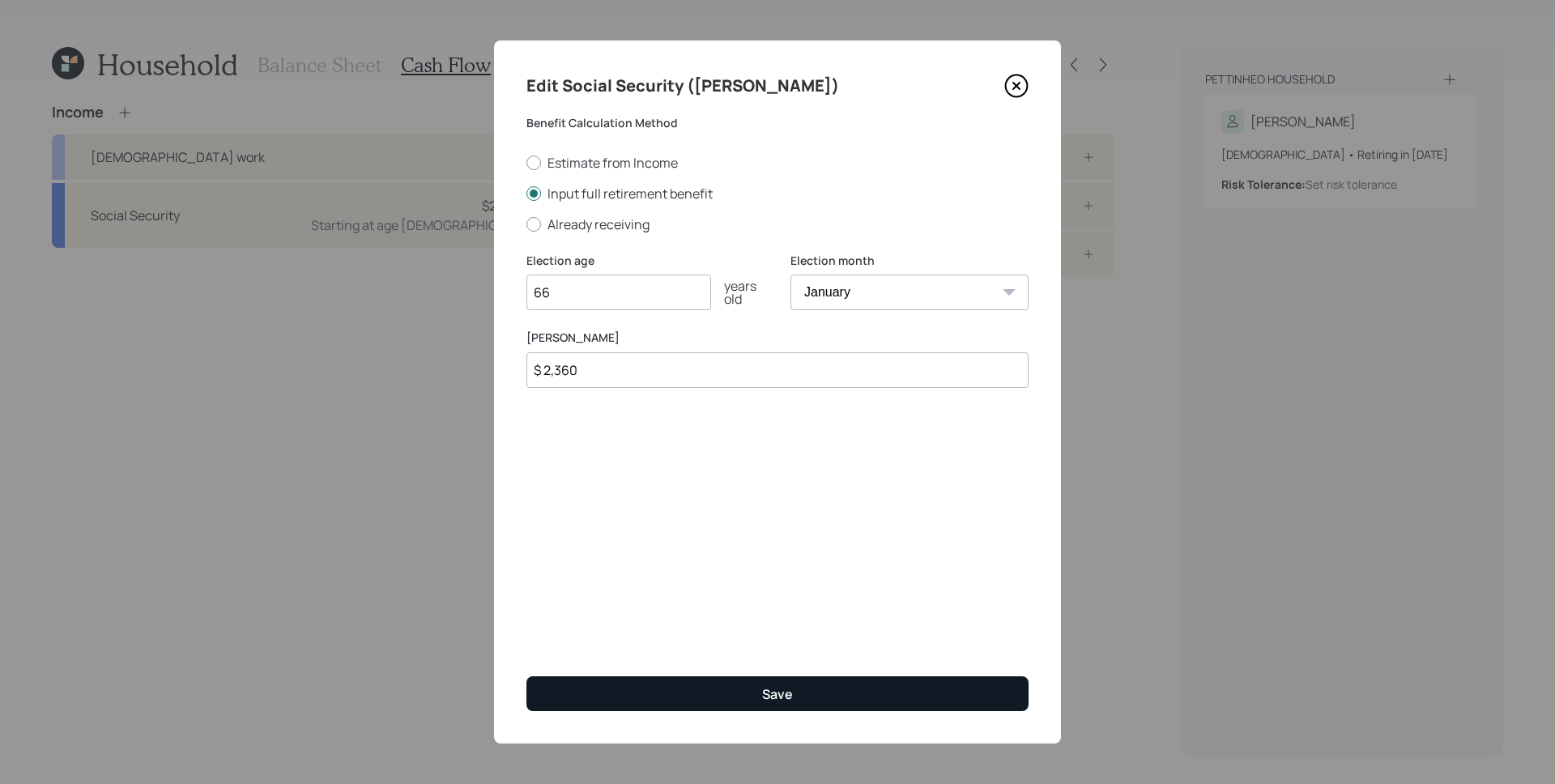
type input "$ 2,360"
click at [728, 682] on button "Save" at bounding box center [778, 693] width 503 height 35
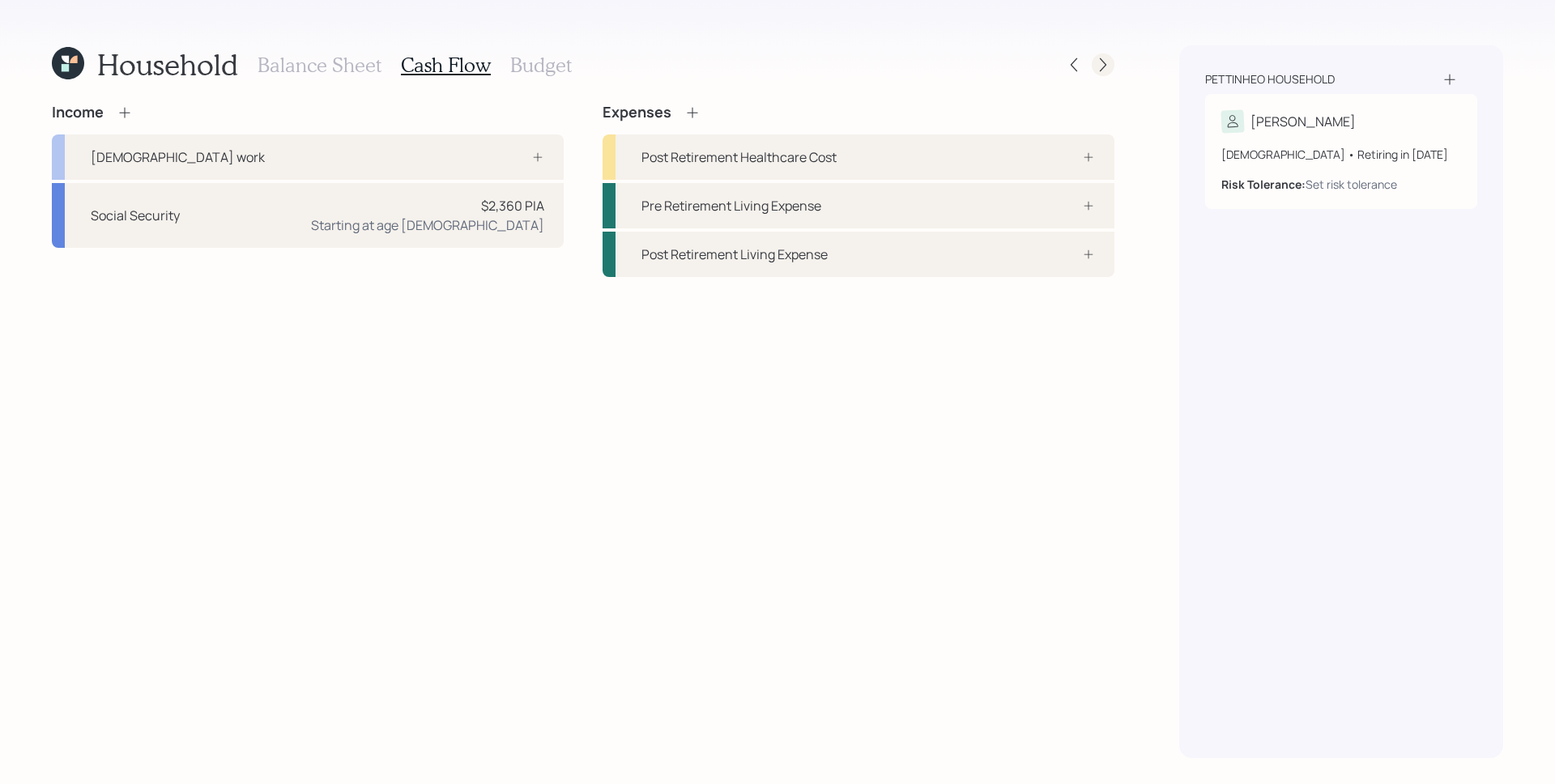
click at [1100, 59] on icon at bounding box center [1103, 64] width 16 height 16
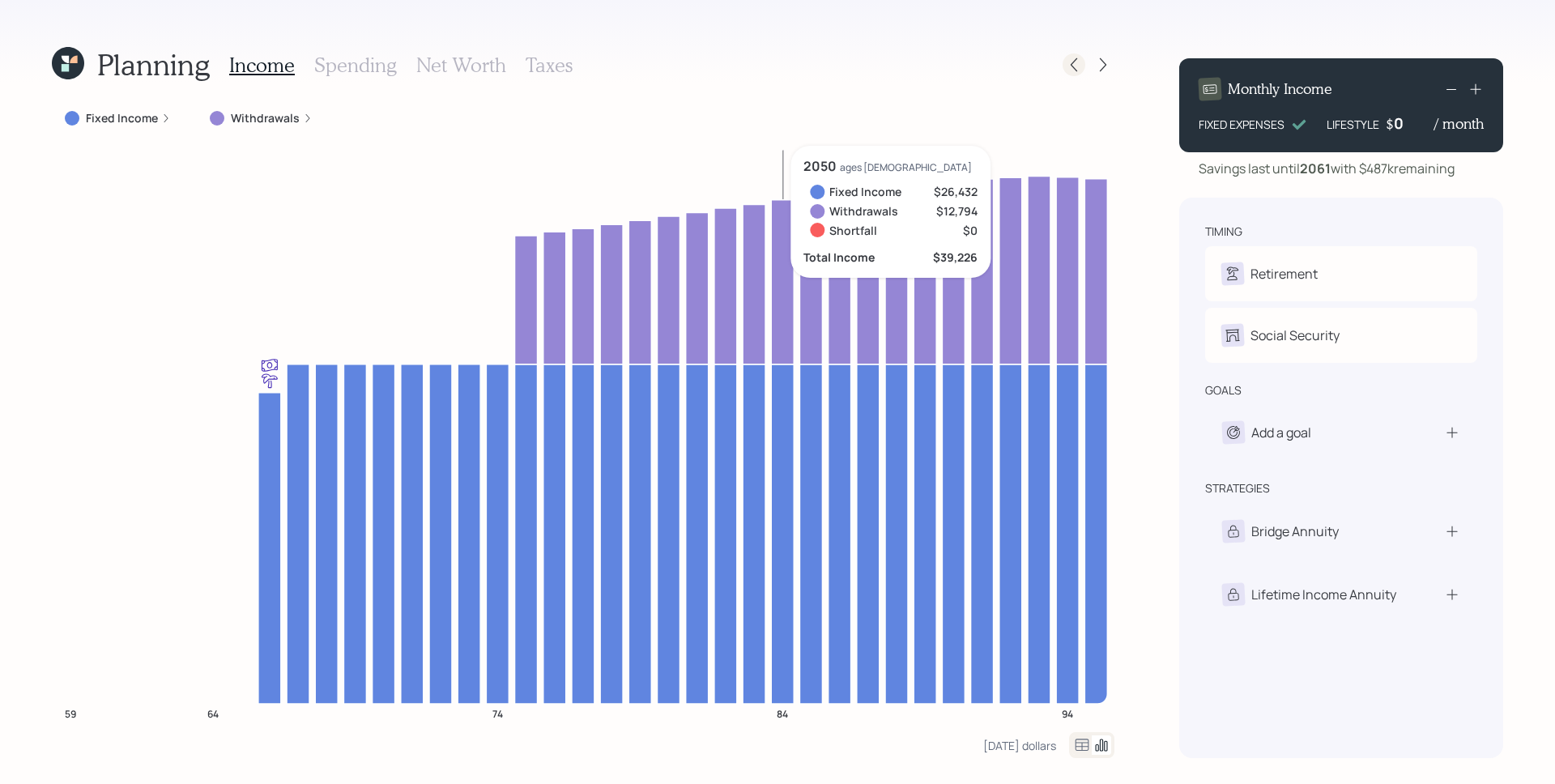
click at [1080, 56] on icon at bounding box center [1074, 64] width 16 height 16
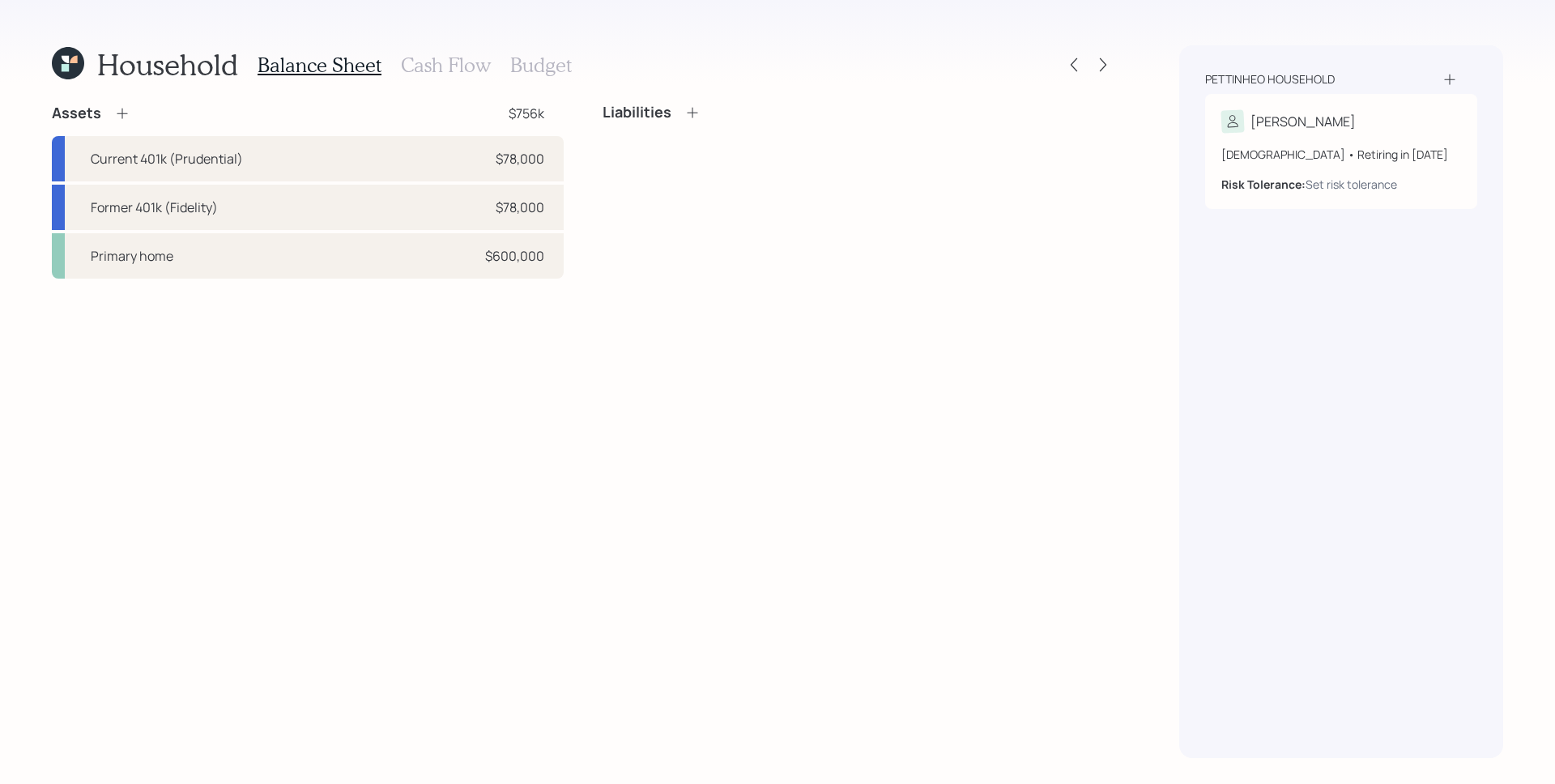
click at [449, 64] on h3 "Cash Flow" at bounding box center [445, 65] width 90 height 24
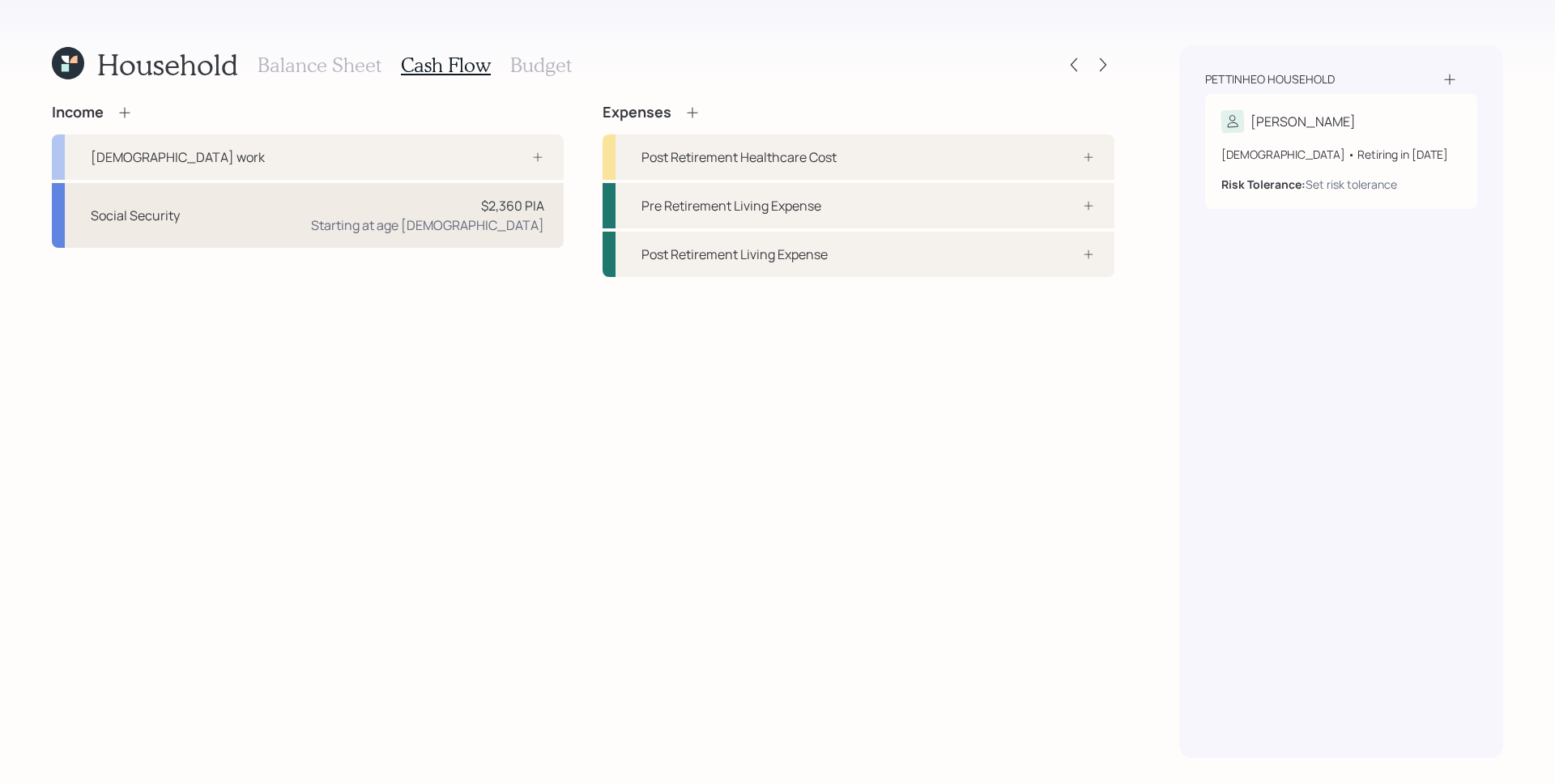
click at [321, 217] on div "Social Security $2,360 PIA Starting at age [DEMOGRAPHIC_DATA]" at bounding box center [308, 216] width 512 height 65
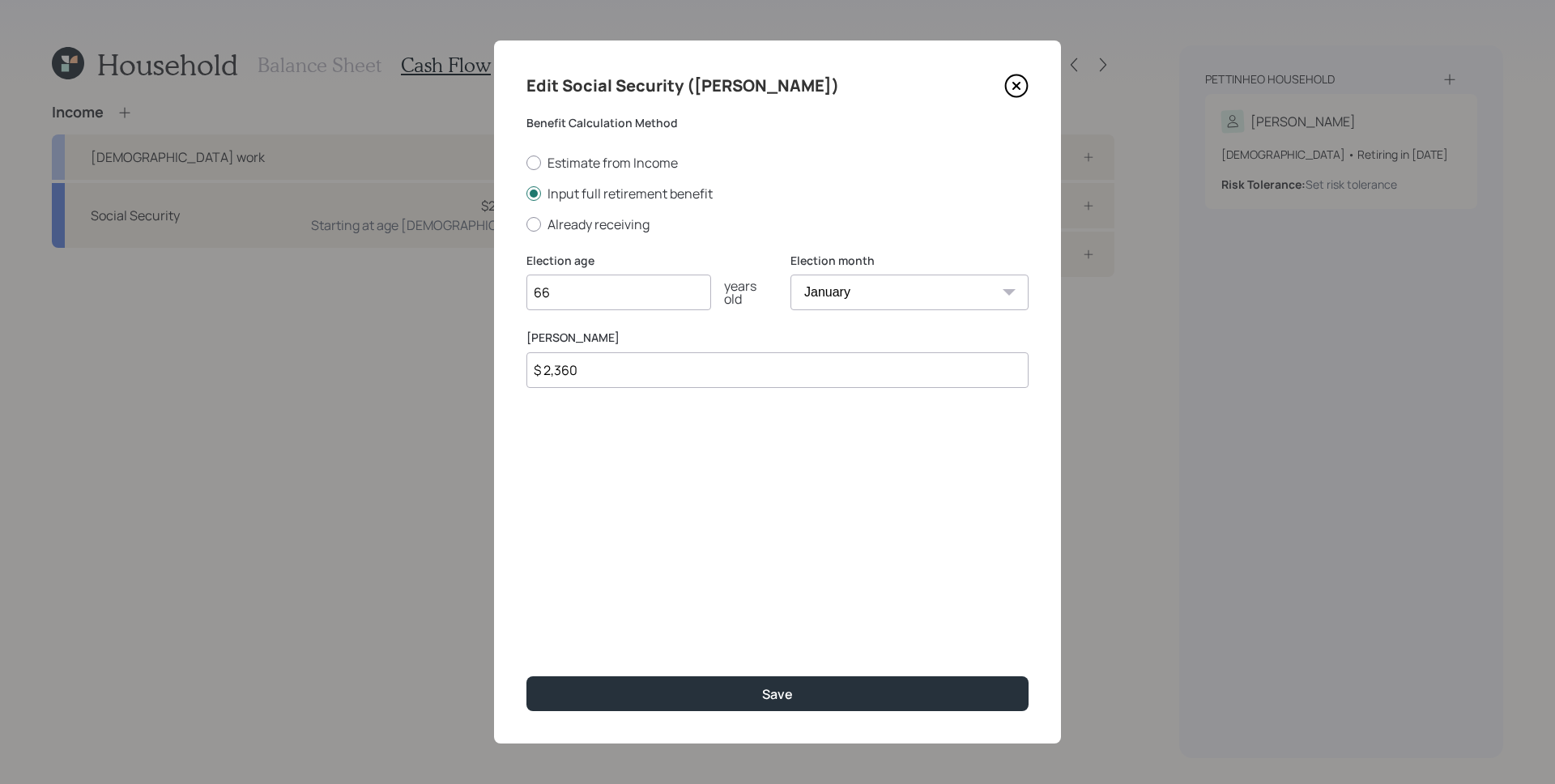
drag, startPoint x: 585, startPoint y: 373, endPoint x: 565, endPoint y: 367, distance: 20.9
click at [565, 367] on input "$ 2,360" at bounding box center [778, 370] width 503 height 36
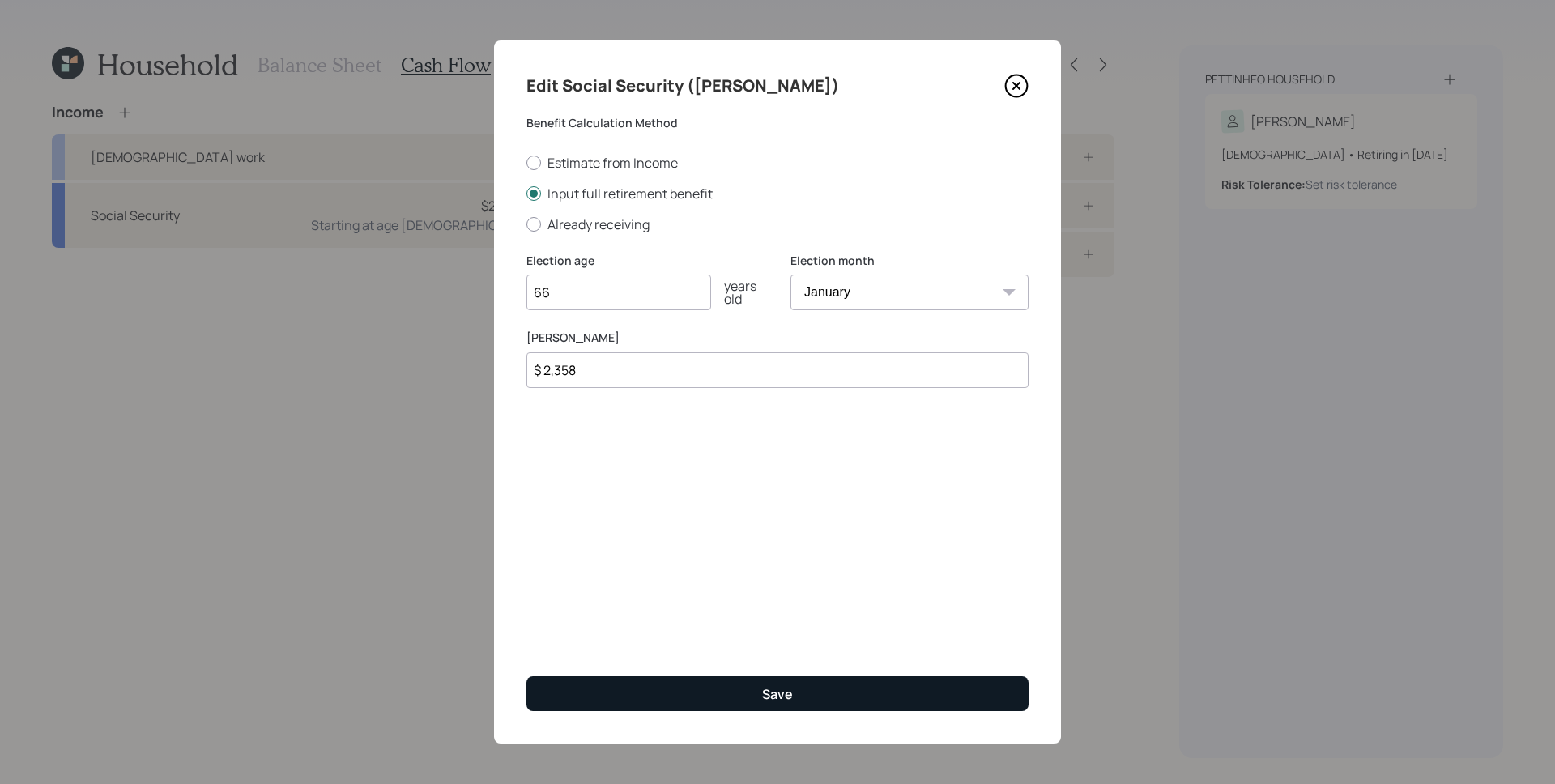
type input "$ 2,358"
click at [781, 690] on div "Save" at bounding box center [778, 694] width 31 height 18
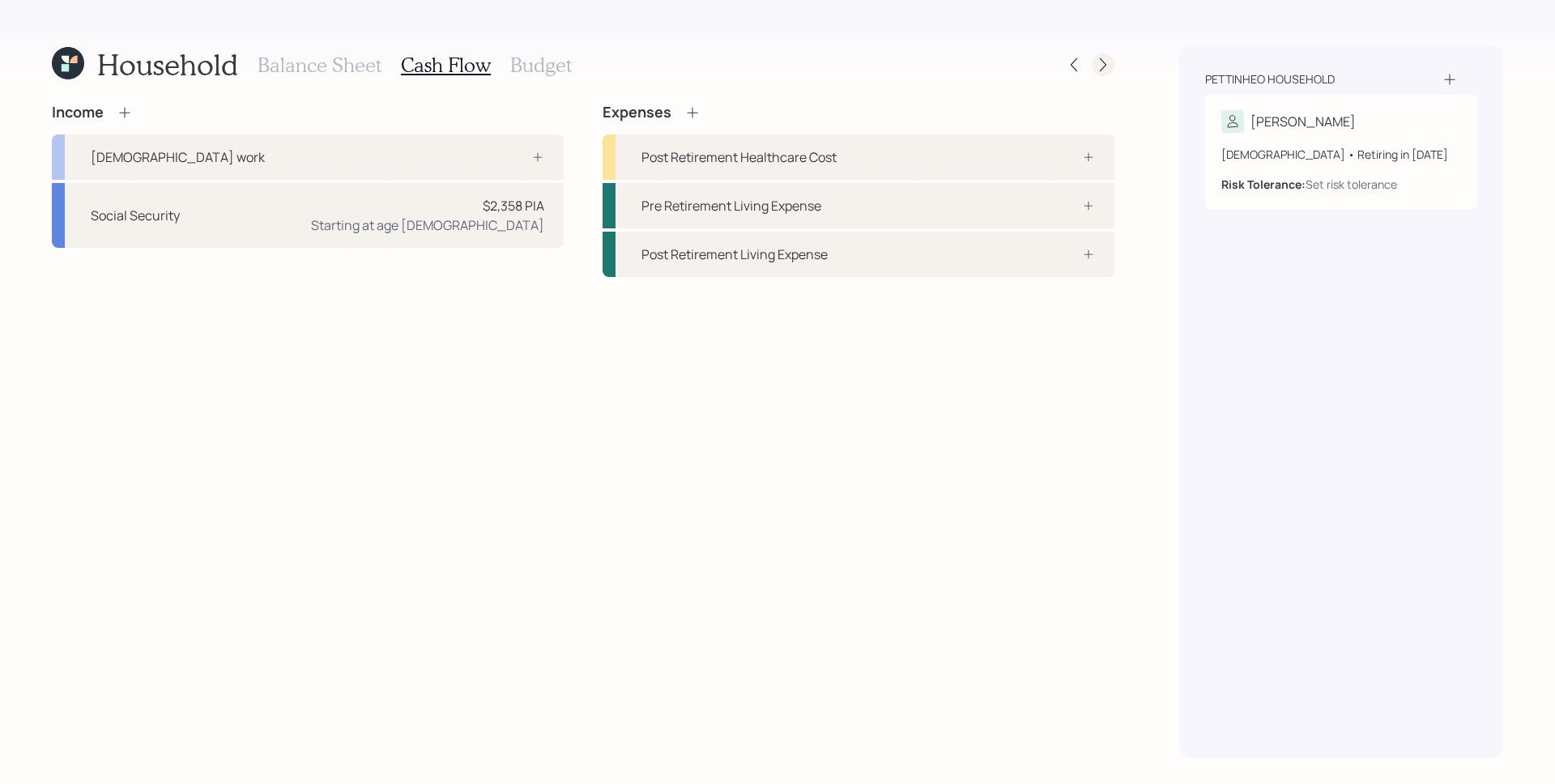
click at [1104, 56] on icon at bounding box center [1103, 64] width 16 height 16
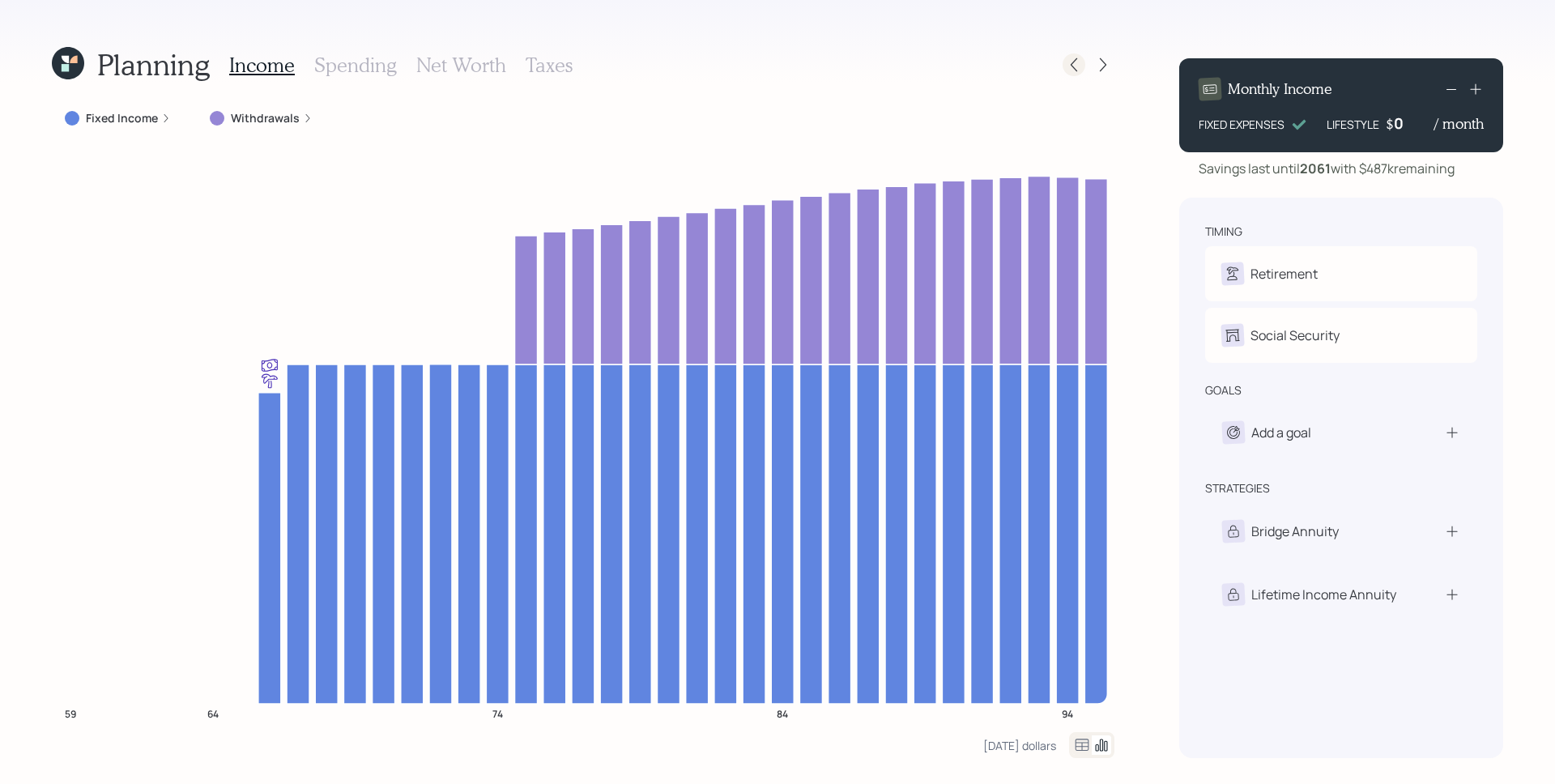
click at [1069, 57] on icon at bounding box center [1074, 64] width 16 height 16
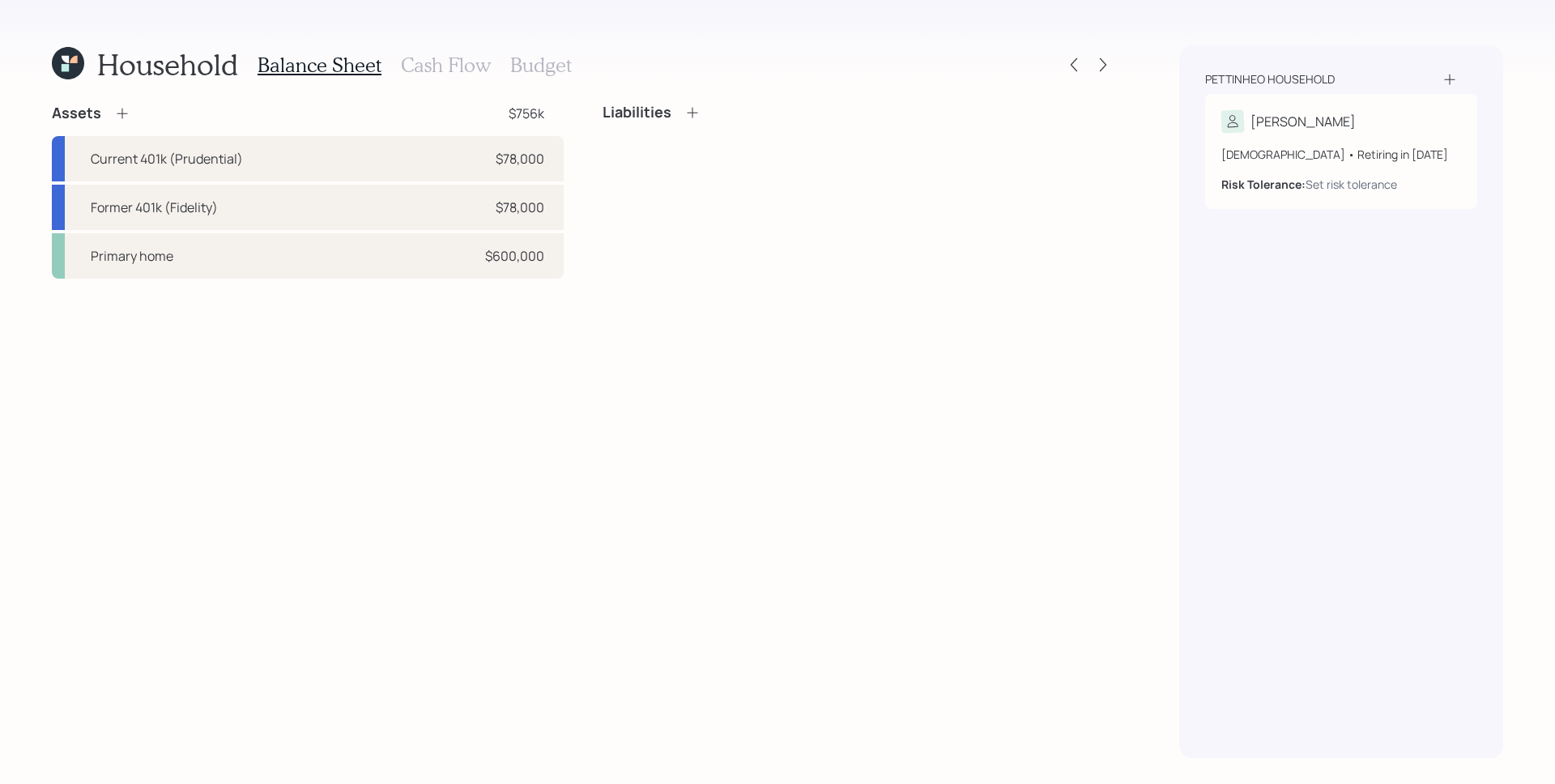
click at [422, 65] on h3 "Cash Flow" at bounding box center [445, 65] width 90 height 24
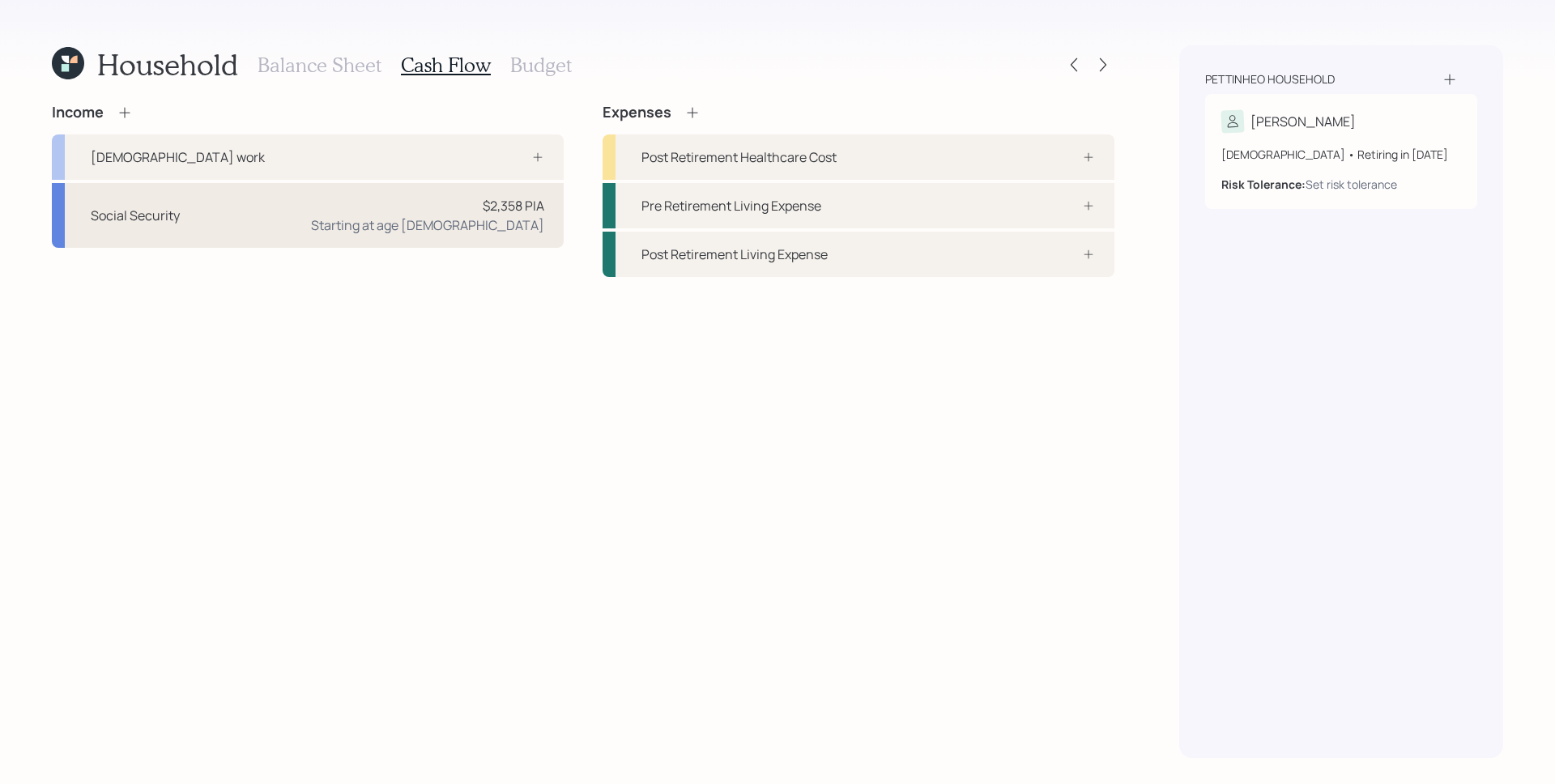
click at [492, 224] on div "Starting at age [DEMOGRAPHIC_DATA]" at bounding box center [427, 225] width 233 height 20
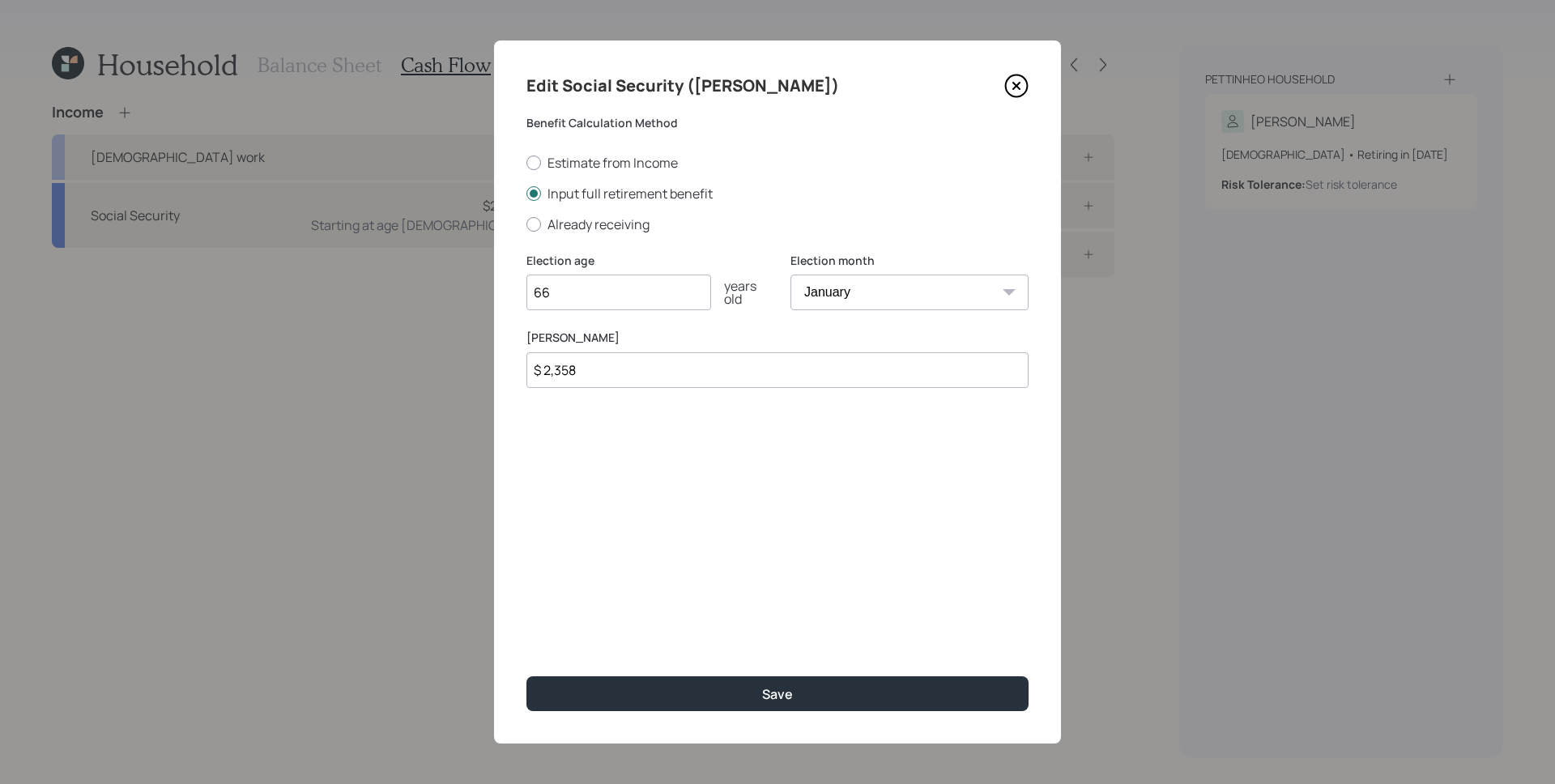
click at [646, 367] on input "$ 2,358" at bounding box center [778, 370] width 503 height 36
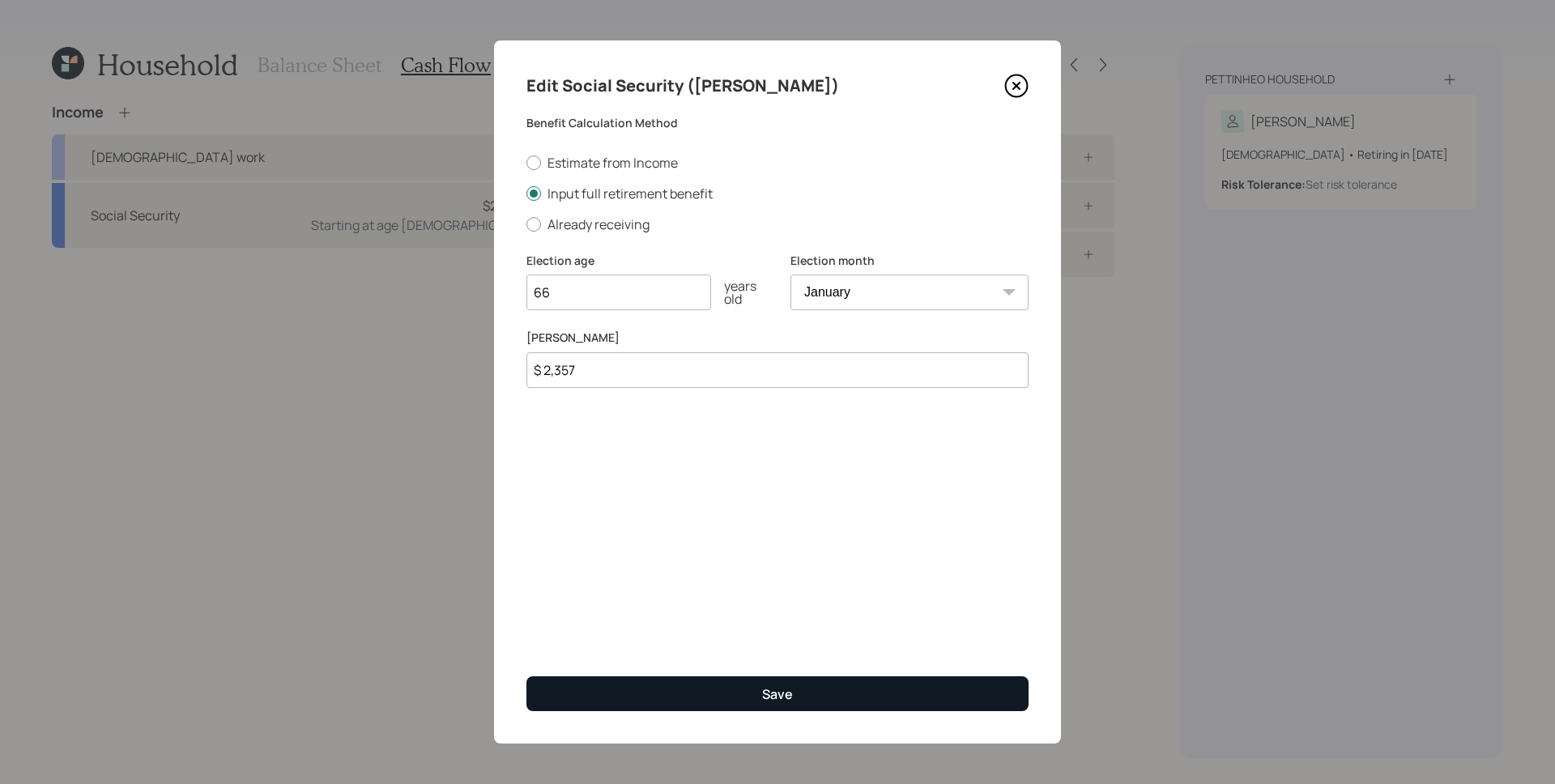
type input "$ 2,357"
click at [778, 693] on div "Save" at bounding box center [778, 694] width 31 height 18
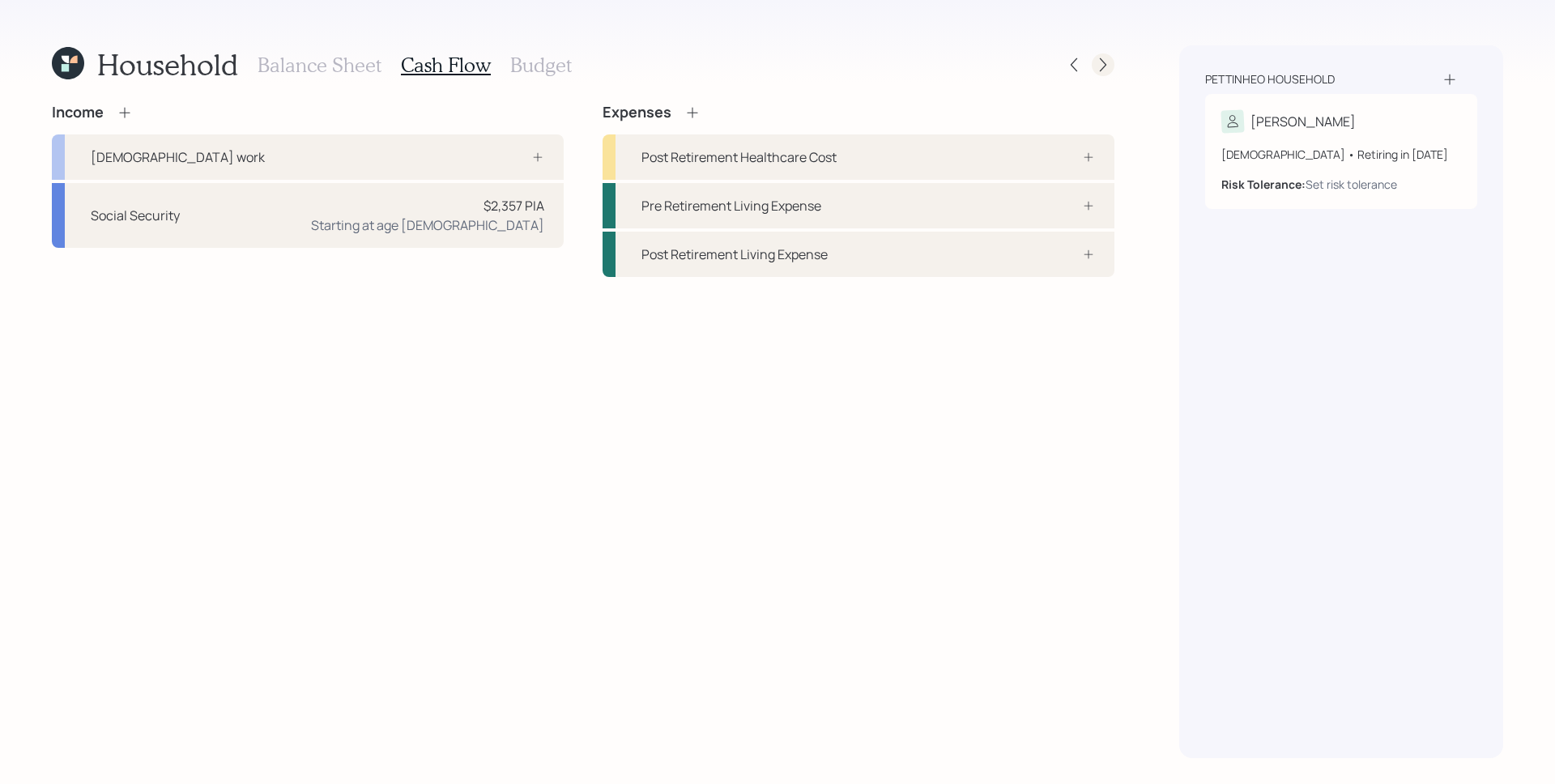
click at [1102, 59] on icon at bounding box center [1103, 65] width 7 height 14
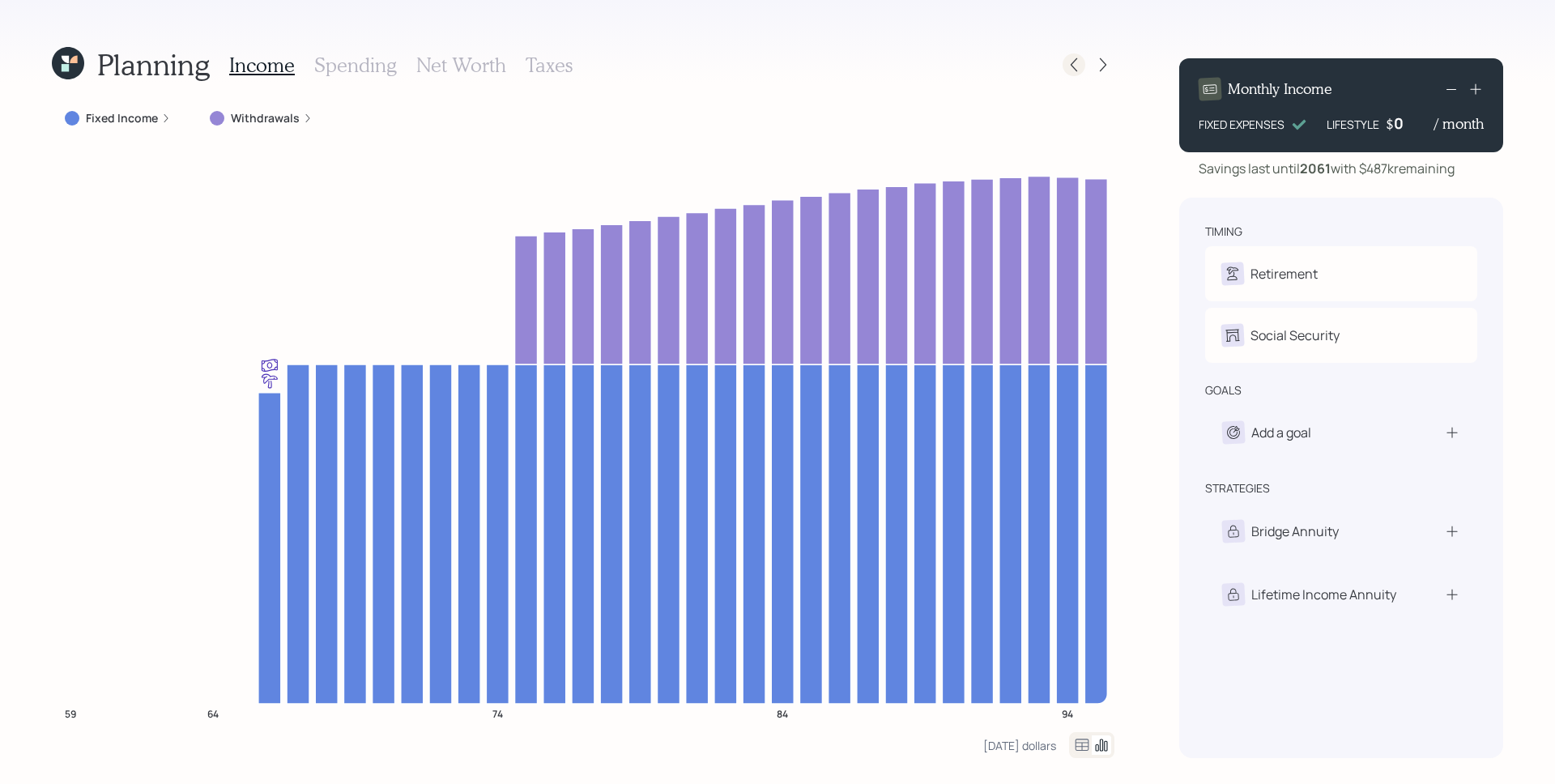
click at [1074, 60] on icon at bounding box center [1074, 65] width 7 height 14
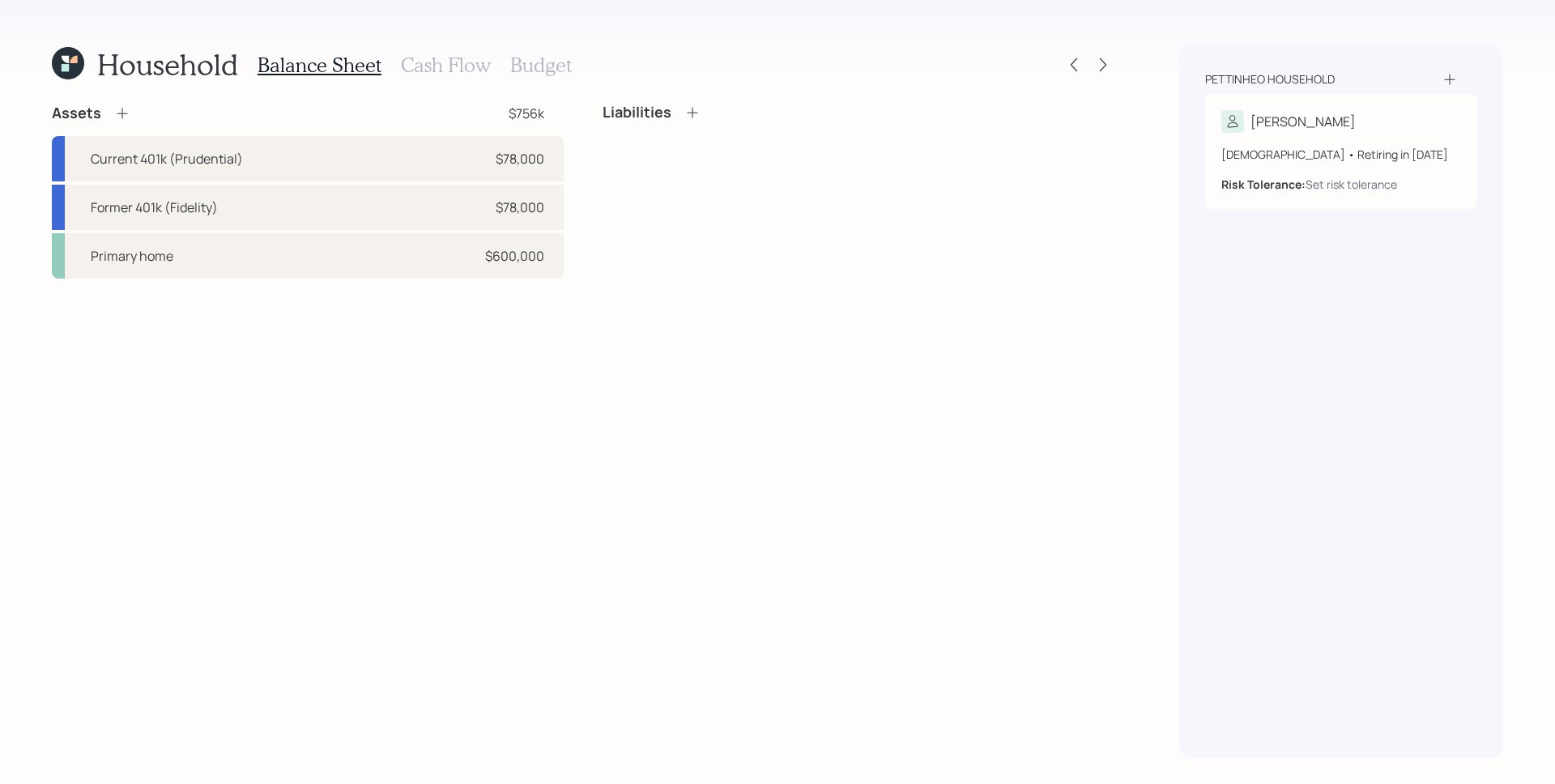
click at [426, 63] on h3 "Cash Flow" at bounding box center [445, 65] width 90 height 24
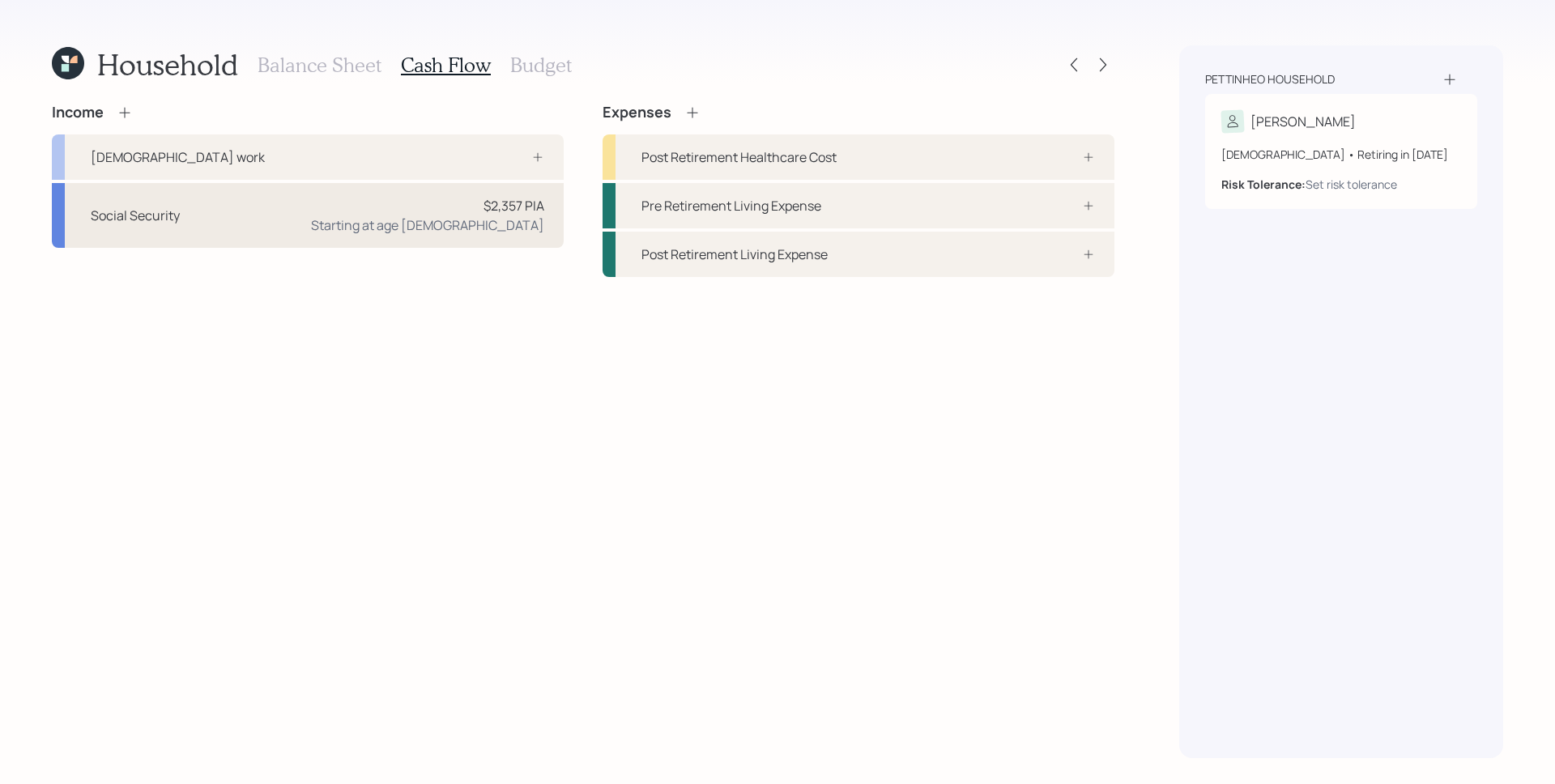
click at [478, 222] on div "Starting at age [DEMOGRAPHIC_DATA]" at bounding box center [427, 225] width 233 height 20
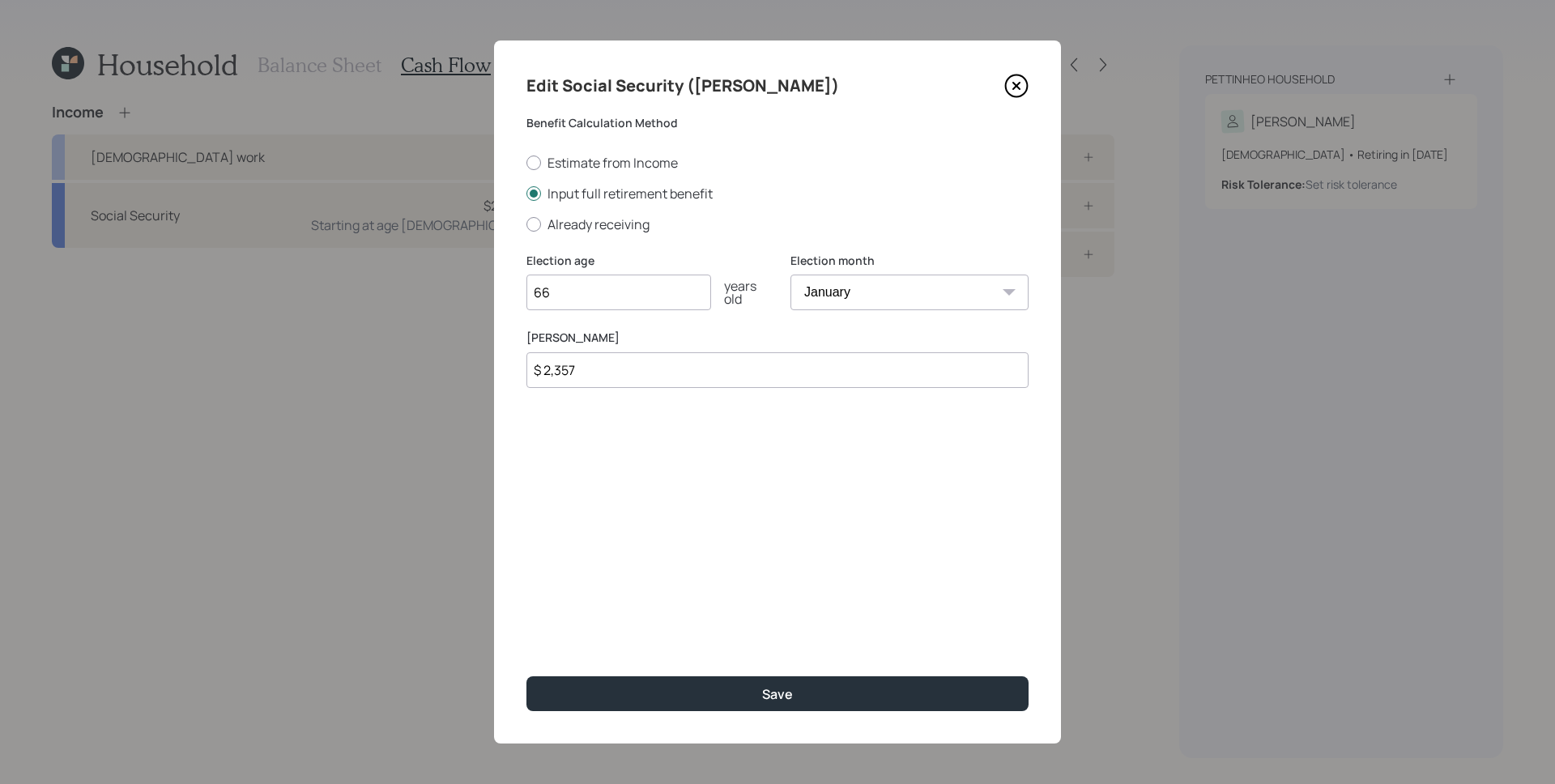
click at [619, 375] on input "$ 2,357" at bounding box center [778, 370] width 503 height 36
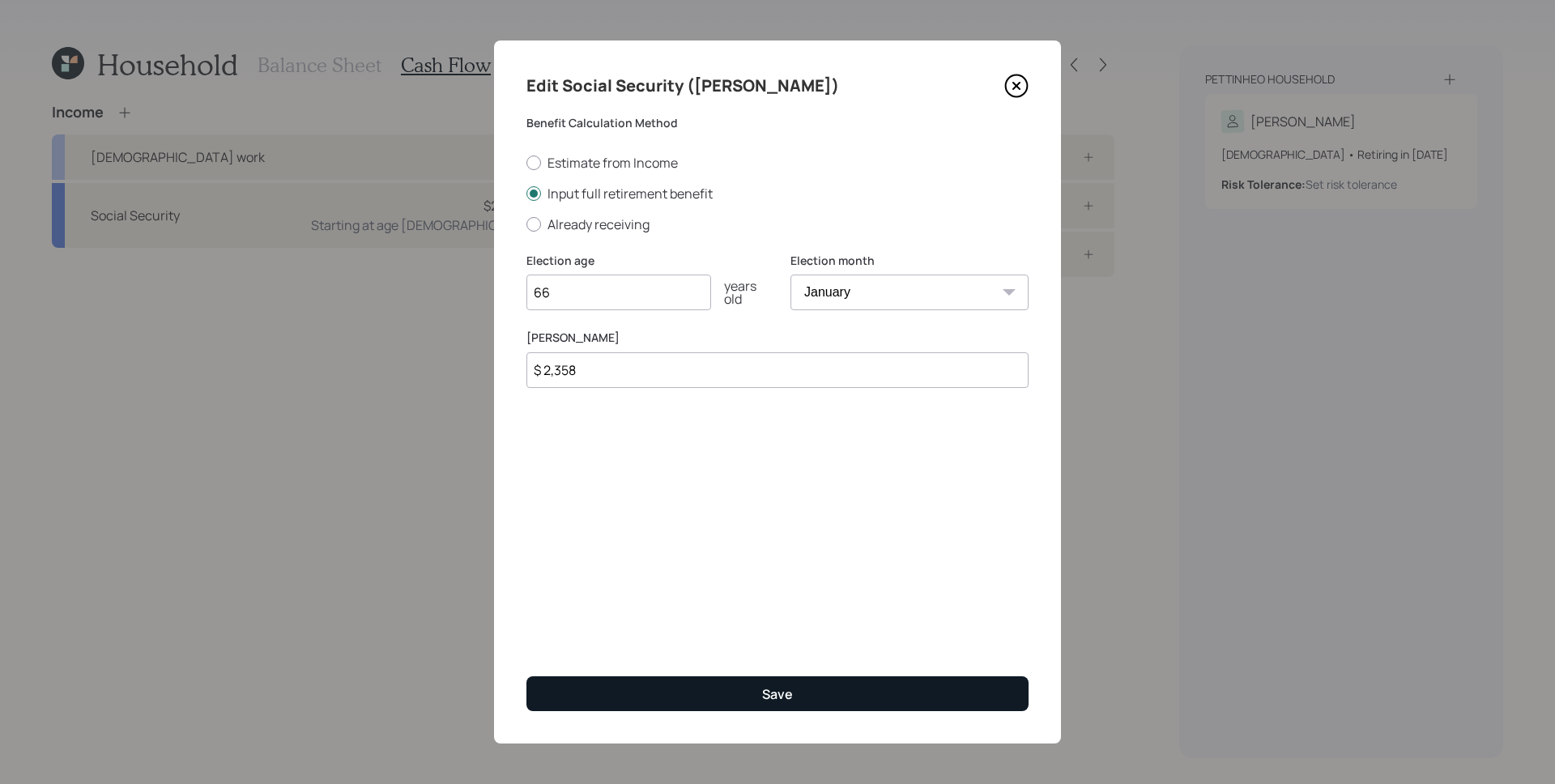
type input "$ 2,358"
drag, startPoint x: 751, startPoint y: 690, endPoint x: 866, endPoint y: 491, distance: 229.8
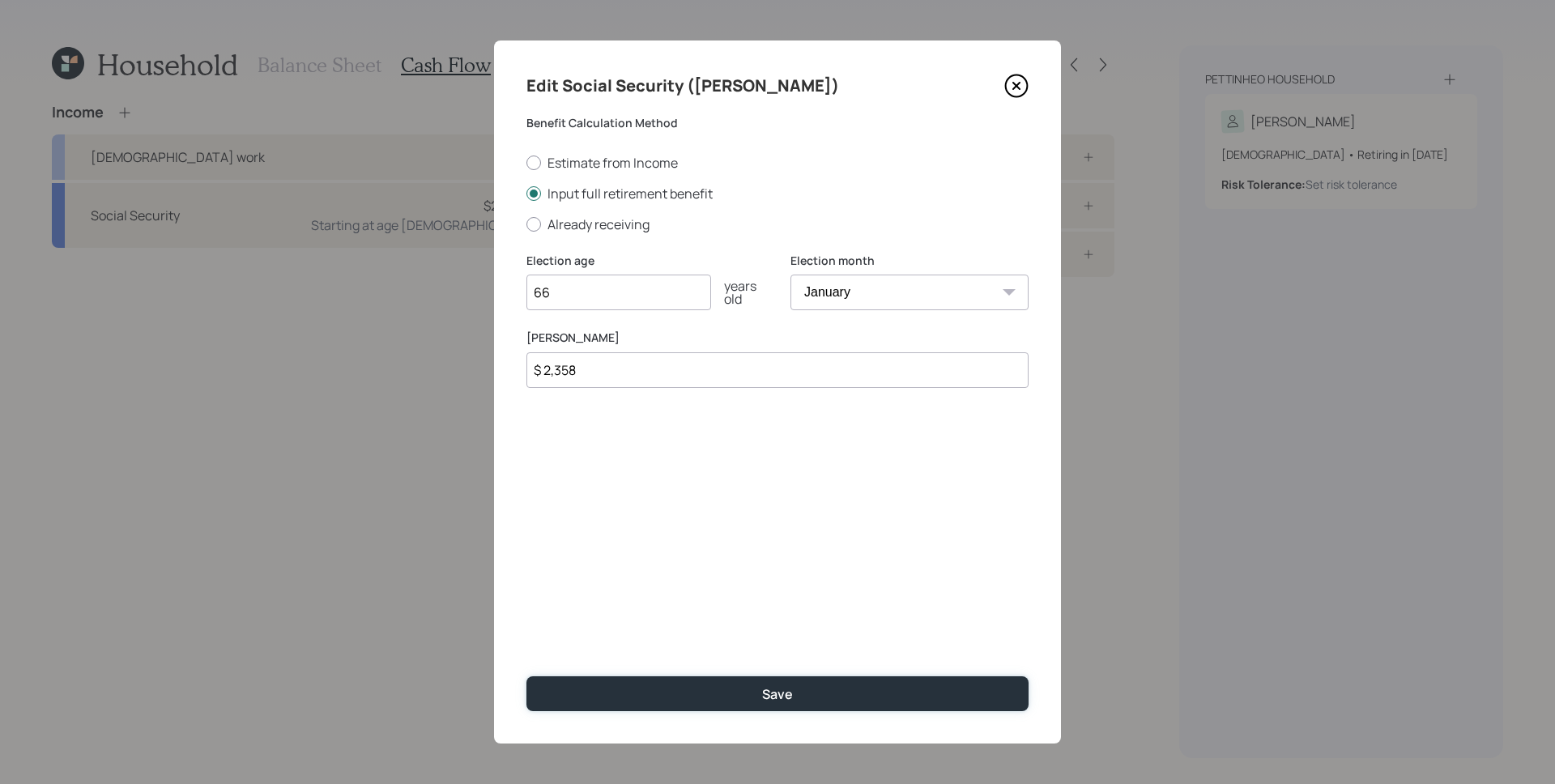
click at [751, 690] on button "Save" at bounding box center [778, 693] width 503 height 35
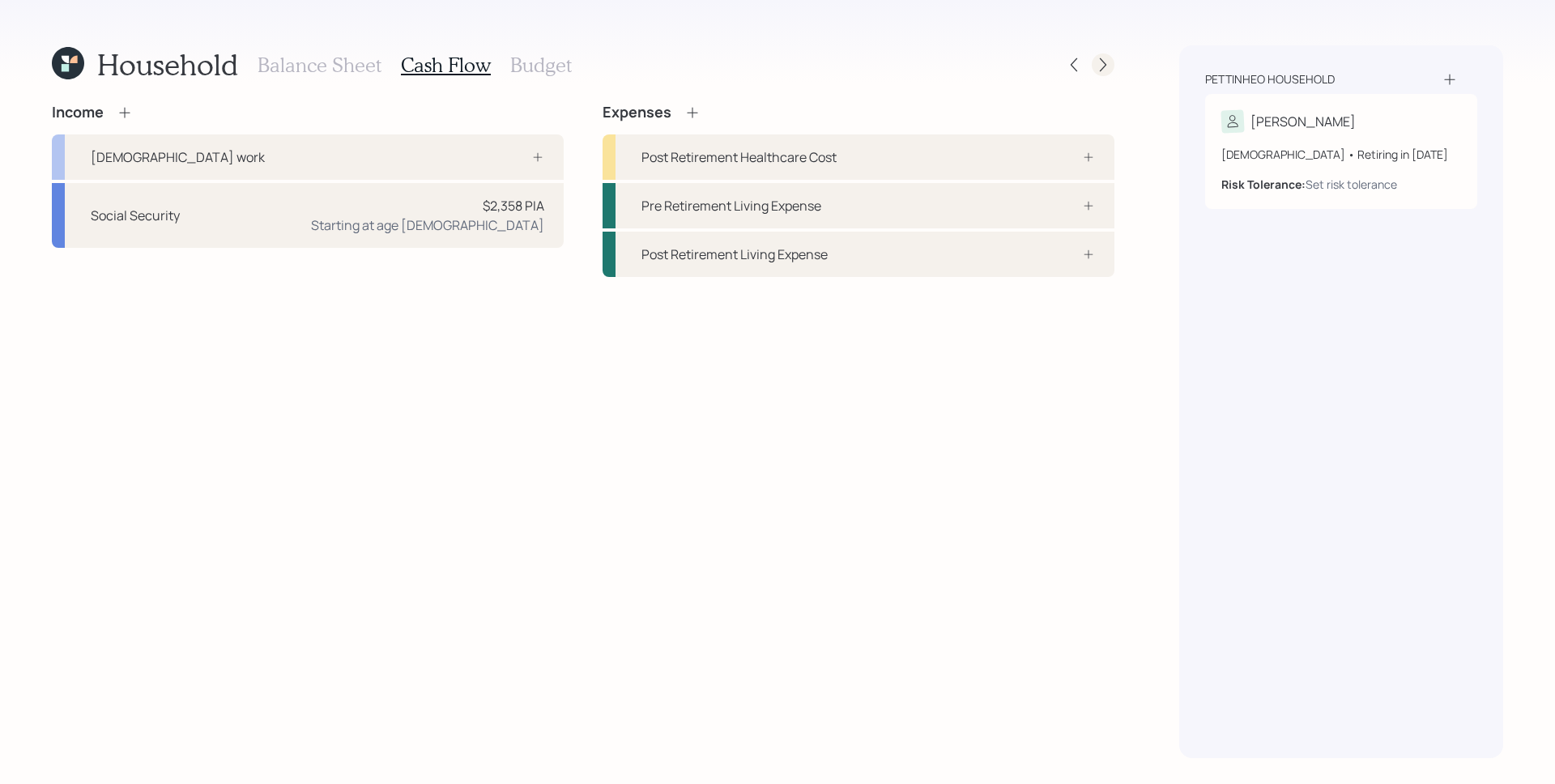
click at [1107, 63] on icon at bounding box center [1103, 64] width 16 height 16
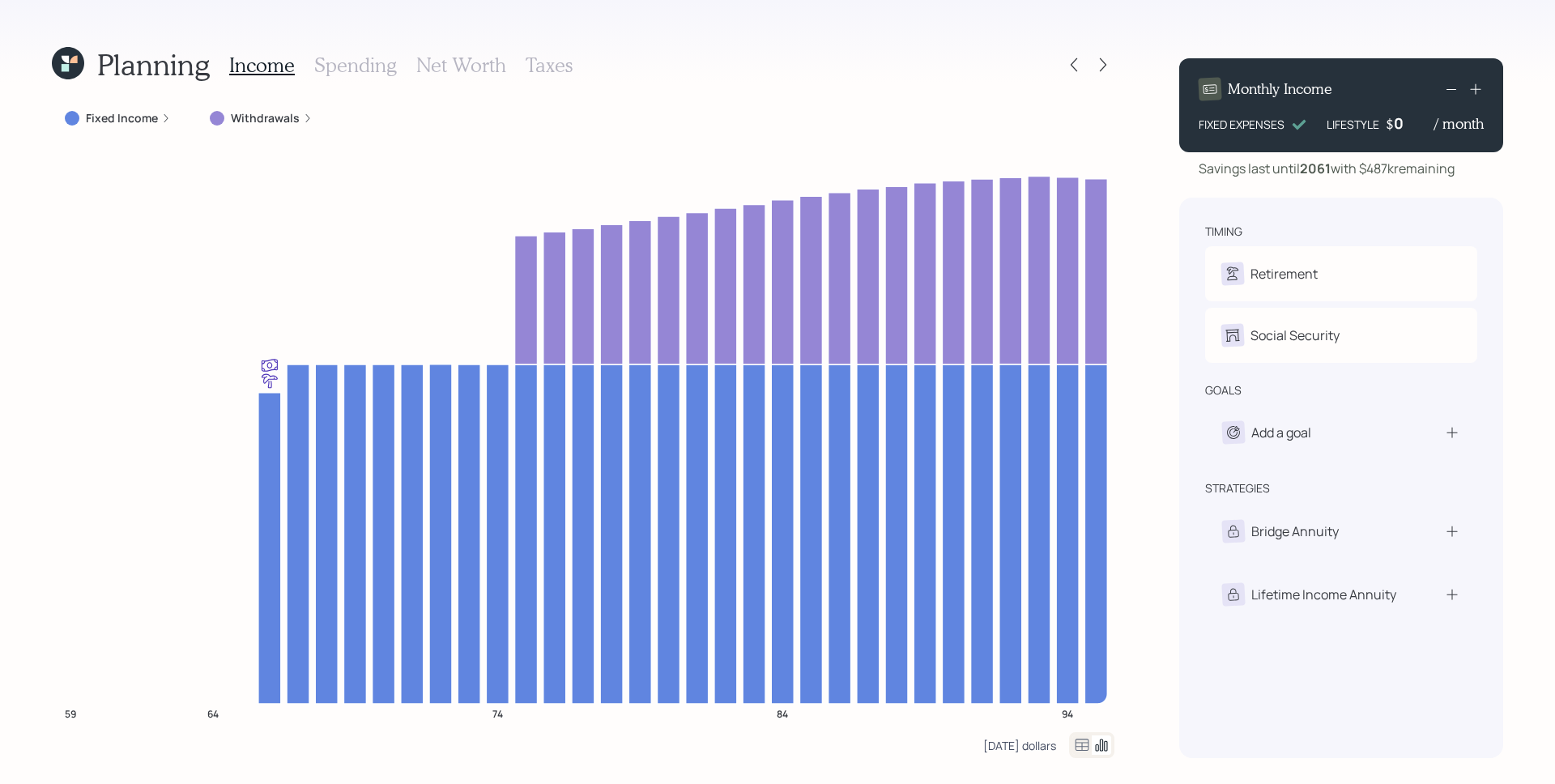
click at [1025, 745] on div "[DATE] dollars" at bounding box center [1020, 745] width 73 height 16
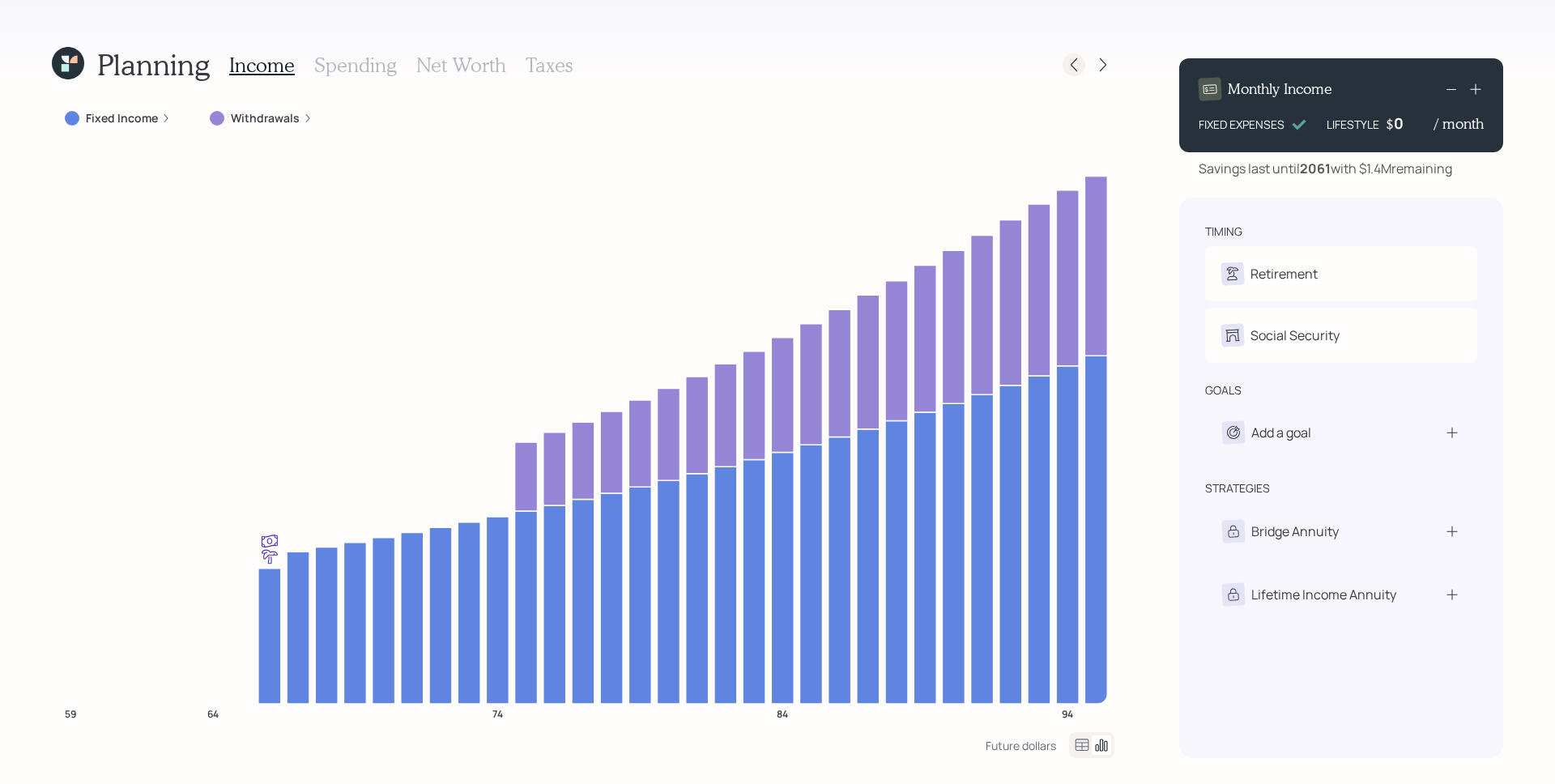
click at [1067, 59] on icon at bounding box center [1074, 64] width 16 height 16
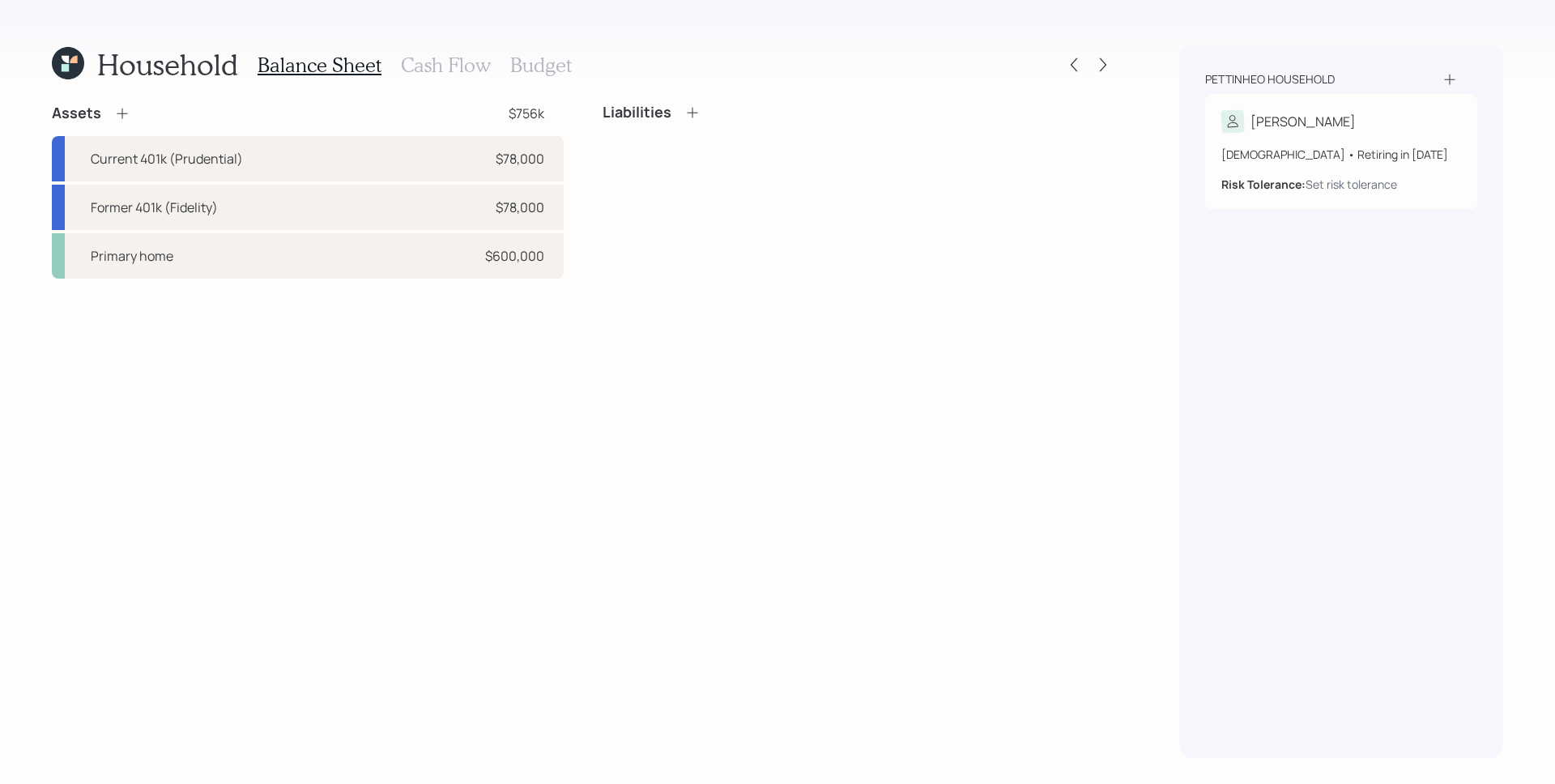
click at [62, 57] on icon at bounding box center [64, 59] width 7 height 7
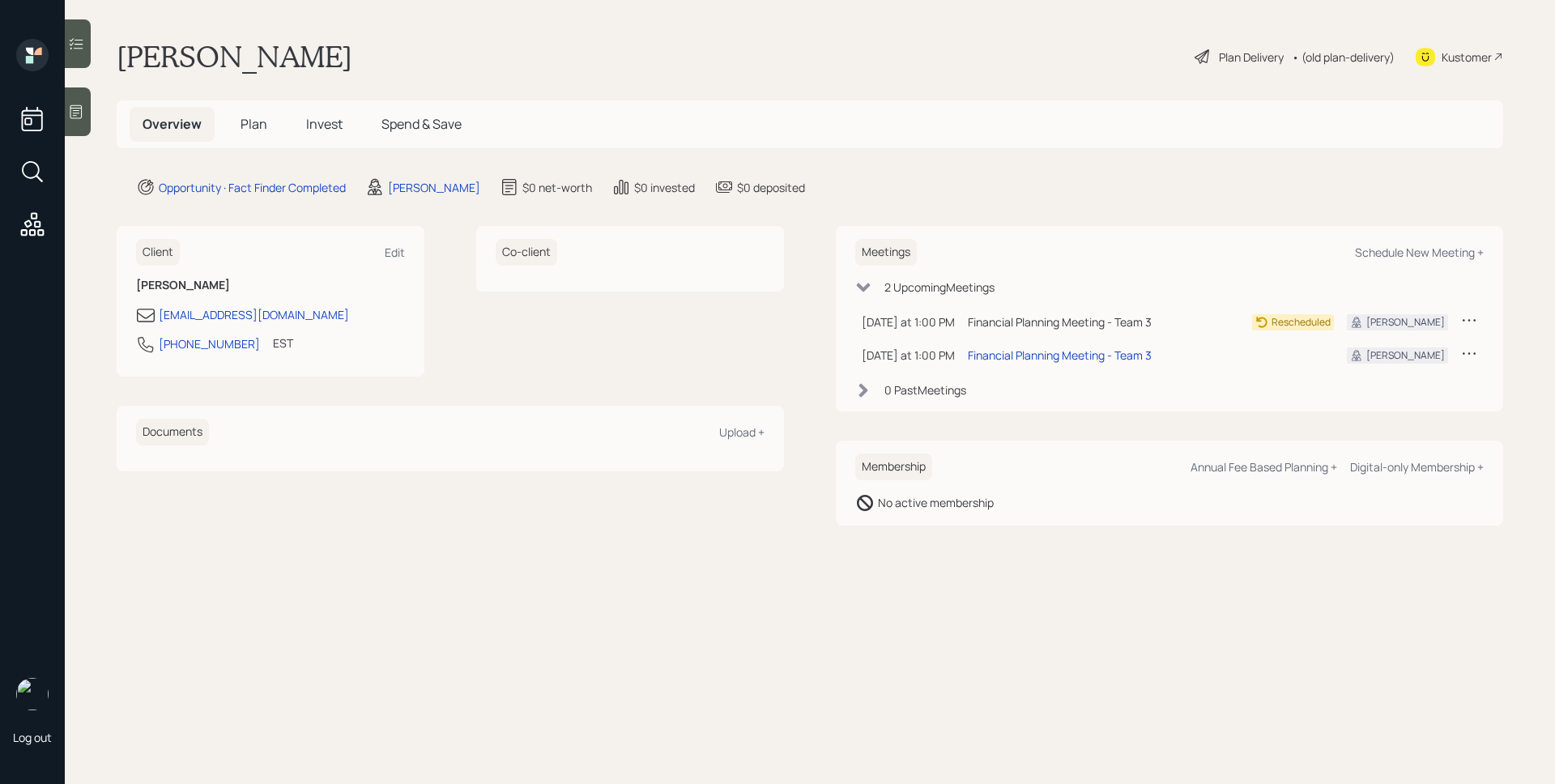
click at [257, 115] on span "Plan" at bounding box center [253, 124] width 27 height 18
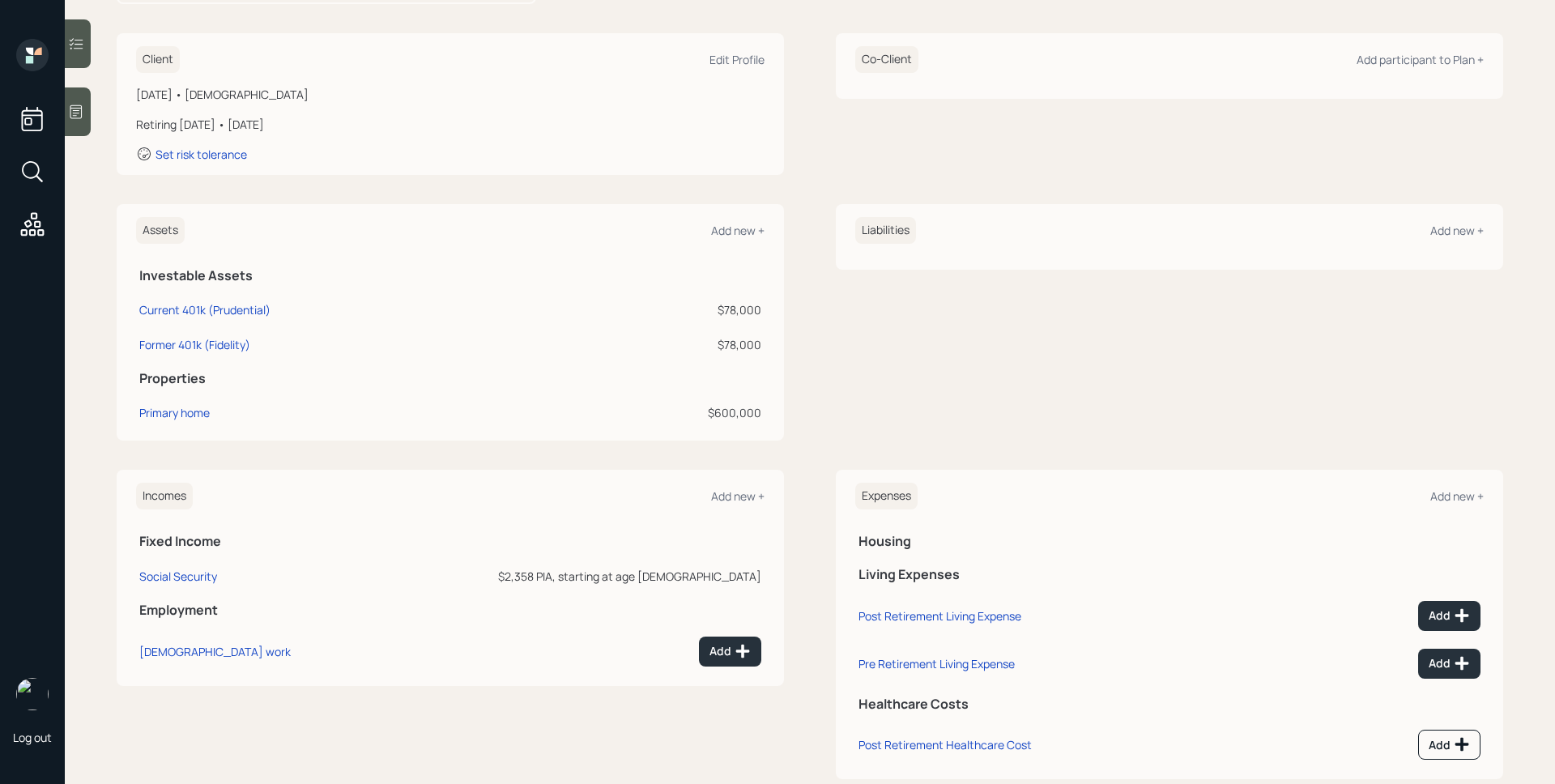
scroll to position [245, 0]
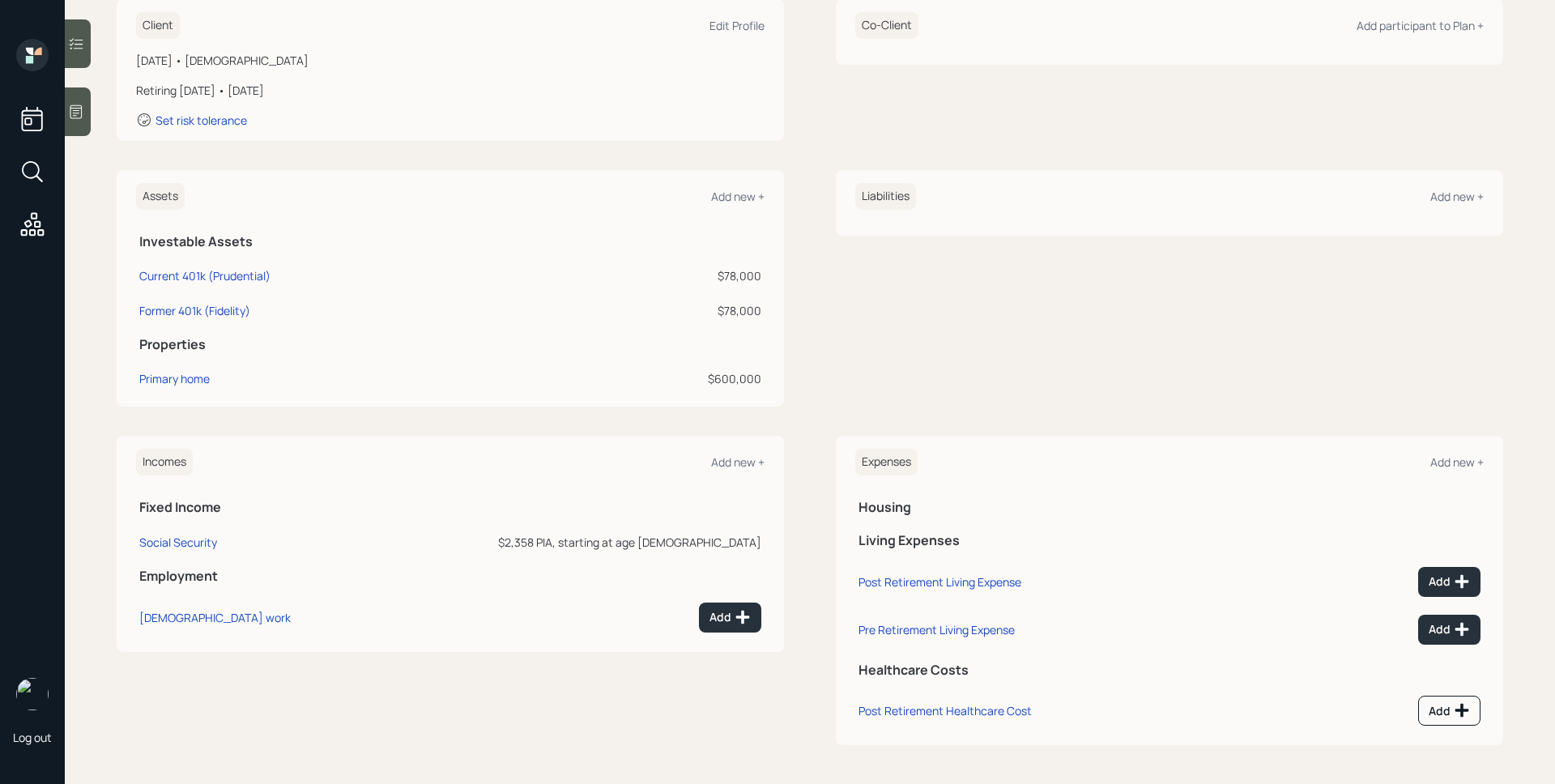
click at [83, 115] on icon at bounding box center [76, 112] width 16 height 16
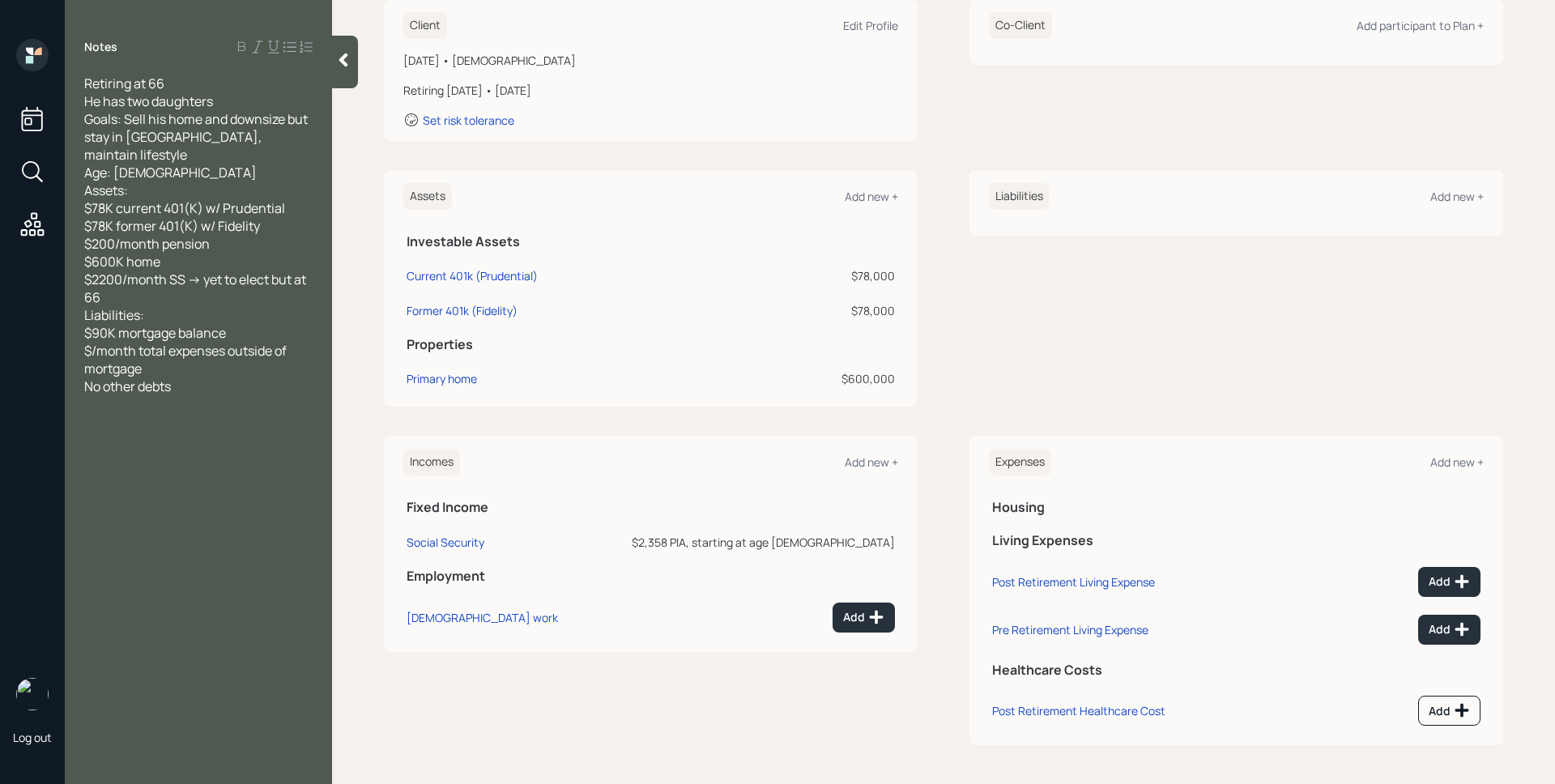
click at [1453, 187] on div "Liabilities Add new +" at bounding box center [1236, 196] width 495 height 27
click at [1453, 188] on div "Liabilities Add new +" at bounding box center [1236, 196] width 495 height 27
click at [1456, 195] on div "Add new +" at bounding box center [1457, 197] width 53 height 16
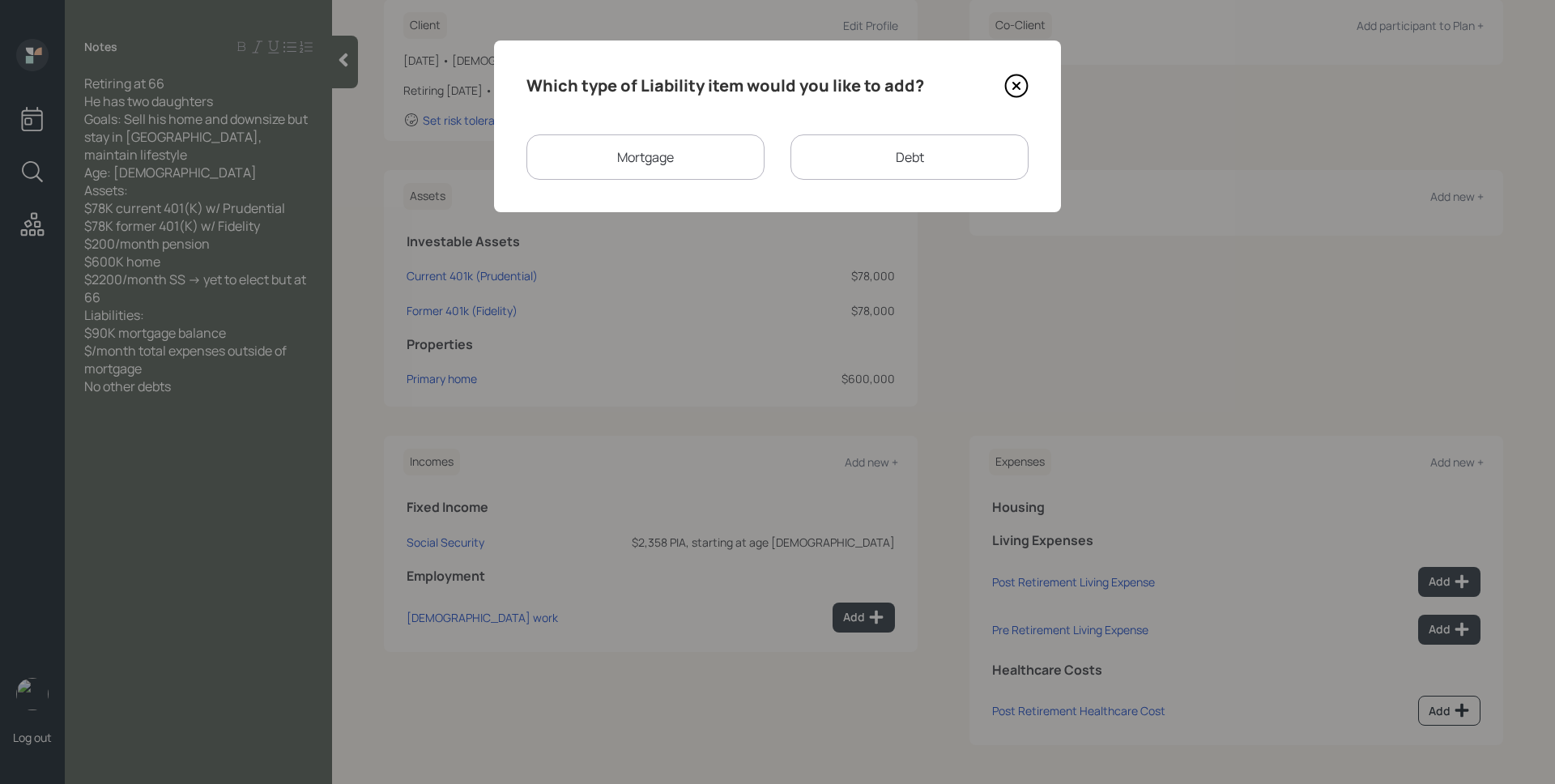
click at [644, 152] on div "Mortgage" at bounding box center [645, 157] width 238 height 45
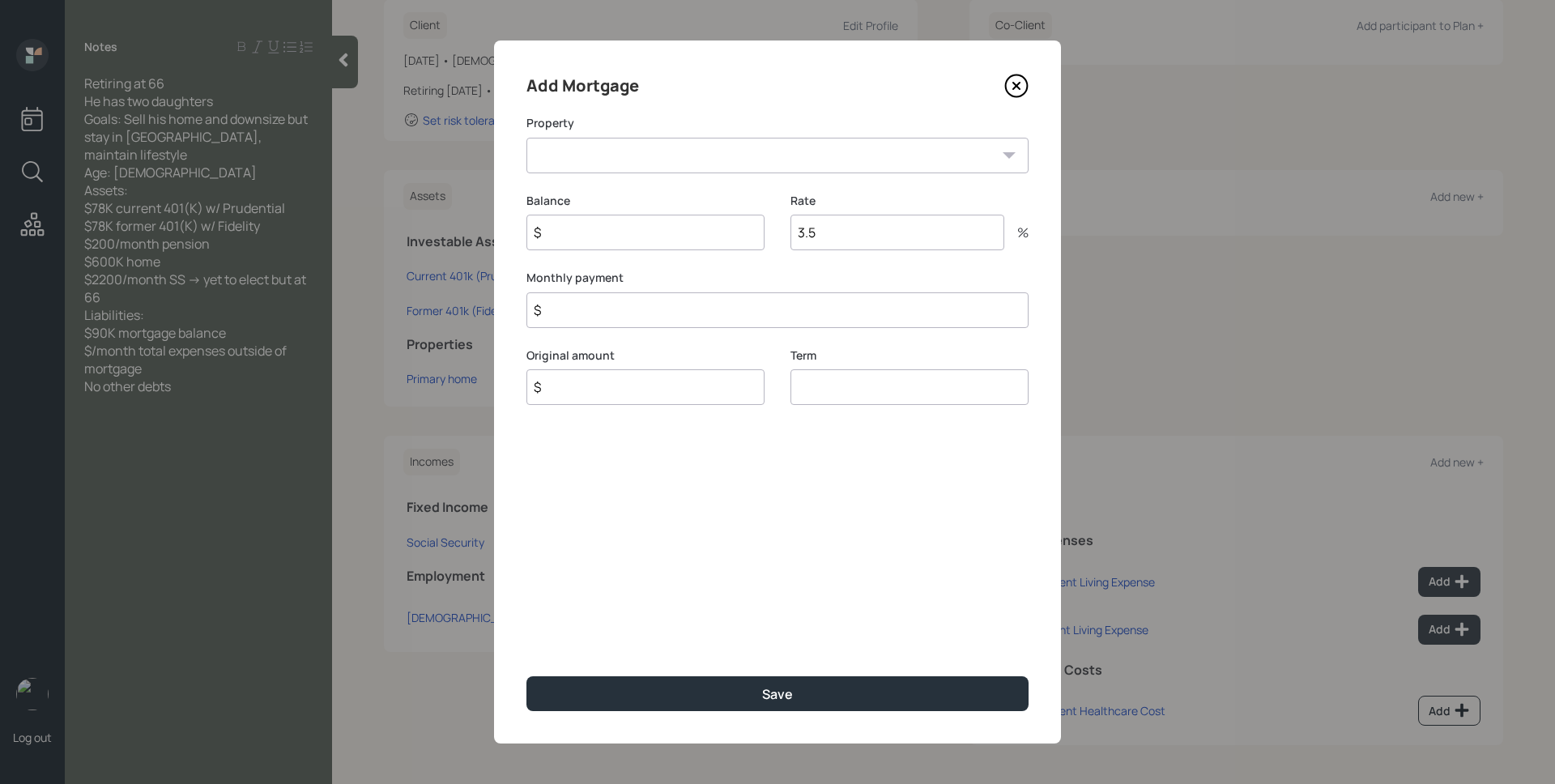
click at [647, 159] on select "NJ Primary home" at bounding box center [778, 155] width 503 height 36
select select "f3d7f633-4e33-44da-9edb-9d88b7380d8d"
click at [526, 137] on select "NJ Primary home" at bounding box center [778, 155] width 503 height 36
click at [632, 234] on input "$" at bounding box center [645, 232] width 238 height 36
type input "$ 90,000"
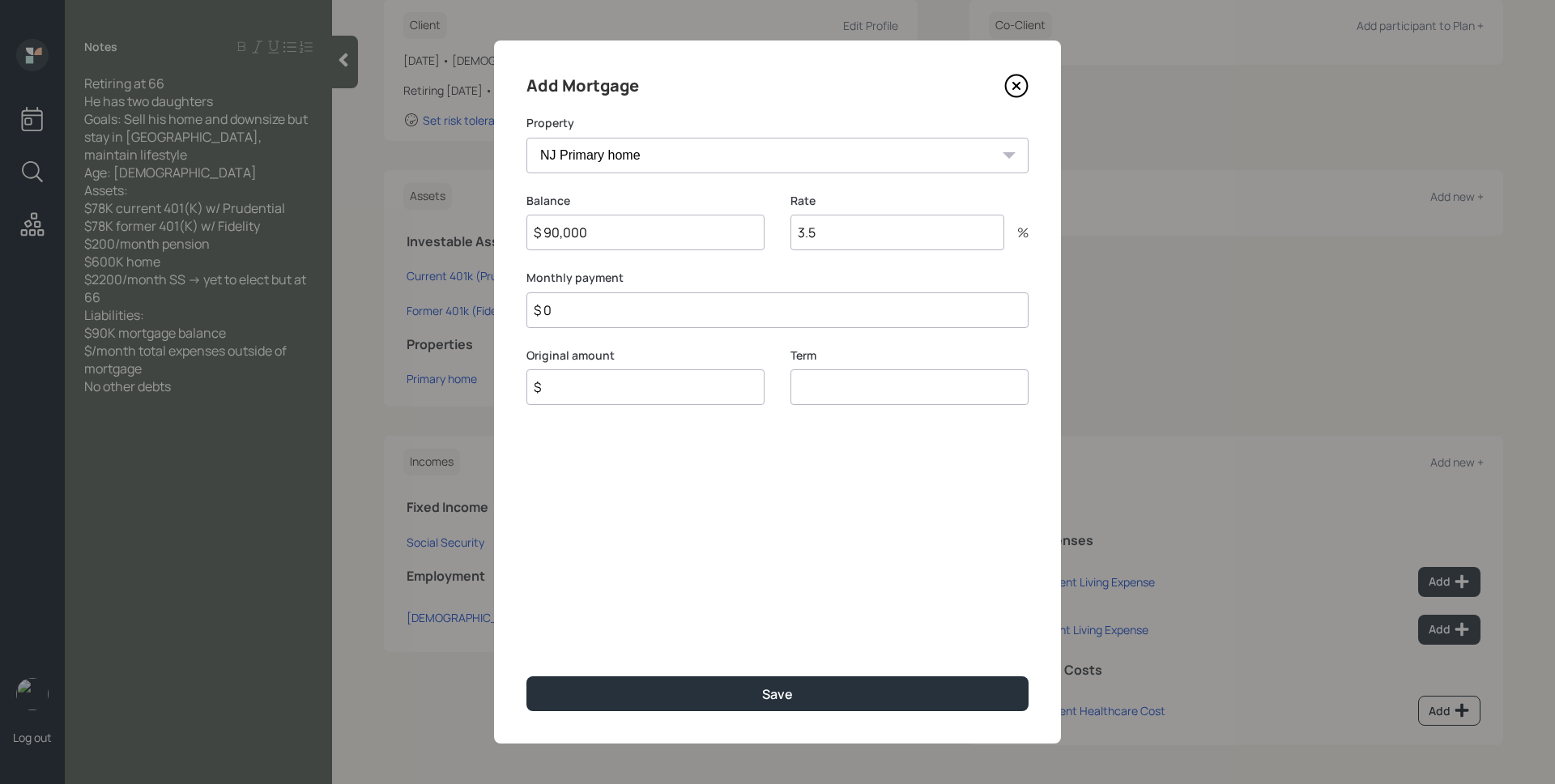
type input "$ 0"
type input "$ 90,000"
type input "30"
click at [526, 676] on button "Save" at bounding box center [778, 693] width 503 height 35
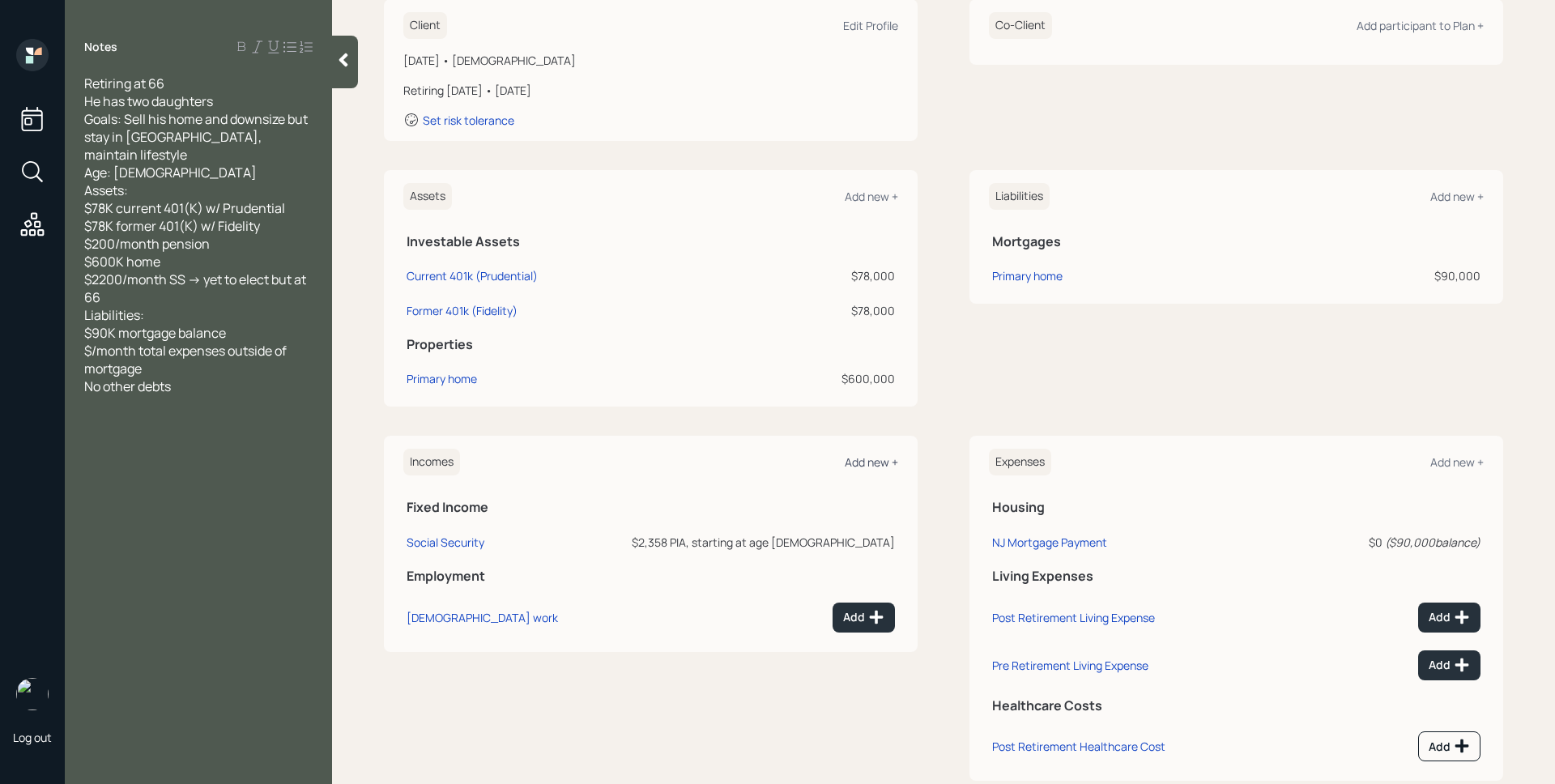
click at [881, 454] on div "Add new +" at bounding box center [871, 462] width 53 height 16
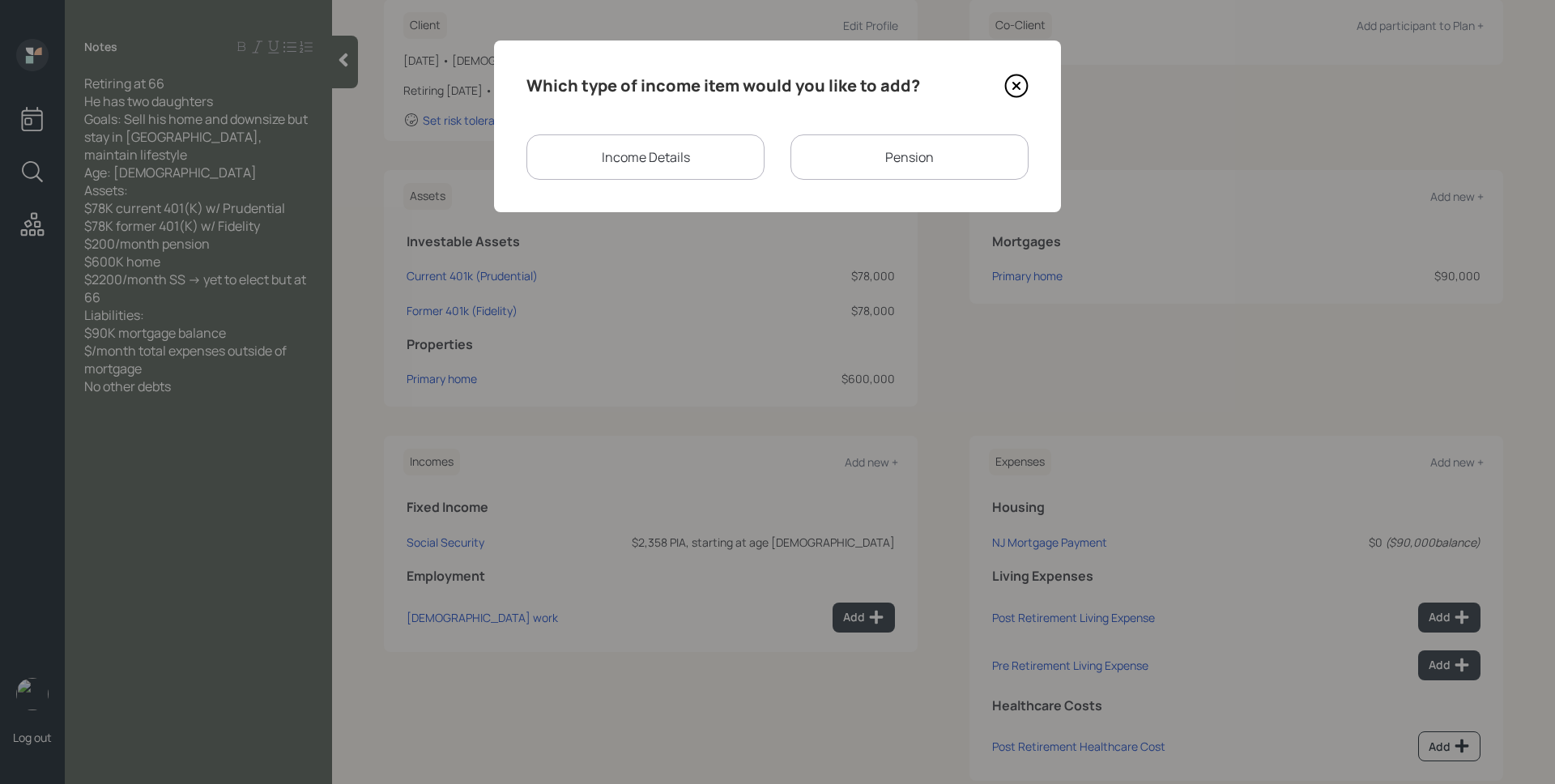
click at [941, 163] on div "Pension" at bounding box center [909, 157] width 238 height 45
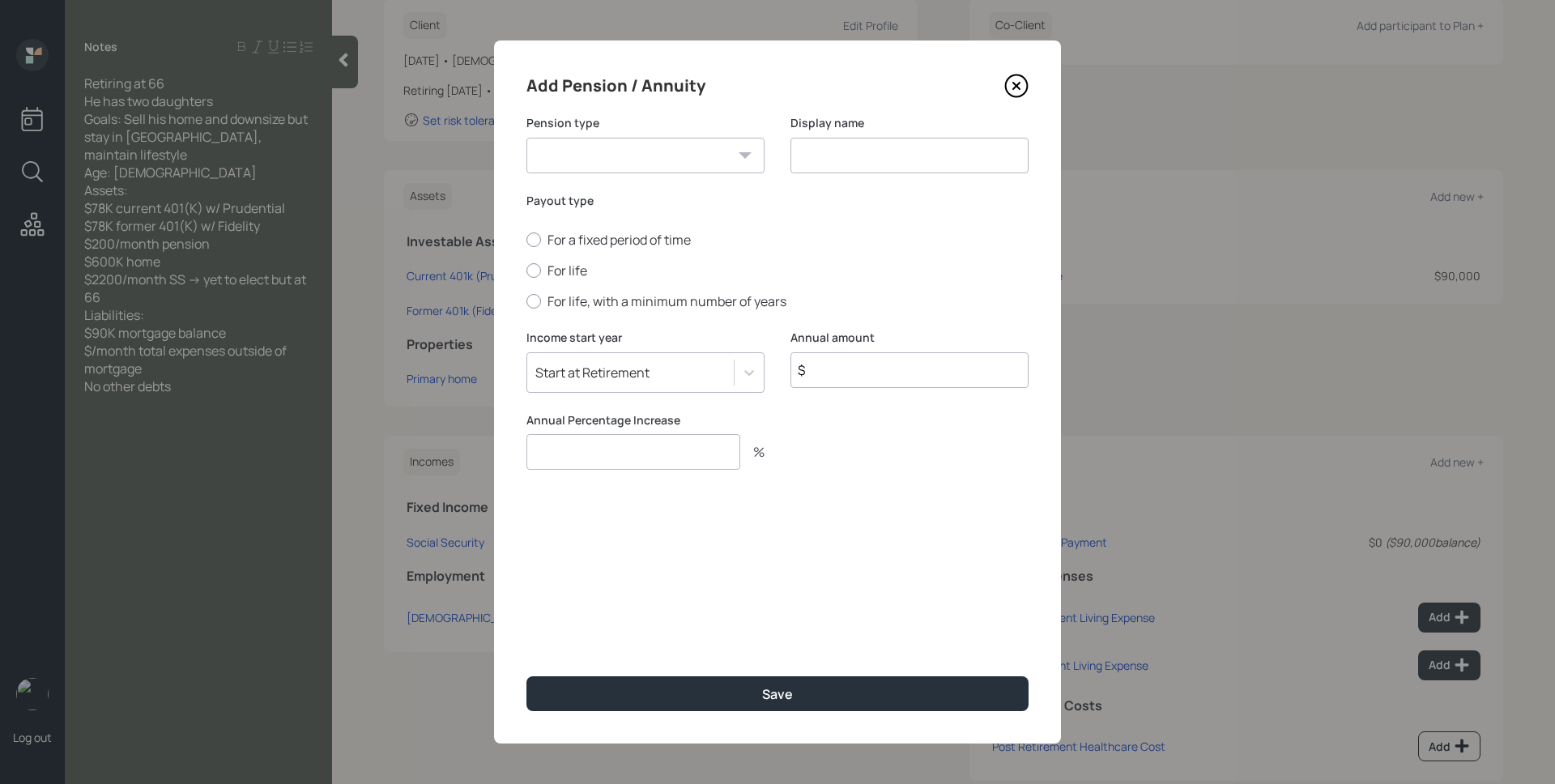
click at [597, 164] on select "Pension Annuity" at bounding box center [645, 155] width 238 height 36
select select "pension"
click at [526, 137] on select "Pension Annuity" at bounding box center [645, 155] width 238 height 36
click at [894, 162] on input at bounding box center [909, 155] width 238 height 36
type input "Pension"
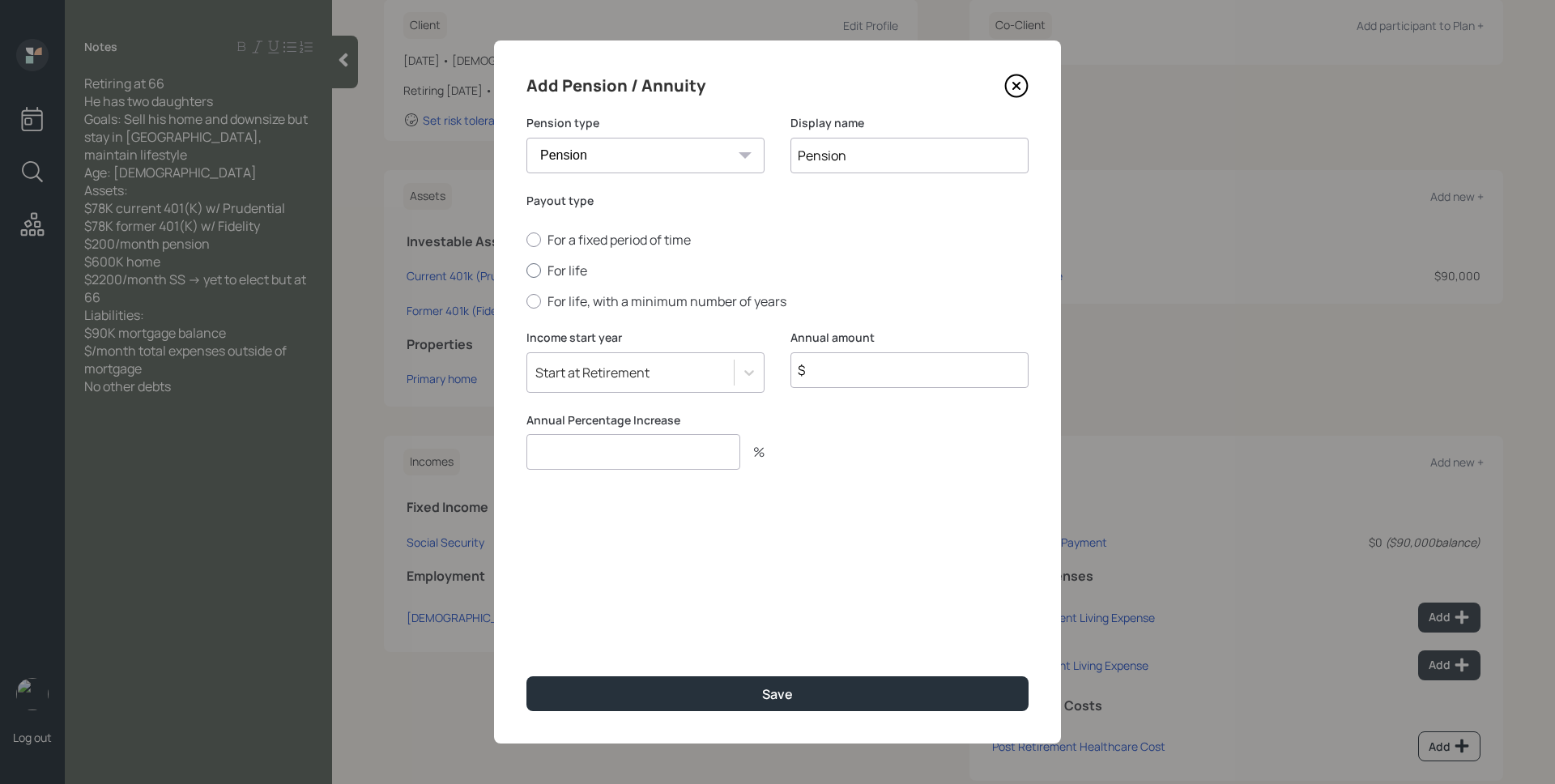
click at [558, 261] on label "For life" at bounding box center [778, 270] width 503 height 18
click at [526, 271] on input "For life" at bounding box center [525, 271] width 1 height 1
radio input "true"
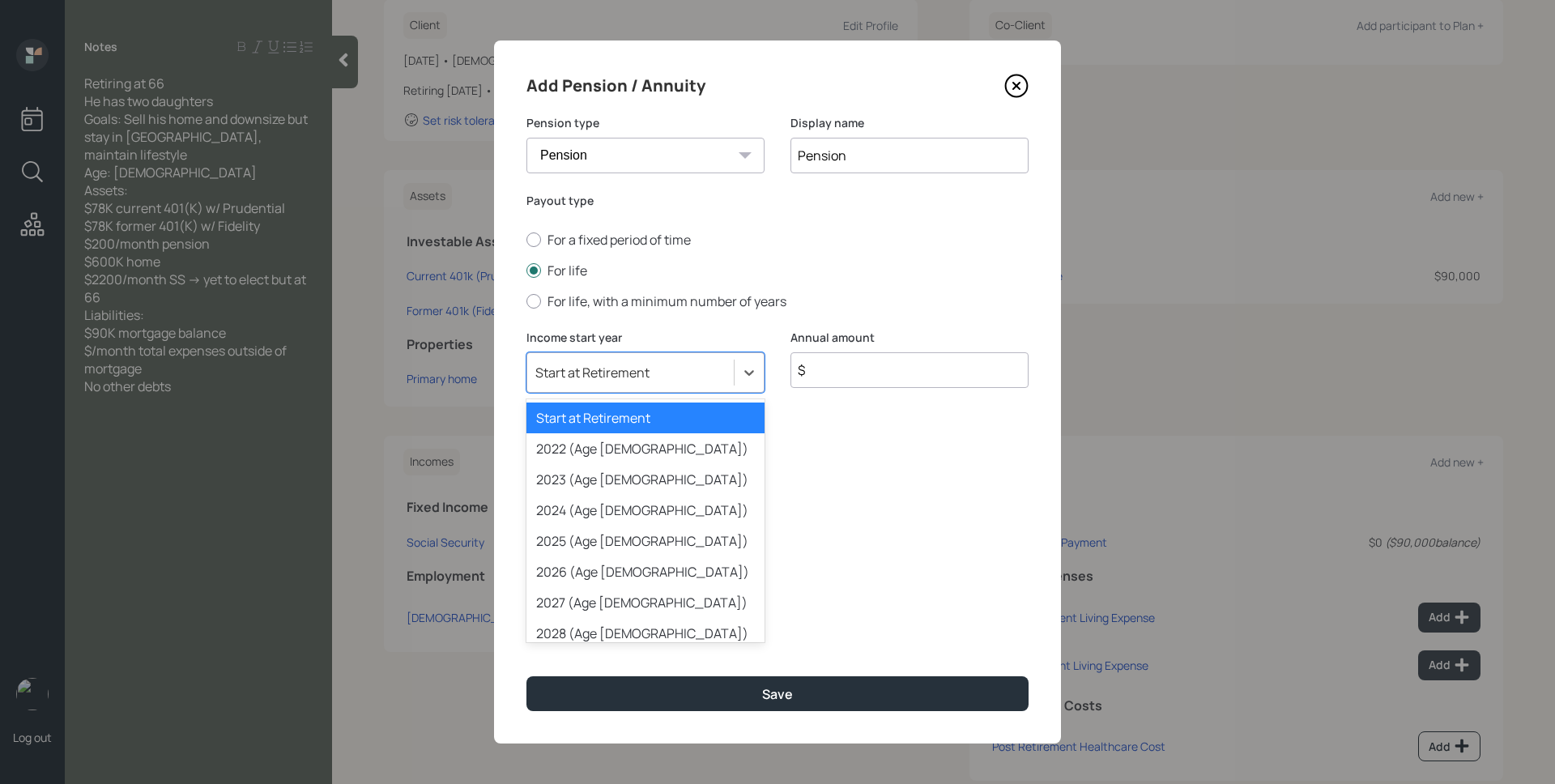
click at [628, 380] on div "Start at Retirement" at bounding box center [592, 373] width 114 height 18
click at [607, 454] on div "2022 (Age [DEMOGRAPHIC_DATA])" at bounding box center [645, 448] width 238 height 31
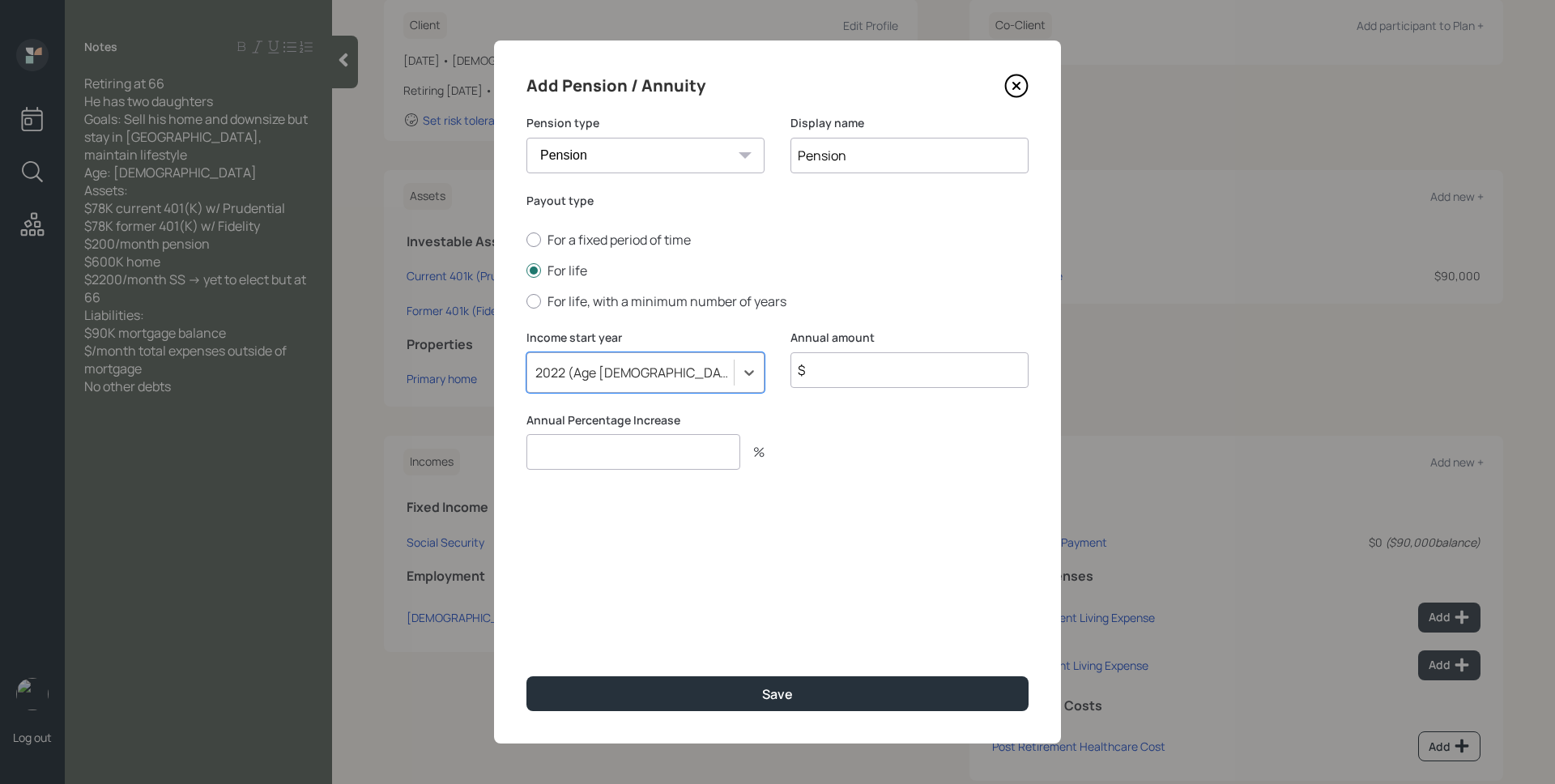
click at [841, 386] on input "$" at bounding box center [909, 370] width 238 height 36
type input "$ 2,400"
type input "0"
click at [526, 676] on button "Save" at bounding box center [778, 693] width 503 height 35
